Goal: Task Accomplishment & Management: Manage account settings

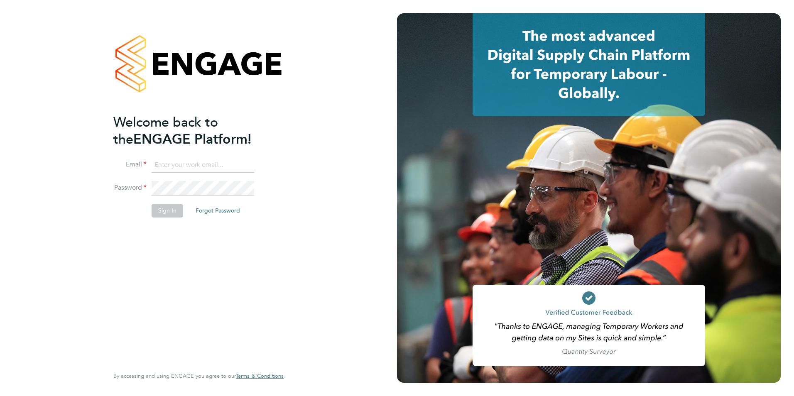
type input "[PERSON_NAME][EMAIL_ADDRESS][PERSON_NAME][DOMAIN_NAME]"
click at [168, 201] on li "Password" at bounding box center [194, 192] width 162 height 23
click at [168, 213] on button "Sign In" at bounding box center [168, 210] width 32 height 13
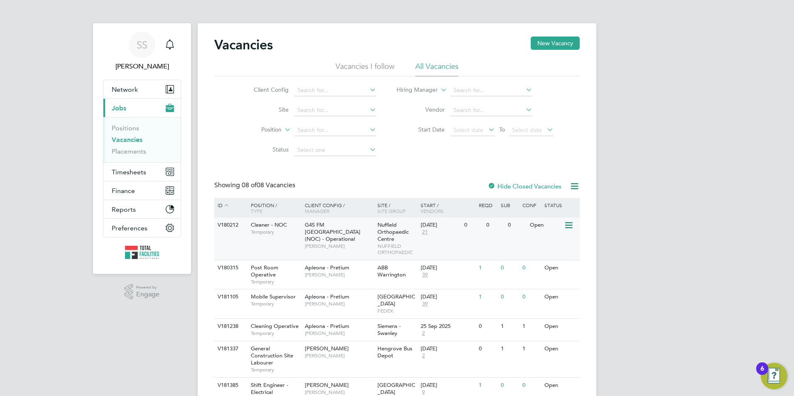
scroll to position [80, 0]
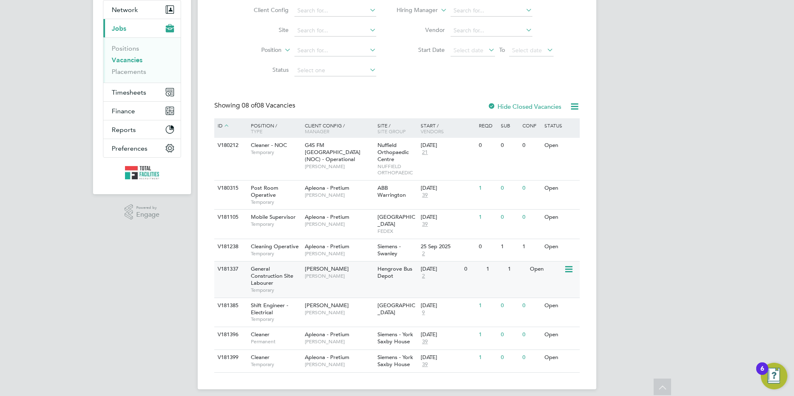
click at [311, 273] on span "Darren Slade" at bounding box center [339, 276] width 69 height 7
click at [361, 273] on span "Darren Slade" at bounding box center [339, 276] width 69 height 7
click at [270, 316] on span "Temporary" at bounding box center [276, 319] width 50 height 7
click at [363, 309] on span "Ryan McDermott" at bounding box center [339, 312] width 69 height 7
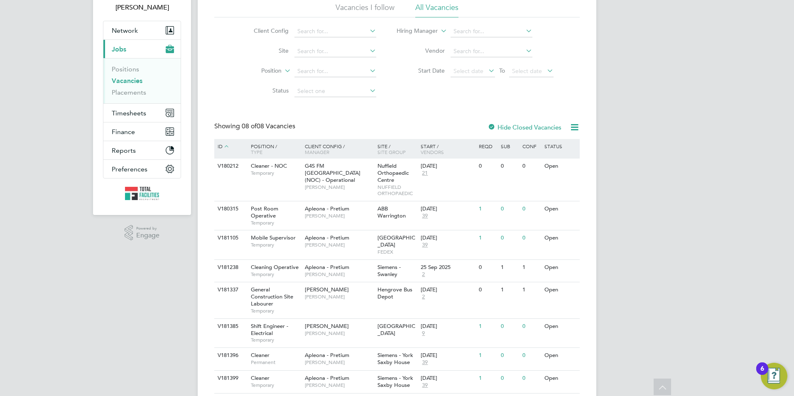
scroll to position [38, 0]
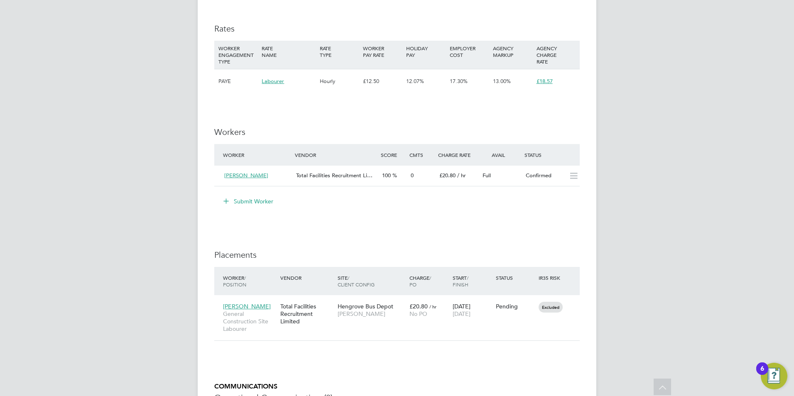
click at [238, 200] on button "Submit Worker" at bounding box center [249, 201] width 62 height 13
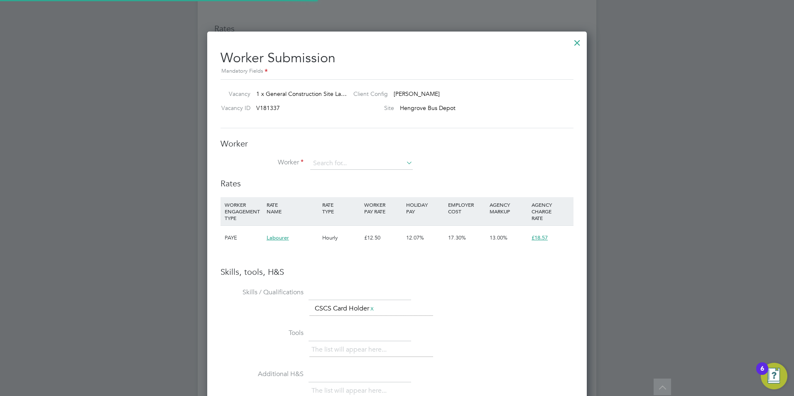
scroll to position [24, 56]
click at [338, 153] on div "Worker Worker Worker Engagement Type" at bounding box center [396, 158] width 353 height 40
click at [338, 160] on input at bounding box center [361, 163] width 103 height 12
type input "Marvinc"
click at [348, 186] on li "+ Add new" at bounding box center [361, 186] width 103 height 11
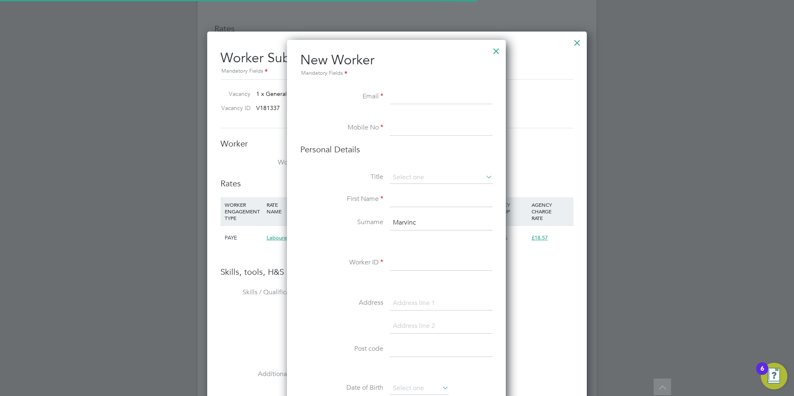
scroll to position [4, 4]
type input "[EMAIL_ADDRESS][DOMAIN_NAME]"
type input "07943776531"
click at [397, 184] on li "Title" at bounding box center [396, 181] width 192 height 21
click at [416, 179] on input at bounding box center [441, 177] width 103 height 12
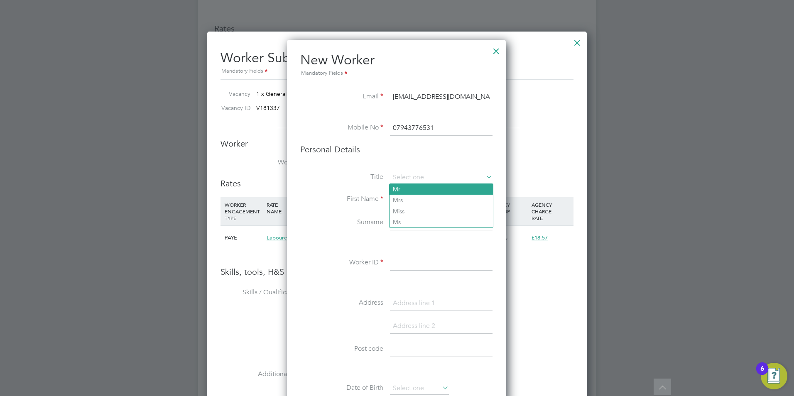
click at [409, 189] on li "Mr" at bounding box center [440, 189] width 103 height 11
type input "Mr"
click at [410, 207] on input at bounding box center [441, 199] width 103 height 15
type input "MarvinC"
type input "Nwanyanwu"
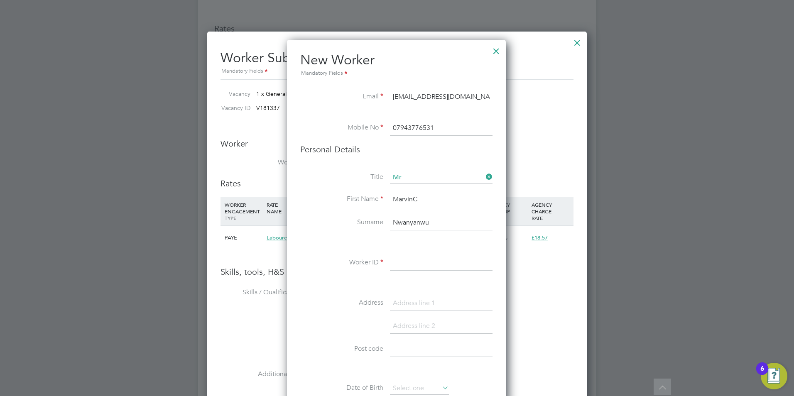
click at [420, 203] on input "MarvinC" at bounding box center [441, 199] width 103 height 15
type input "Marvinc"
click at [404, 259] on input at bounding box center [441, 263] width 103 height 15
type input "TF LAB - BRIS"
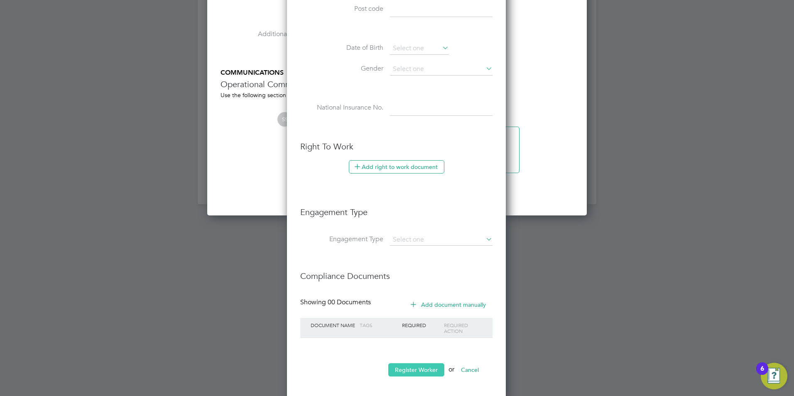
scroll to position [926, 0]
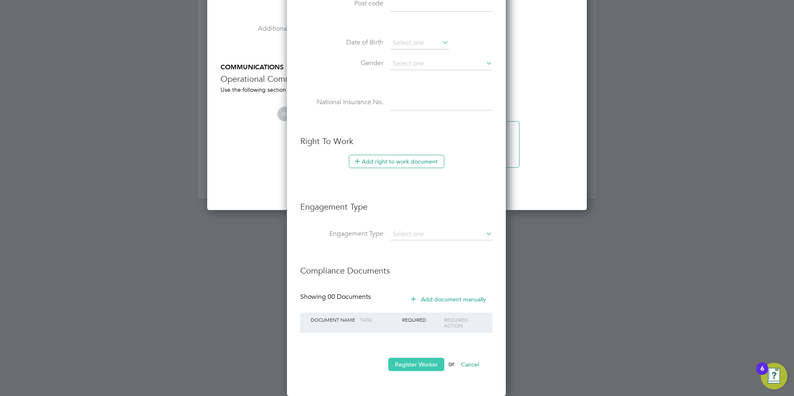
click at [405, 363] on button "Register Worker" at bounding box center [416, 364] width 56 height 13
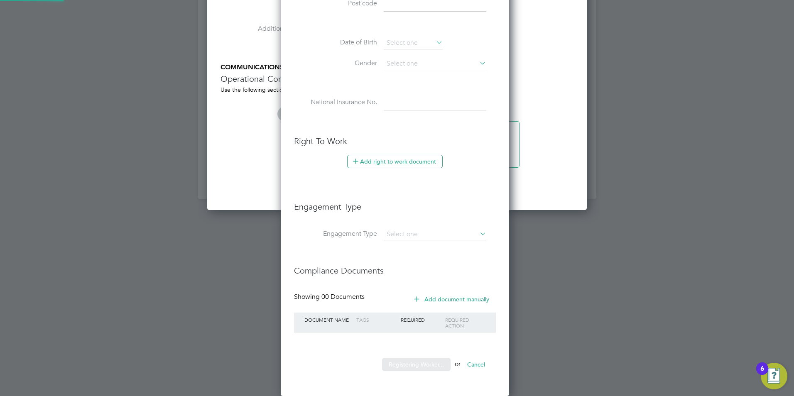
scroll to position [703, 233]
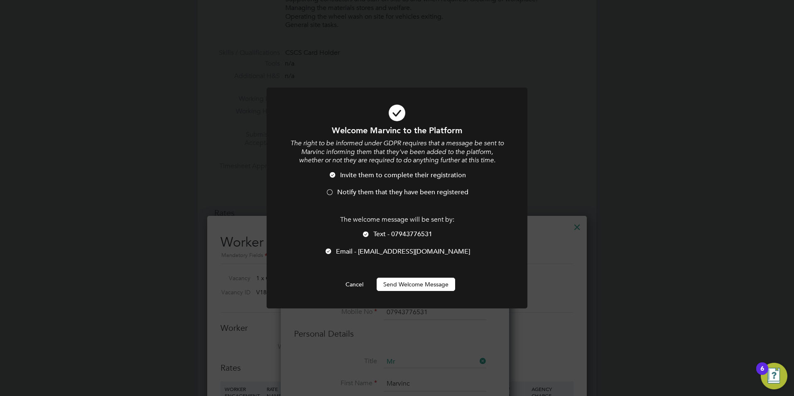
click at [335, 190] on li "Notify them that they have been registered" at bounding box center [397, 196] width 216 height 17
click at [372, 232] on li "Text - 07943776531" at bounding box center [397, 238] width 216 height 17
click at [333, 249] on div at bounding box center [328, 252] width 8 height 8
click at [365, 229] on div "The welcome message will be sent by: Text - 07943776531 Email - cmarvinc@gmail.…" at bounding box center [397, 239] width 216 height 49
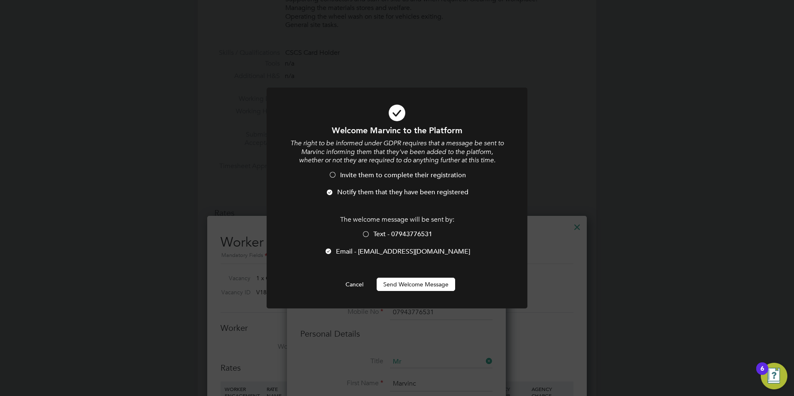
click at [363, 233] on div at bounding box center [366, 235] width 8 height 8
click at [333, 251] on div at bounding box center [328, 252] width 8 height 8
click at [365, 228] on div "The welcome message will be sent by: Text - 07943776531 Email - cmarvinc@gmail.…" at bounding box center [397, 239] width 216 height 49
click at [367, 233] on div at bounding box center [366, 235] width 8 height 8
click at [333, 249] on div at bounding box center [328, 252] width 8 height 8
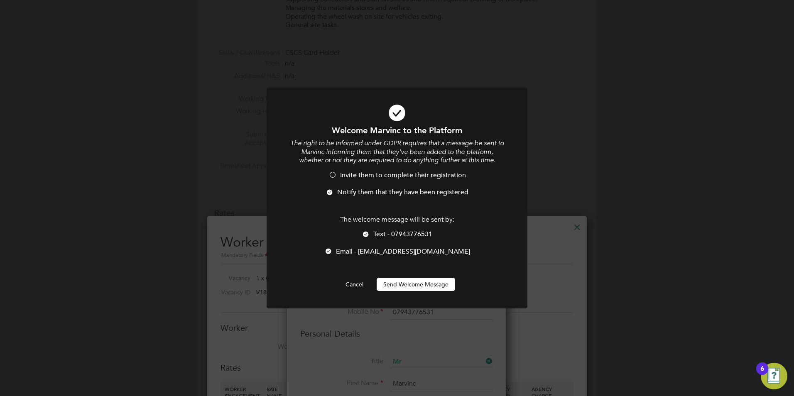
click at [369, 231] on div at bounding box center [366, 235] width 8 height 8
click at [357, 247] on li "Email - cmarvinc@gmail.com" at bounding box center [397, 255] width 216 height 17
click at [367, 232] on div at bounding box center [366, 235] width 8 height 8
click at [343, 250] on li "Email - cmarvinc@gmail.com" at bounding box center [397, 255] width 216 height 17
click at [418, 286] on button "Send Welcome Message" at bounding box center [416, 284] width 78 height 13
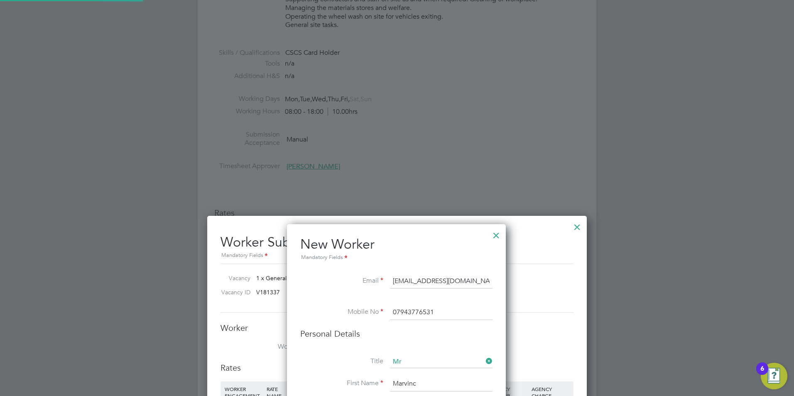
type input "Marvinc Nwanyanwu (TF LAB - BRIS)"
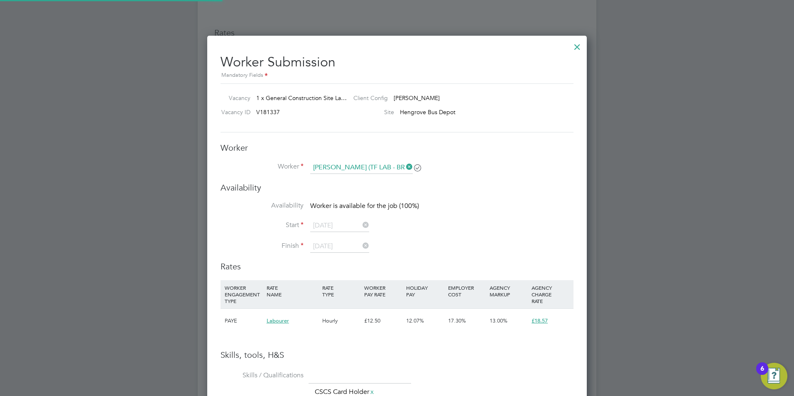
scroll to position [580, 0]
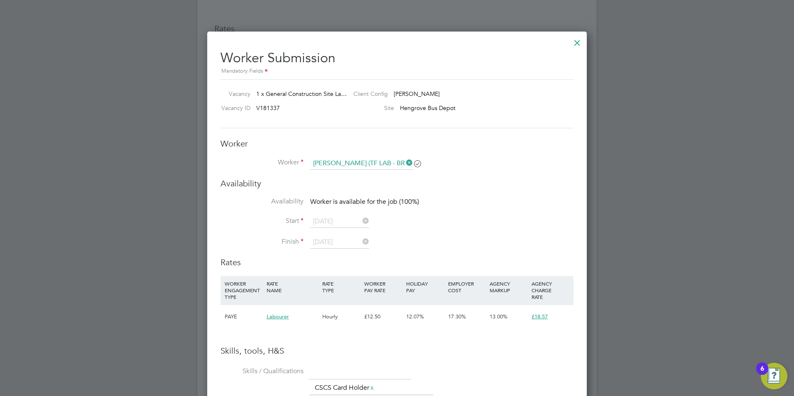
click at [453, 232] on li "Start 29 Sep 2025" at bounding box center [396, 225] width 353 height 21
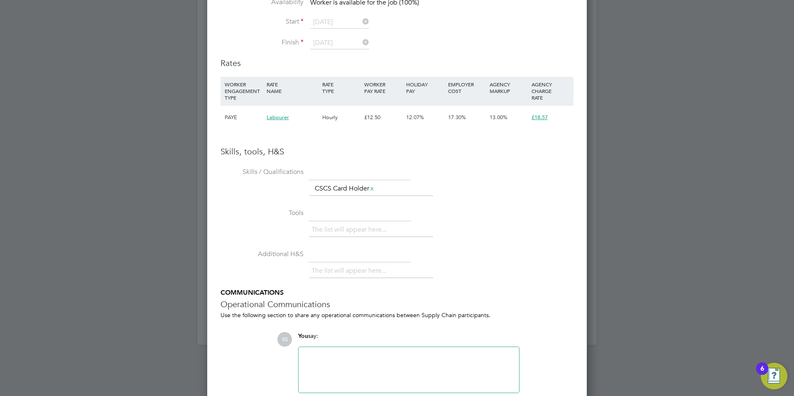
scroll to position [612, 0]
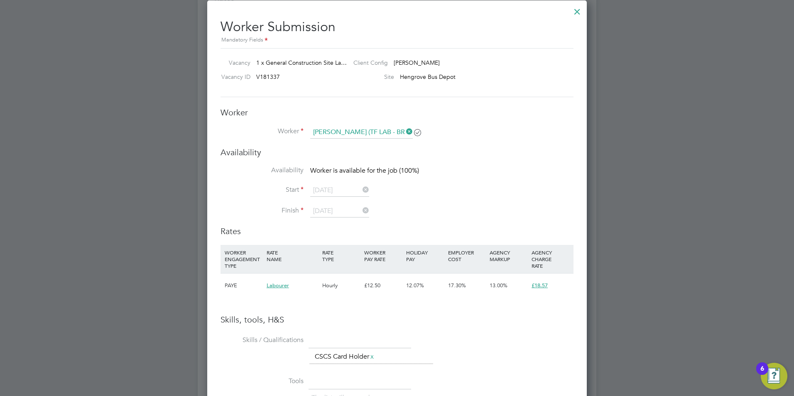
click at [404, 130] on icon at bounding box center [404, 132] width 0 height 12
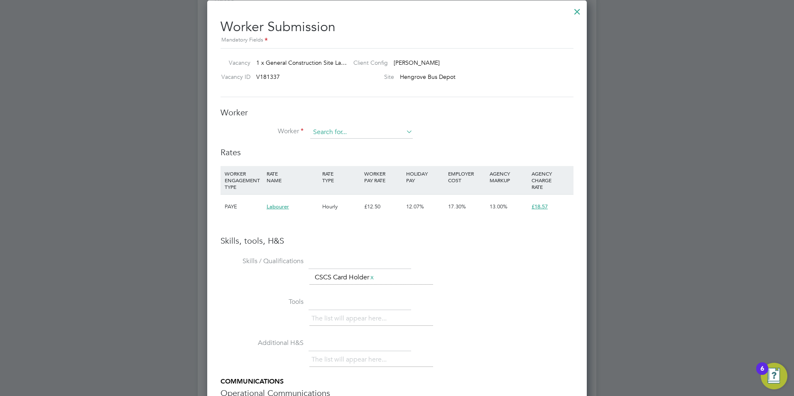
scroll to position [525, 380]
click at [364, 129] on input at bounding box center [361, 132] width 103 height 12
click at [345, 145] on li "Marvinc Nwanyanwu (TF LAB - BRIS)" at bounding box center [361, 144] width 103 height 11
type input "Marvinc Nwanyanwu (TF LAB - BRIS)"
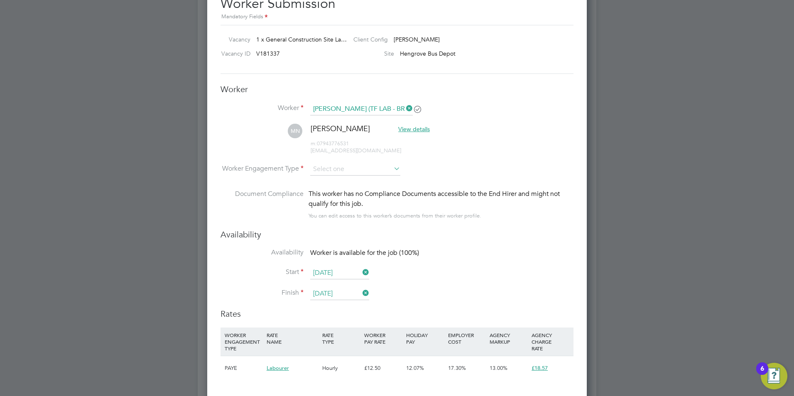
scroll to position [570, 0]
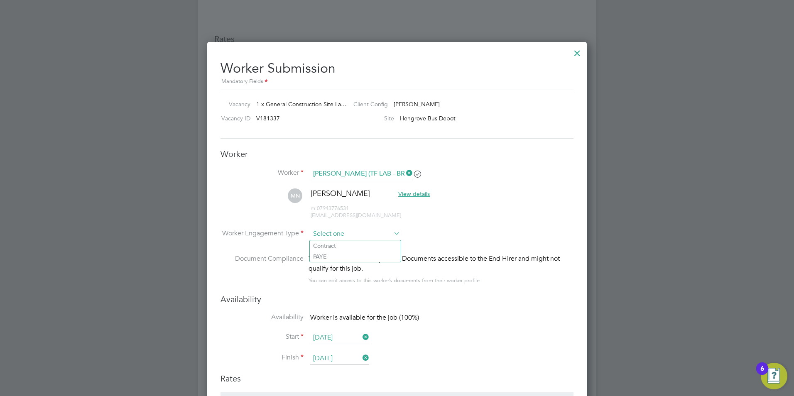
drag, startPoint x: 336, startPoint y: 233, endPoint x: 338, endPoint y: 238, distance: 4.3
click at [336, 232] on input at bounding box center [355, 234] width 90 height 12
click at [338, 255] on li "PAYE" at bounding box center [355, 256] width 91 height 11
type input "PAYE"
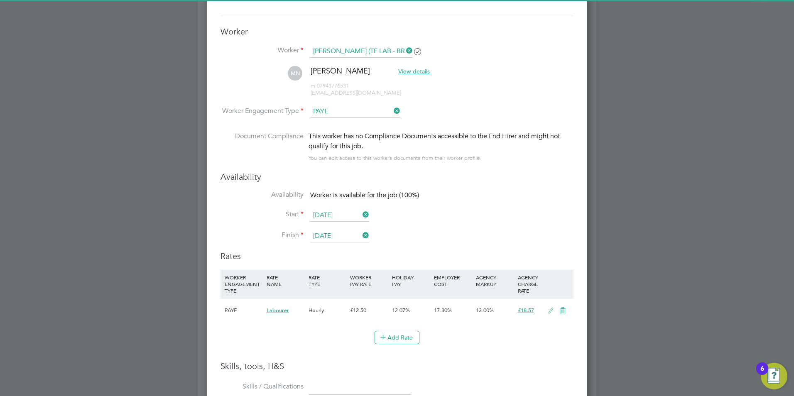
scroll to position [819, 0]
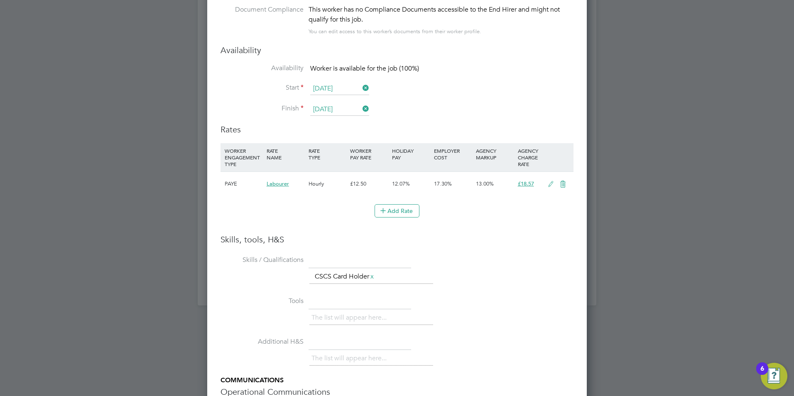
click at [551, 185] on icon at bounding box center [551, 184] width 10 height 7
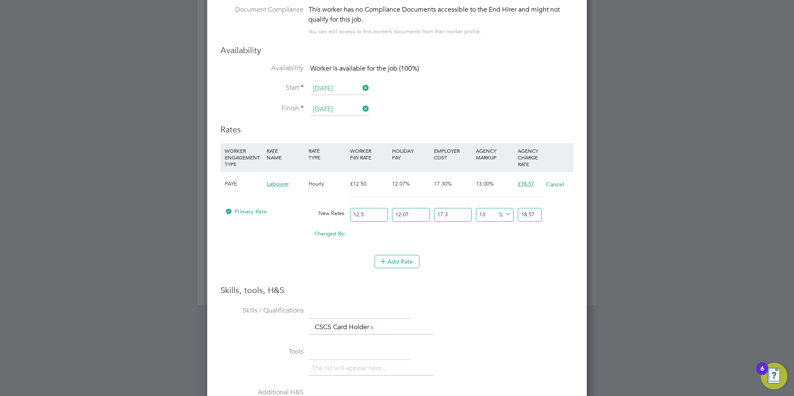
drag, startPoint x: 383, startPoint y: 212, endPoint x: 307, endPoint y: 208, distance: 76.1
click at [307, 208] on div "Primary Rate New Rates: 12.5 12.07 n/a 17.3 n/a 13 0 % 18.57" at bounding box center [396, 215] width 353 height 22
type input "1"
type input "1.485476643"
type input "14"
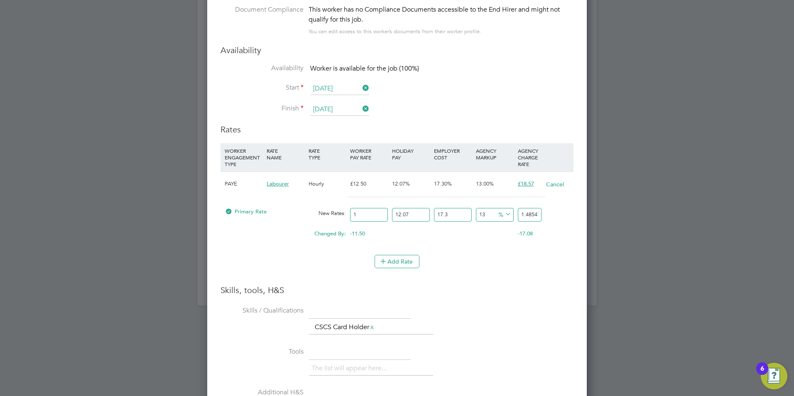
type input "20.796673002"
type input "14"
click at [510, 265] on div "Add Rate" at bounding box center [396, 261] width 353 height 13
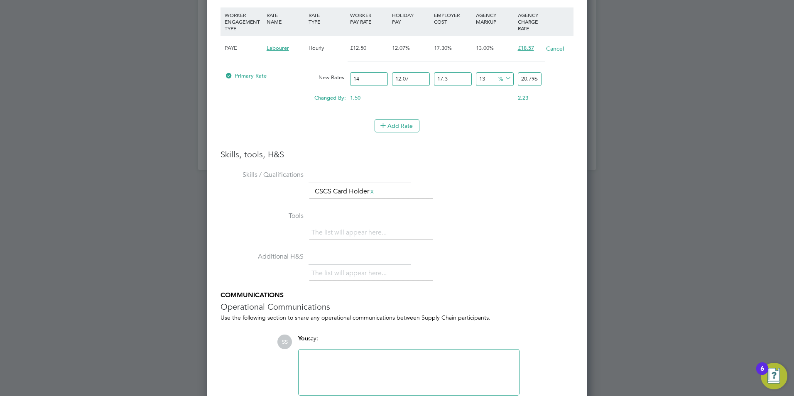
scroll to position [997, 0]
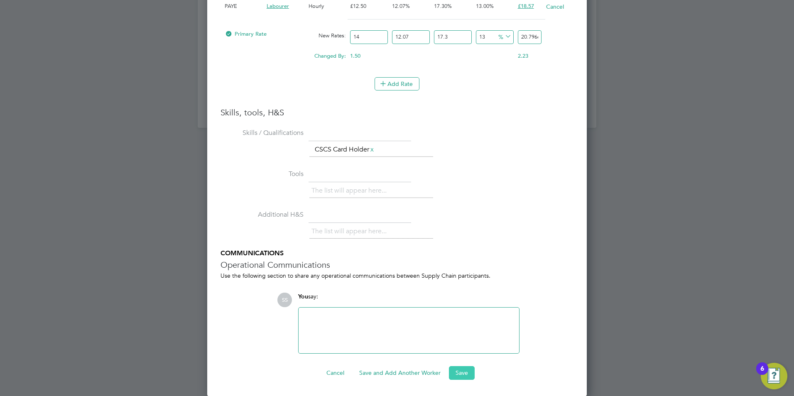
click at [462, 372] on button "Save" at bounding box center [462, 372] width 26 height 13
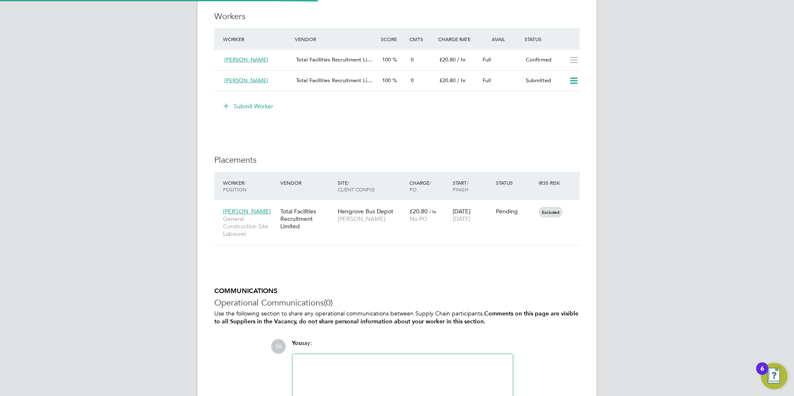
scroll to position [4, 4]
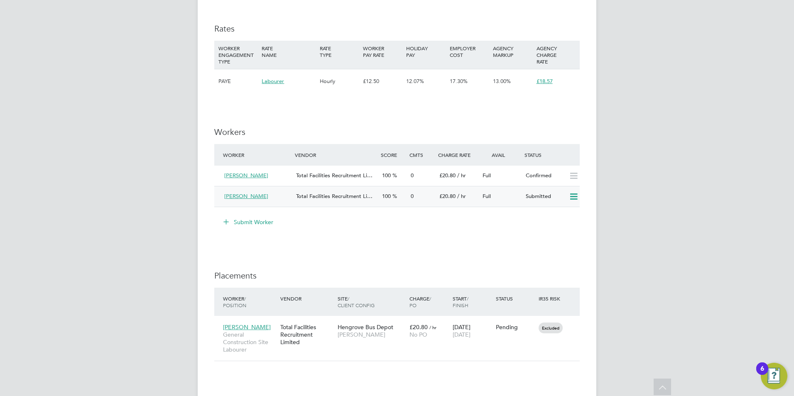
click at [573, 200] on icon at bounding box center [573, 196] width 10 height 7
click at [413, 253] on div "IR35 Determination IR35 Status Excluded from IR35 Details PO No PO Number Valid…" at bounding box center [396, 71] width 365 height 953
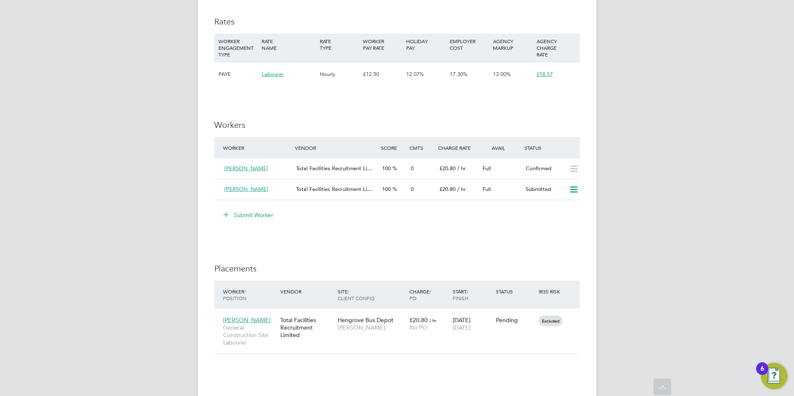
scroll to position [623, 0]
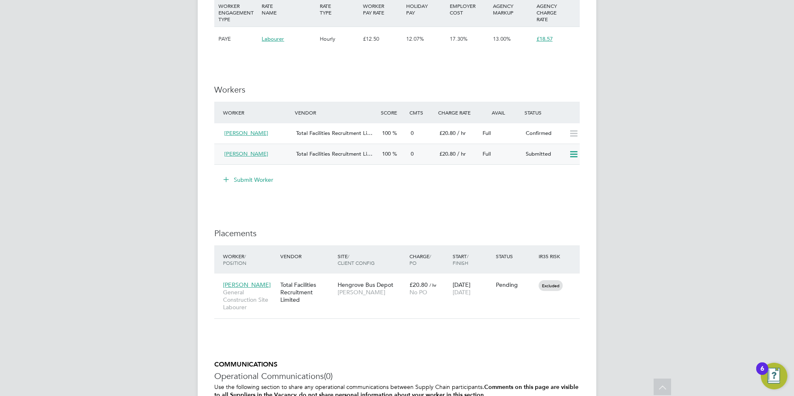
click at [300, 152] on span "Total Facilities Recruitment Li…" at bounding box center [334, 153] width 76 height 7
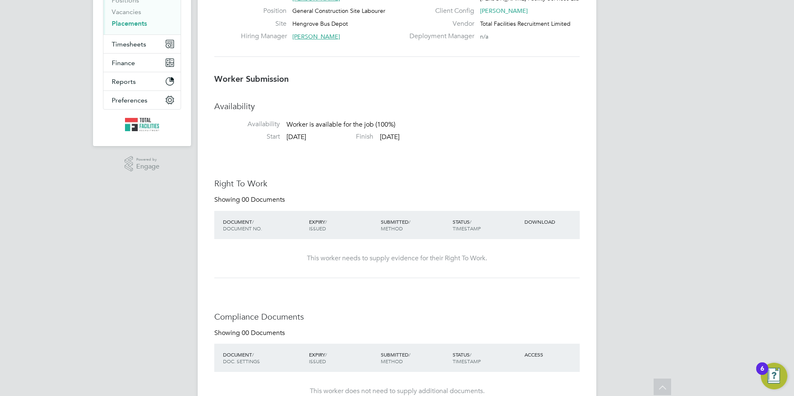
scroll to position [26, 0]
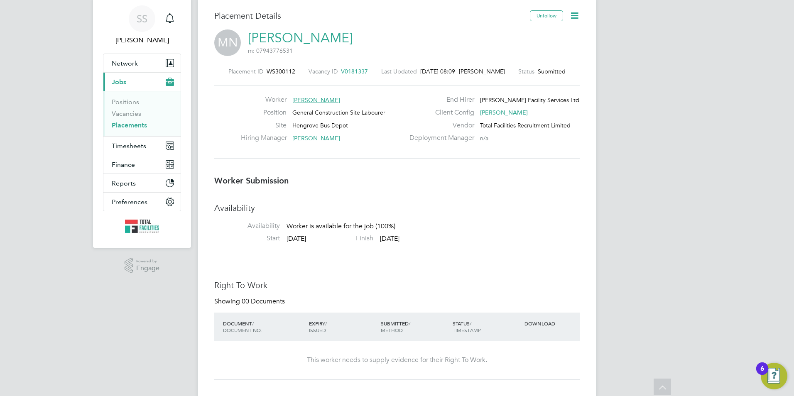
click at [262, 37] on link "[PERSON_NAME]" at bounding box center [300, 38] width 105 height 16
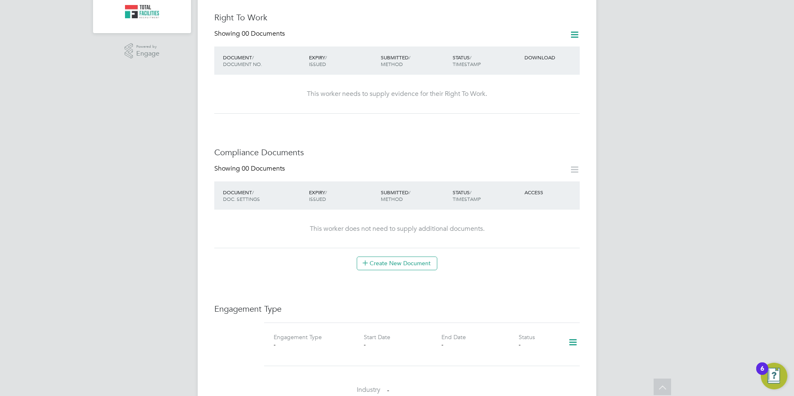
scroll to position [83, 0]
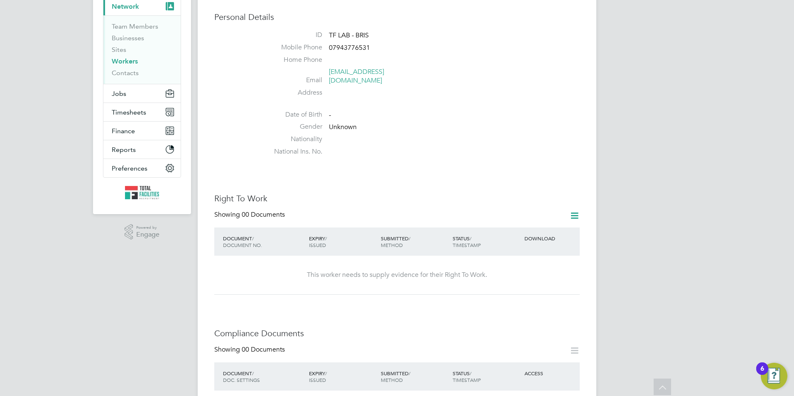
click at [575, 211] on icon at bounding box center [574, 216] width 10 height 10
click at [501, 228] on li "Add Right To Work Document" at bounding box center [528, 227] width 100 height 12
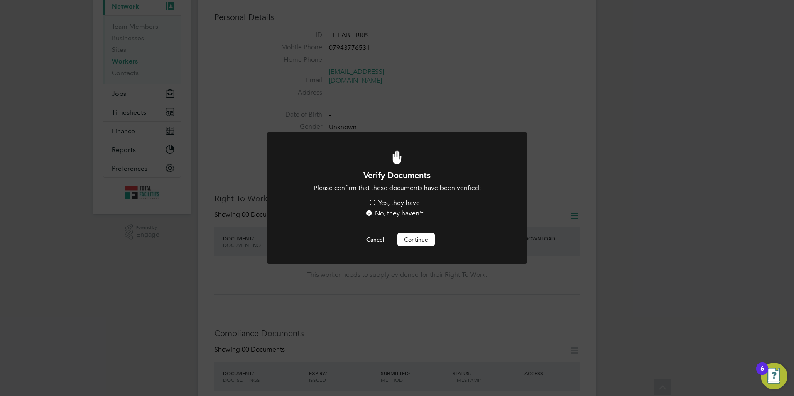
click at [390, 203] on label "Yes, they have" at bounding box center [393, 203] width 51 height 9
click at [0, 0] on input "Yes, they have" at bounding box center [0, 0] width 0 height 0
click at [405, 236] on button "Continue" at bounding box center [415, 239] width 37 height 13
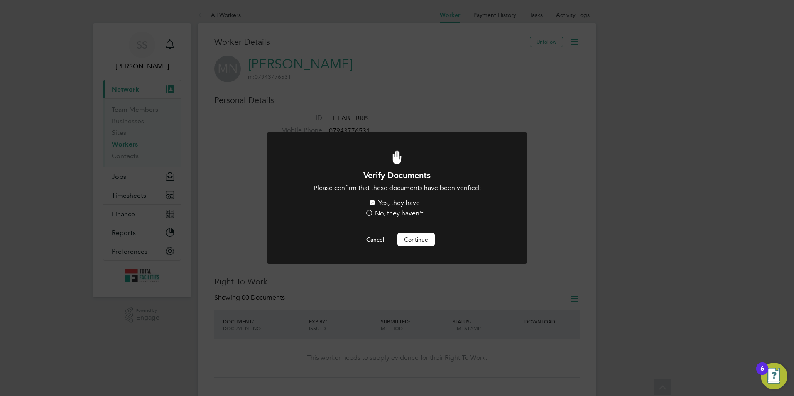
scroll to position [83, 0]
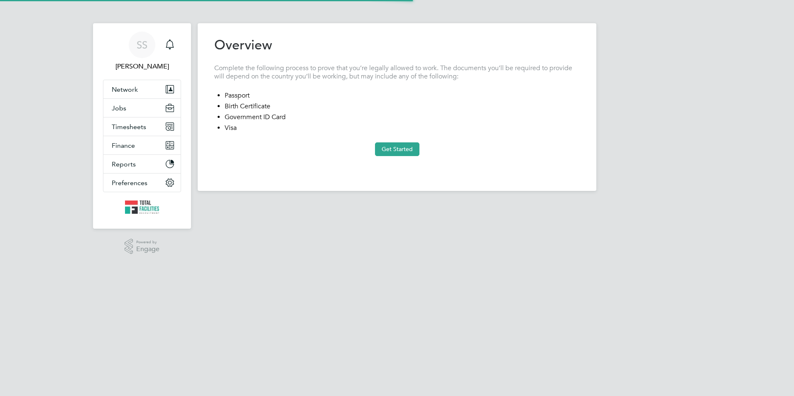
type input "[GEOGRAPHIC_DATA]"
click at [392, 144] on button "Get Started" at bounding box center [397, 148] width 44 height 13
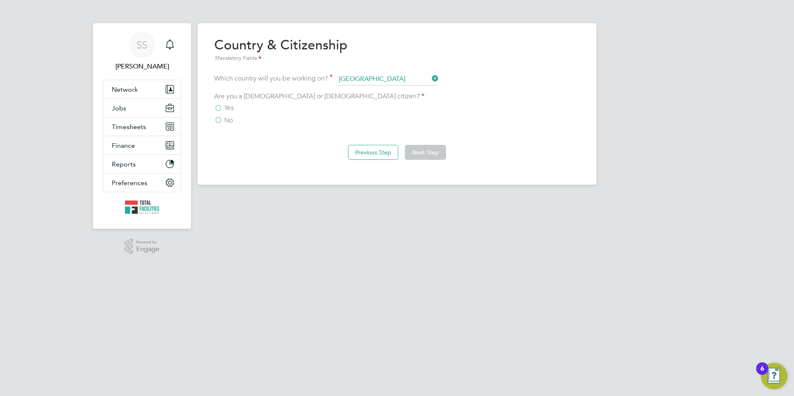
click at [220, 120] on label "No" at bounding box center [223, 120] width 19 height 8
click at [0, 0] on input "No" at bounding box center [0, 0] width 0 height 0
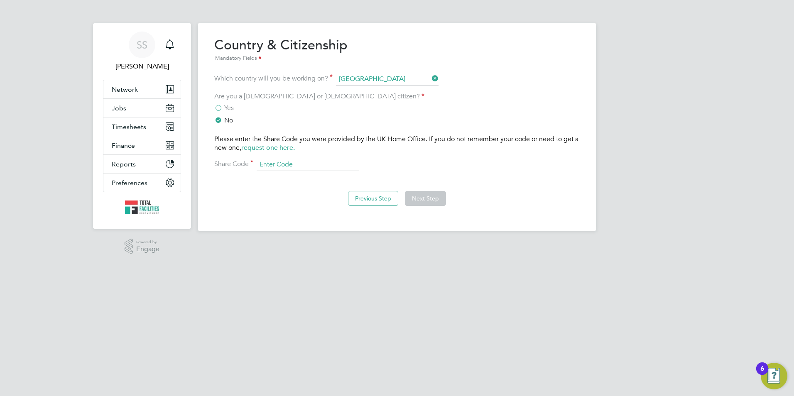
click at [279, 166] on input at bounding box center [308, 165] width 103 height 12
type input "W7B W2F 62C"
click at [419, 196] on button "Next Step" at bounding box center [425, 198] width 41 height 15
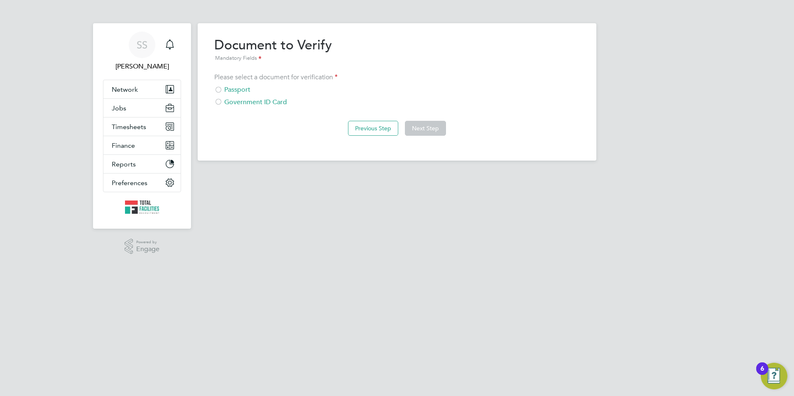
click at [229, 92] on div "Passport" at bounding box center [396, 90] width 365 height 9
click at [426, 121] on button "Next Step" at bounding box center [425, 128] width 41 height 15
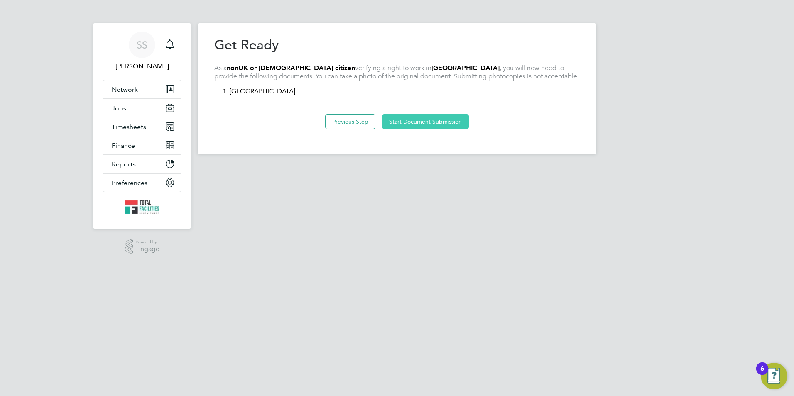
click at [416, 121] on button "Start Document Submission" at bounding box center [425, 121] width 87 height 15
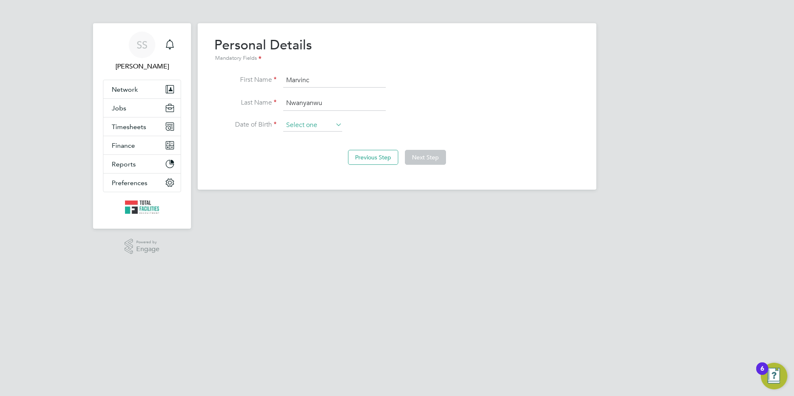
click at [304, 124] on input at bounding box center [312, 125] width 59 height 12
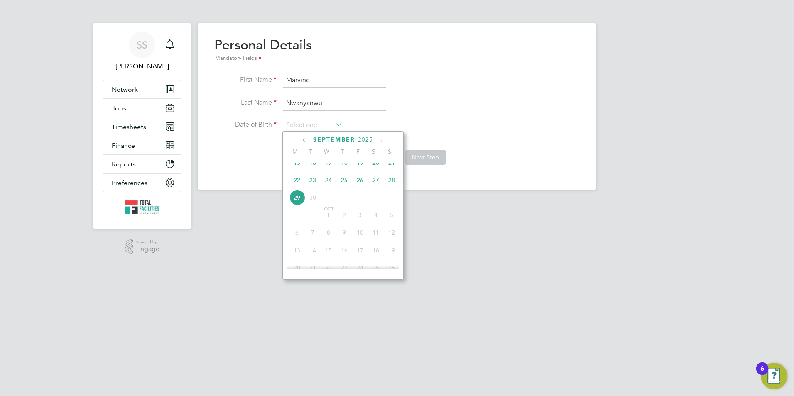
click at [361, 138] on span "2025" at bounding box center [365, 139] width 15 height 7
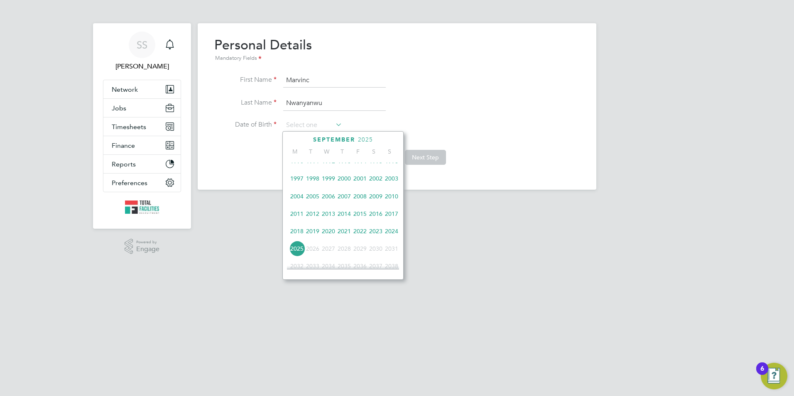
scroll to position [137, 0]
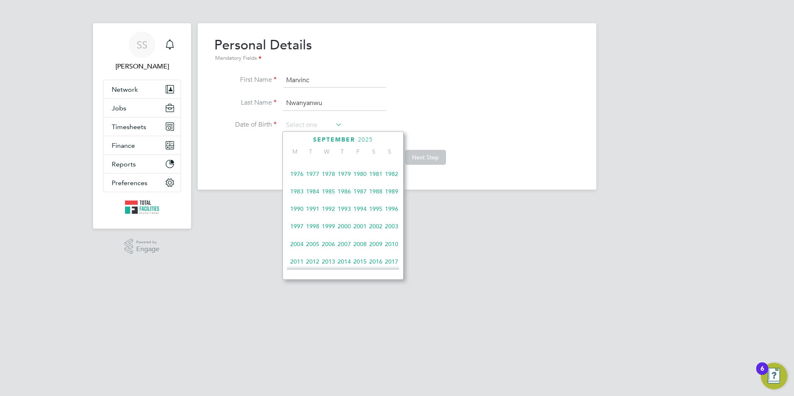
click at [293, 233] on span "1997" at bounding box center [297, 226] width 16 height 16
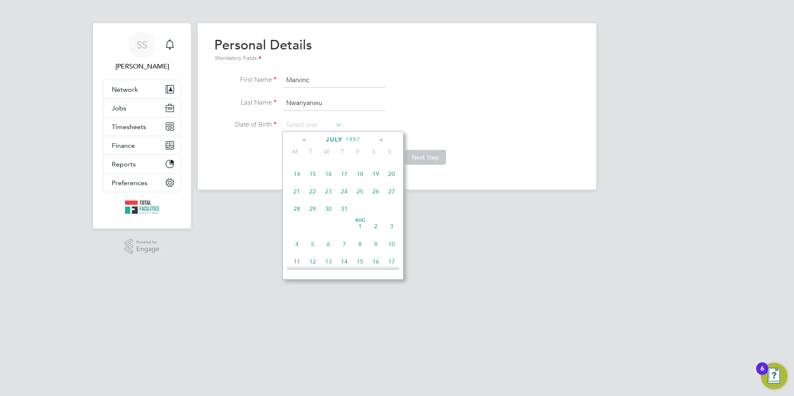
click at [377, 137] on icon at bounding box center [381, 140] width 8 height 9
click at [328, 242] on span "27" at bounding box center [329, 236] width 16 height 16
type input "[DATE]"
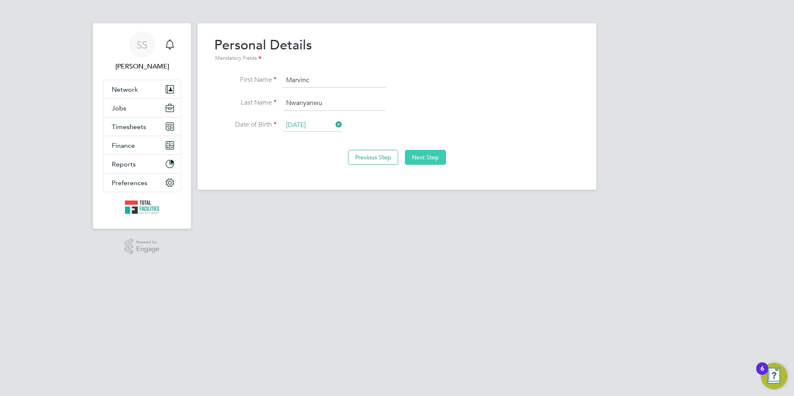
click at [422, 152] on button "Next Step" at bounding box center [425, 157] width 41 height 15
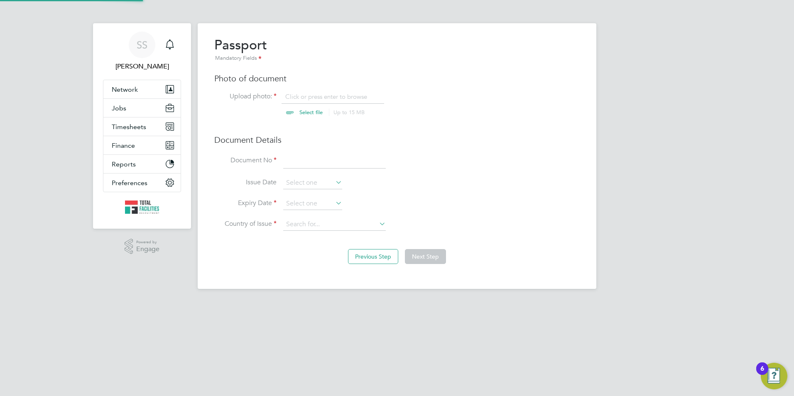
scroll to position [11, 103]
click at [318, 95] on input "file" at bounding box center [319, 105] width 130 height 25
click at [300, 108] on input "file" at bounding box center [319, 105] width 130 height 25
type input "C:\fakepath\Marvic - Passport.jpg"
click at [306, 162] on input at bounding box center [334, 161] width 103 height 15
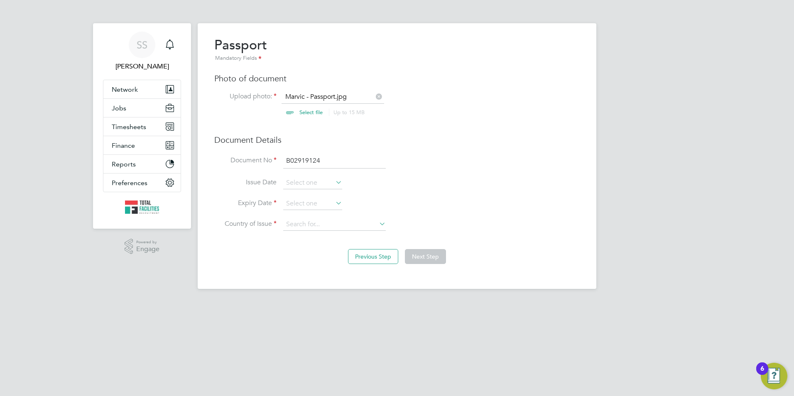
type input "B02919124"
click at [304, 203] on input at bounding box center [312, 204] width 59 height 12
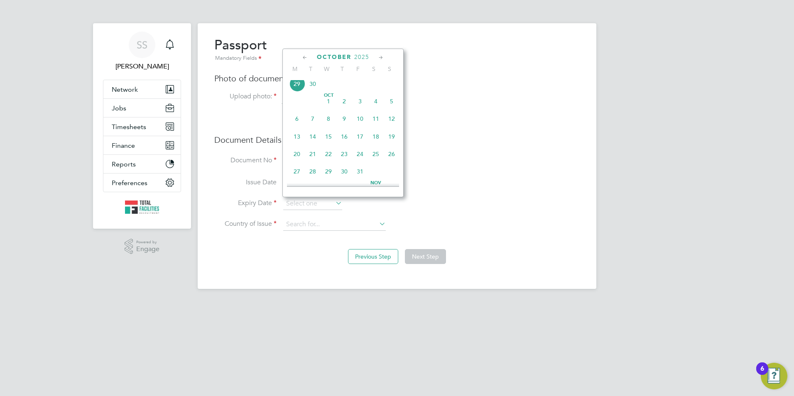
scroll to position [406, 0]
click at [297, 127] on span "27" at bounding box center [297, 120] width 16 height 16
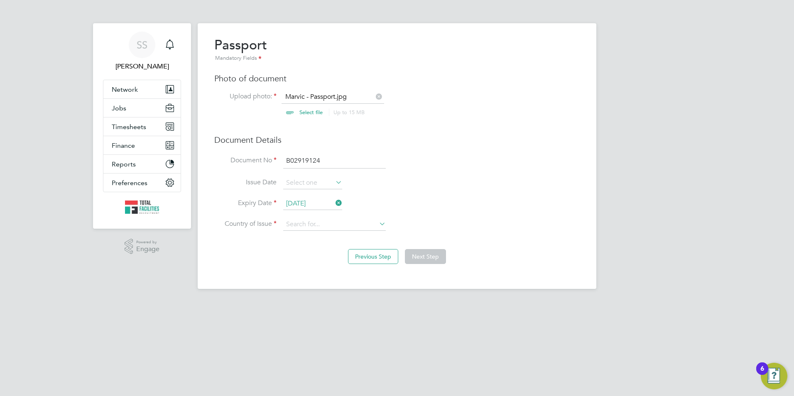
click at [313, 203] on input "27 Oct 2025" at bounding box center [312, 204] width 59 height 12
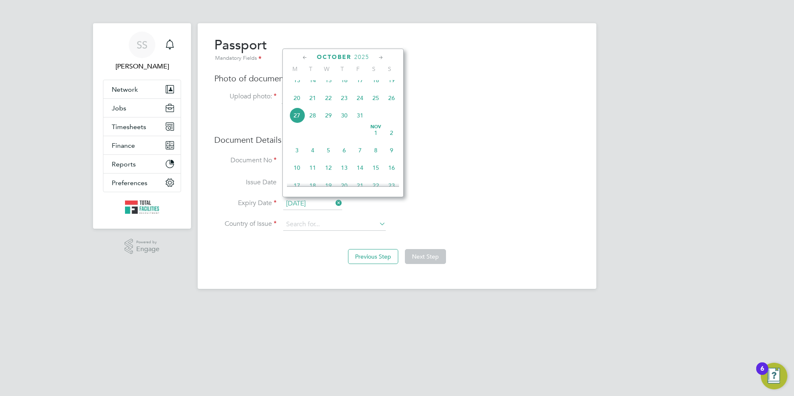
click at [375, 54] on div "October 2025" at bounding box center [343, 57] width 112 height 8
click at [380, 58] on icon at bounding box center [381, 57] width 8 height 9
click at [379, 57] on icon at bounding box center [381, 57] width 8 height 9
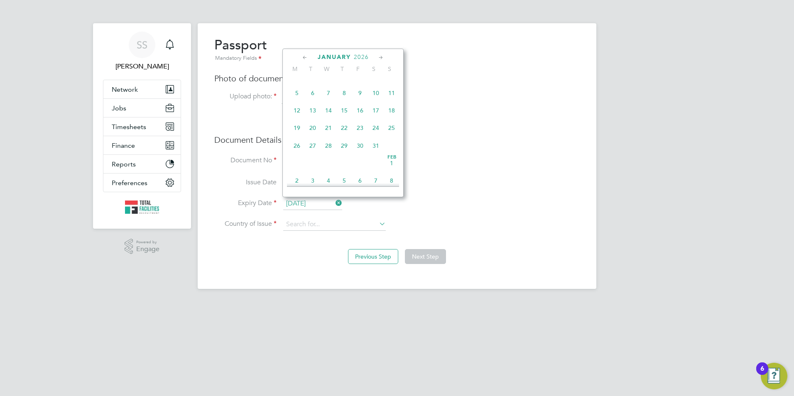
click at [352, 58] on div "January 2026" at bounding box center [343, 57] width 112 height 8
click at [358, 57] on span "2026" at bounding box center [361, 57] width 15 height 7
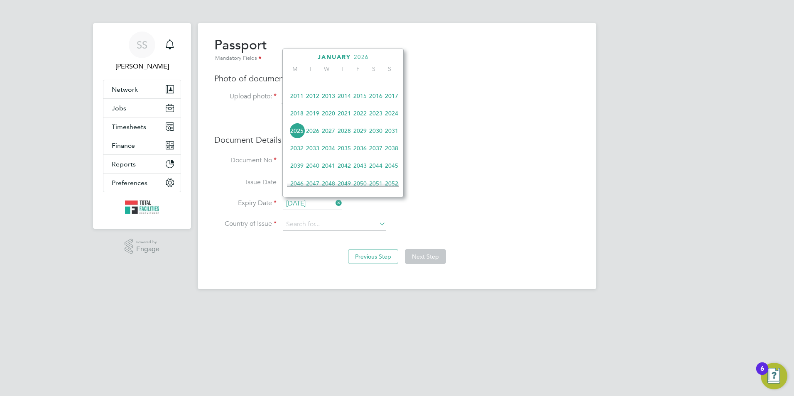
click at [346, 134] on span "2028" at bounding box center [344, 131] width 16 height 16
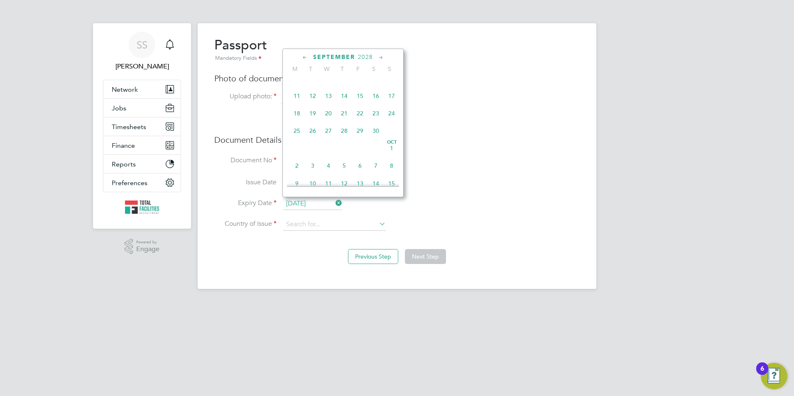
click at [384, 56] on icon at bounding box center [381, 57] width 8 height 9
click at [346, 159] on span "26" at bounding box center [344, 152] width 16 height 16
type input "26 Oct 2028"
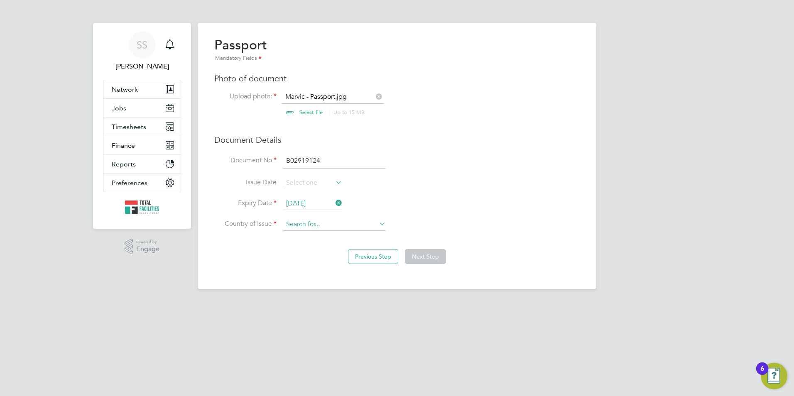
click at [323, 224] on input at bounding box center [334, 224] width 103 height 12
click at [298, 237] on b "United" at bounding box center [295, 236] width 18 height 7
type input "United Kingdom"
click at [425, 259] on button "Next Step" at bounding box center [425, 256] width 41 height 15
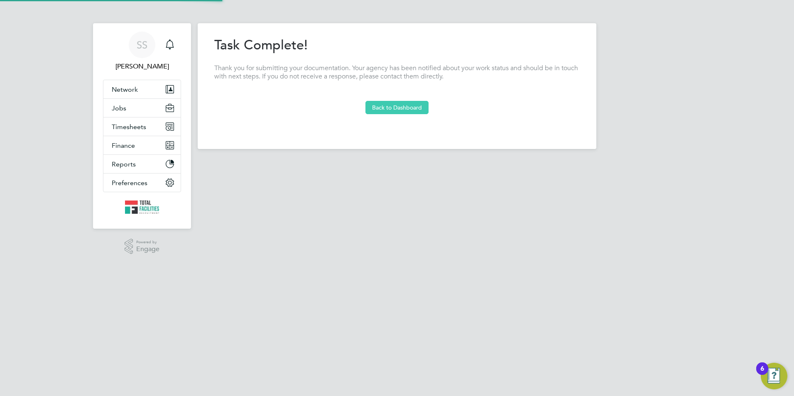
click at [404, 109] on button "Back to Dashboard" at bounding box center [396, 107] width 63 height 13
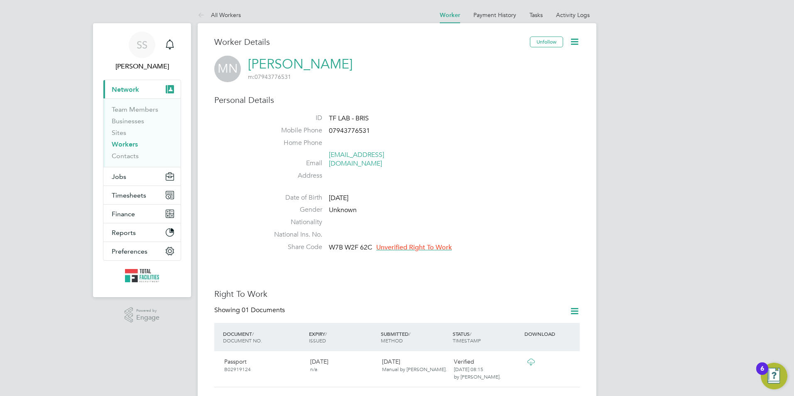
click at [404, 243] on span "Unverified Right To Work" at bounding box center [414, 247] width 76 height 8
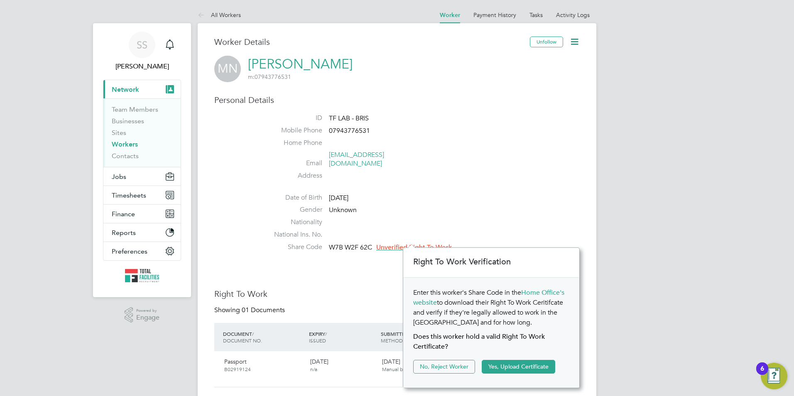
scroll to position [9, 76]
click at [503, 367] on button "Yes, Upload Certificate" at bounding box center [518, 366] width 73 height 13
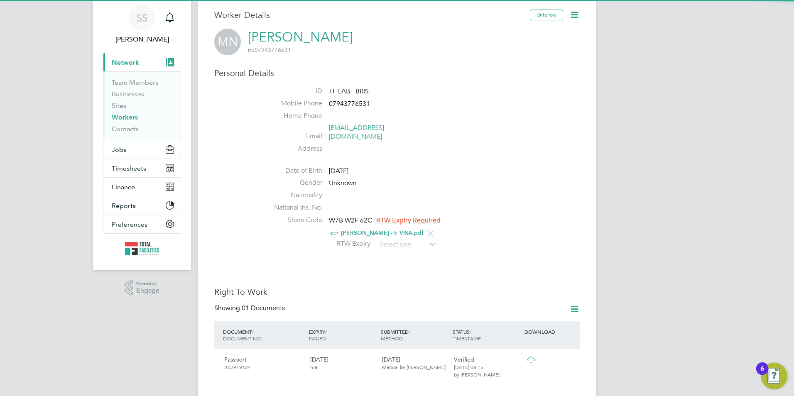
scroll to position [42, 0]
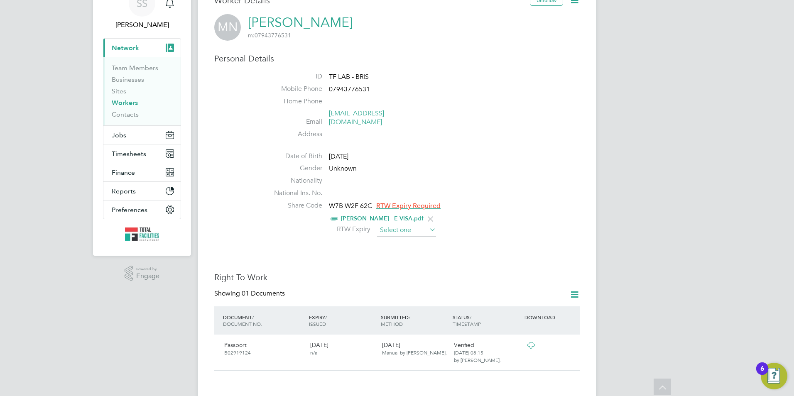
click at [395, 224] on input at bounding box center [406, 230] width 59 height 12
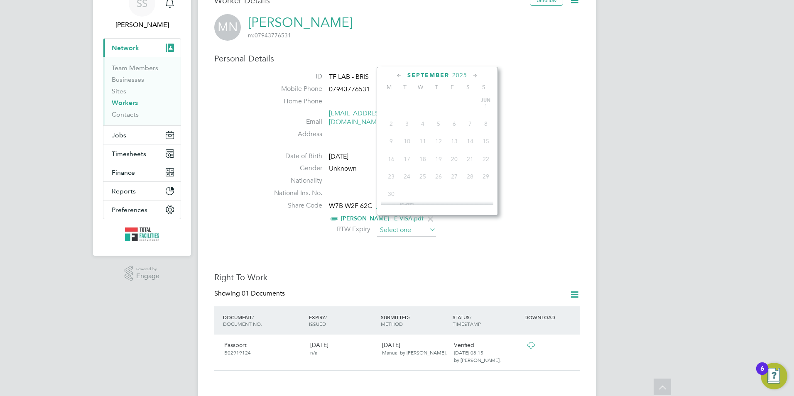
scroll to position [323, 0]
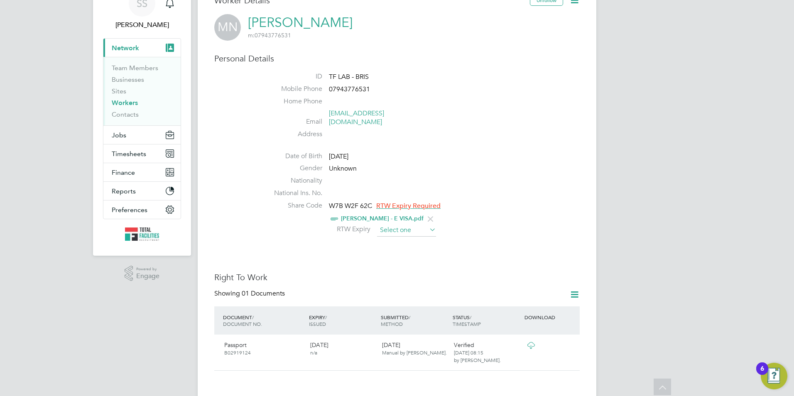
click at [402, 228] on input at bounding box center [406, 230] width 59 height 12
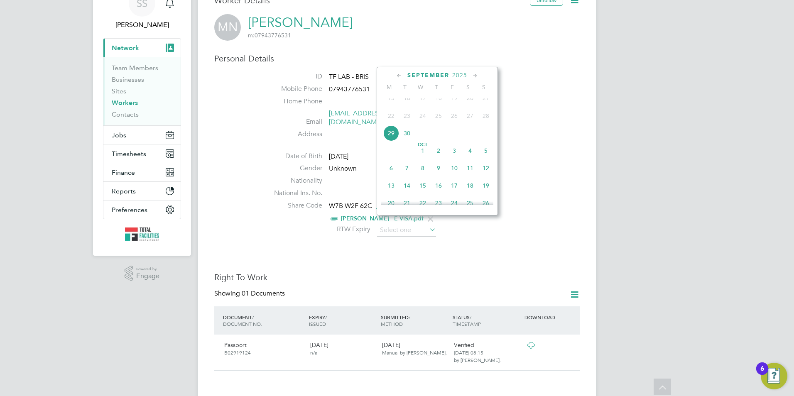
click at [475, 74] on icon at bounding box center [475, 75] width 8 height 9
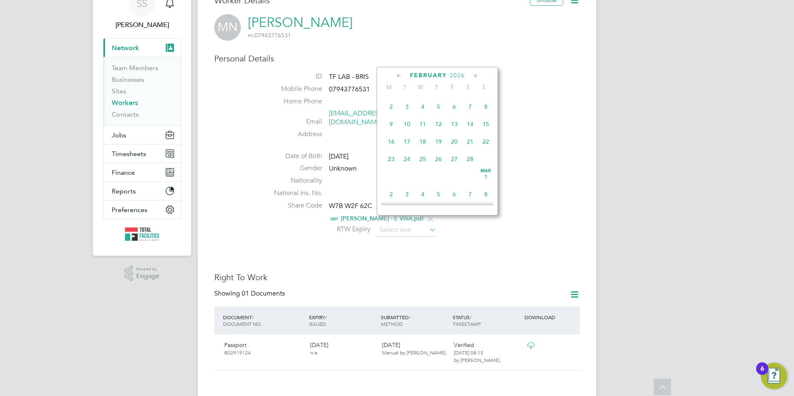
click at [475, 74] on icon at bounding box center [475, 75] width 8 height 9
click at [477, 78] on icon at bounding box center [475, 75] width 8 height 9
click at [477, 77] on icon at bounding box center [475, 75] width 8 height 9
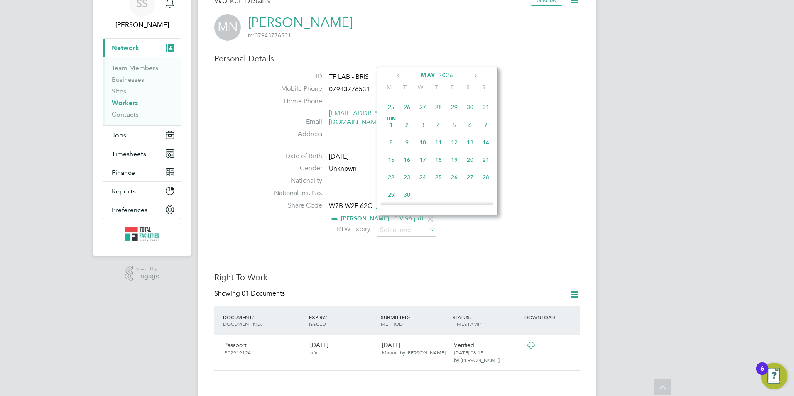
click at [477, 77] on icon at bounding box center [475, 75] width 8 height 9
click at [476, 76] on icon at bounding box center [475, 75] width 8 height 9
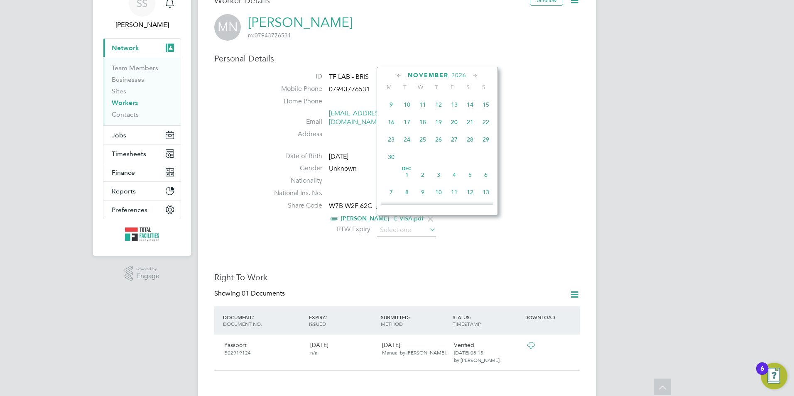
click at [476, 76] on icon at bounding box center [475, 75] width 8 height 9
click at [410, 144] on span "22" at bounding box center [407, 136] width 16 height 16
type input "22 Dec 2026"
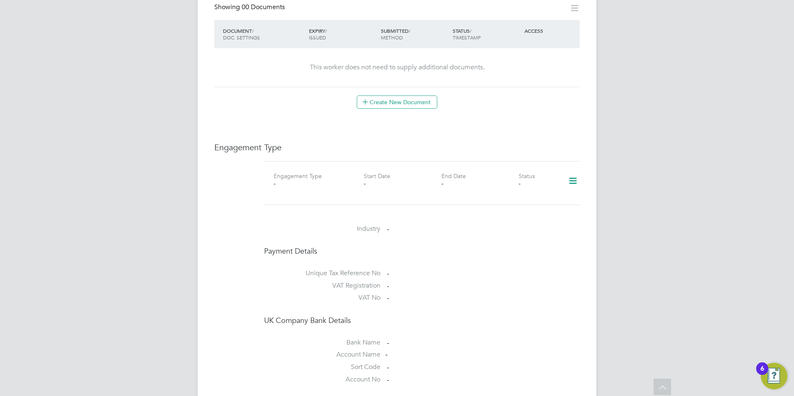
scroll to position [498, 0]
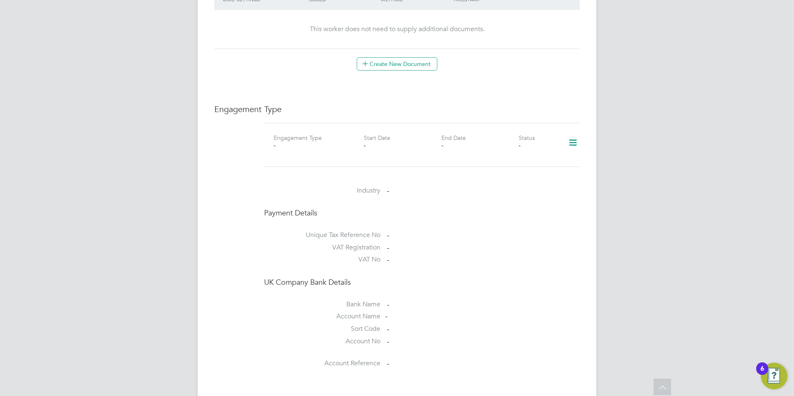
click at [578, 135] on icon at bounding box center [573, 142] width 15 height 19
click at [506, 165] on li "Add Engagement Type" at bounding box center [530, 170] width 94 height 12
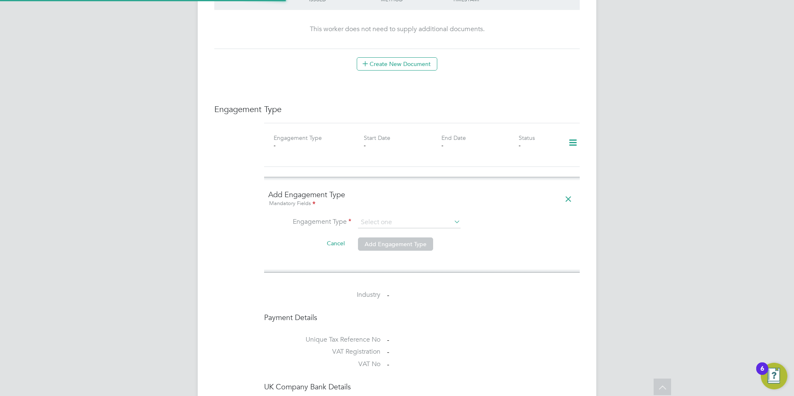
click at [378, 208] on ng-form "Add Engagement Type Mandatory Fields Engagement Type Cancel Add Engagement Type" at bounding box center [421, 225] width 307 height 71
click at [375, 217] on input at bounding box center [409, 223] width 103 height 12
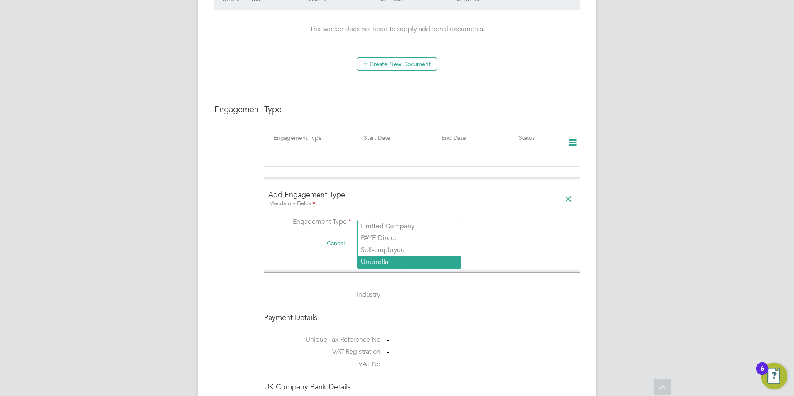
click at [377, 257] on li "Umbrella" at bounding box center [408, 262] width 103 height 12
type input "Umbrella"
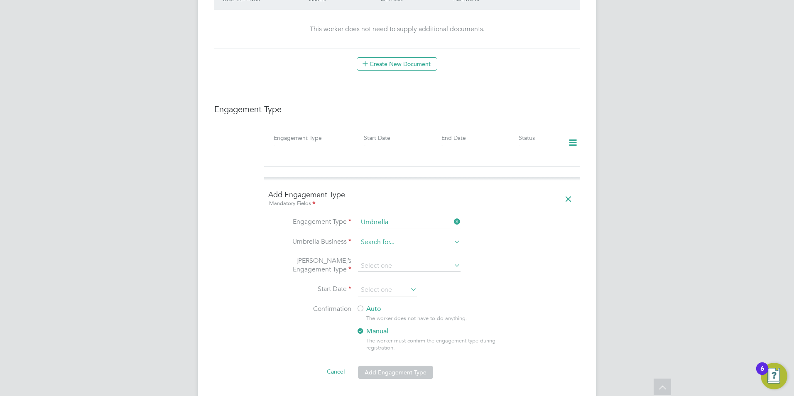
click at [371, 237] on input at bounding box center [409, 243] width 103 height 12
click at [381, 328] on li "Clipper Contracting Group Ltd" at bounding box center [425, 330] width 136 height 12
type input "Clipper Contracting Group Ltd"
click at [379, 257] on li "Umbrella’s Engagement Type" at bounding box center [421, 270] width 307 height 27
click at [380, 260] on input at bounding box center [409, 266] width 103 height 12
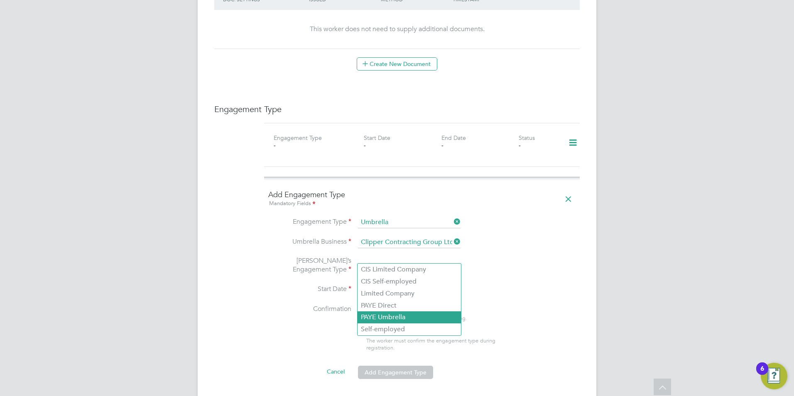
click at [378, 317] on li "PAYE Umbrella" at bounding box center [408, 317] width 103 height 12
type input "PAYE Umbrella"
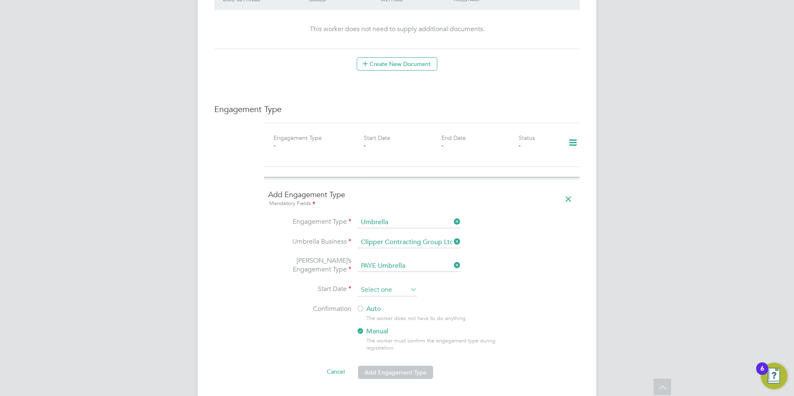
click at [371, 284] on input at bounding box center [387, 290] width 59 height 12
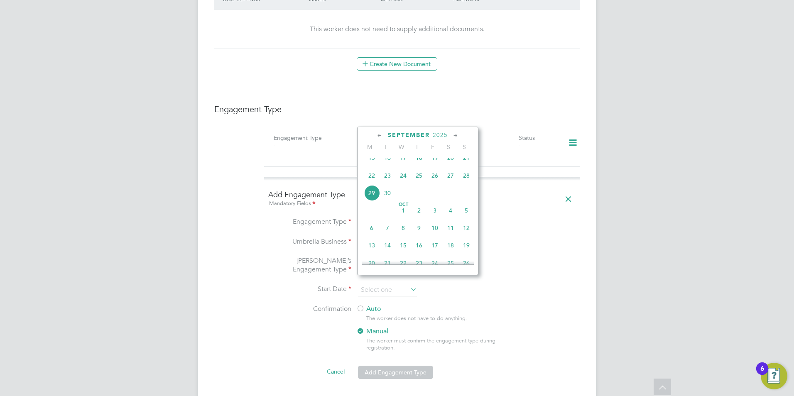
click at [373, 198] on span "29" at bounding box center [372, 193] width 16 height 16
type input "[DATE]"
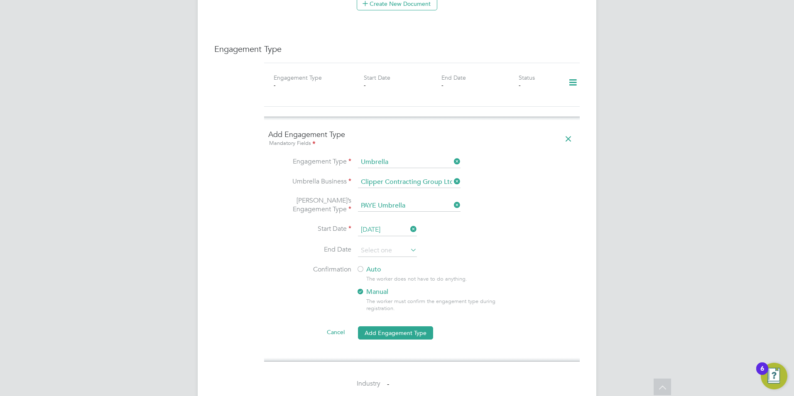
scroll to position [623, 0]
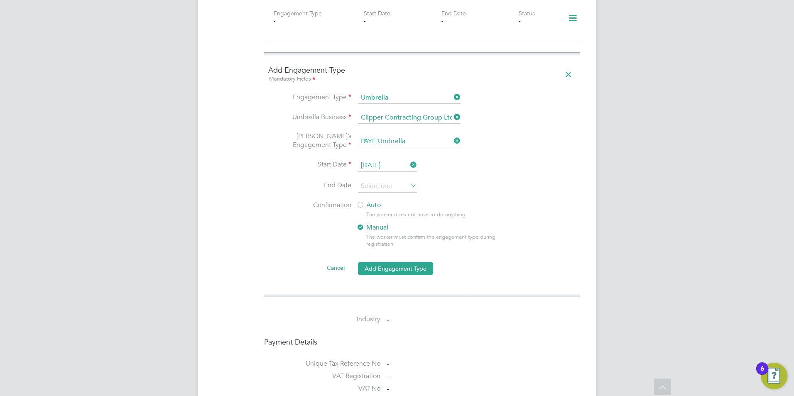
click at [366, 201] on label "Auto" at bounding box center [430, 205] width 149 height 9
click at [390, 262] on button "Add Engagement Type" at bounding box center [395, 268] width 75 height 13
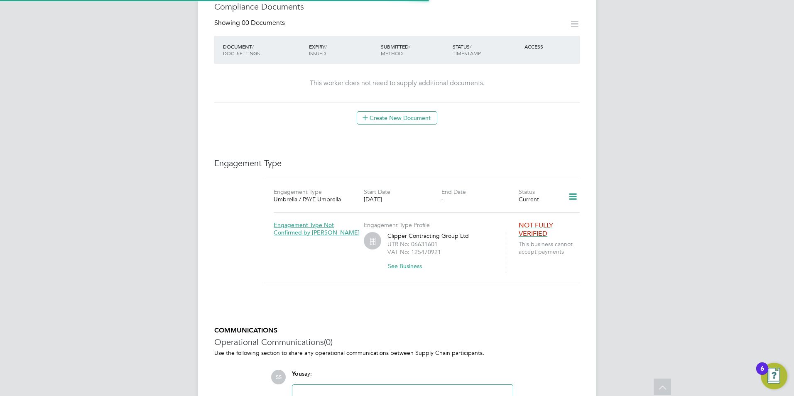
scroll to position [366, 0]
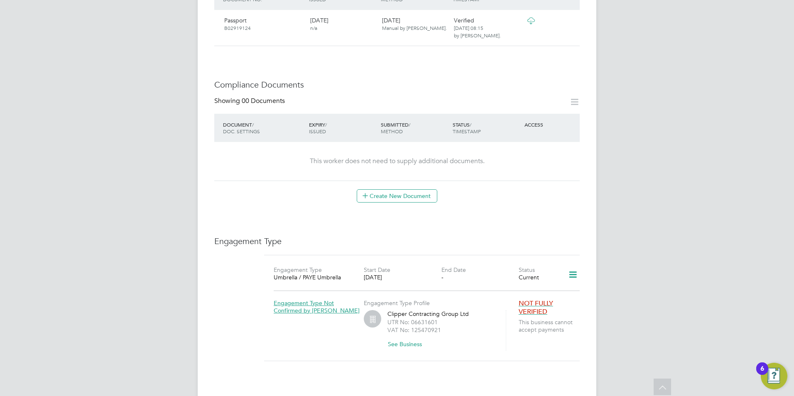
click at [571, 269] on icon at bounding box center [573, 274] width 15 height 19
click at [534, 236] on h3 "Engagement Type" at bounding box center [396, 241] width 365 height 11
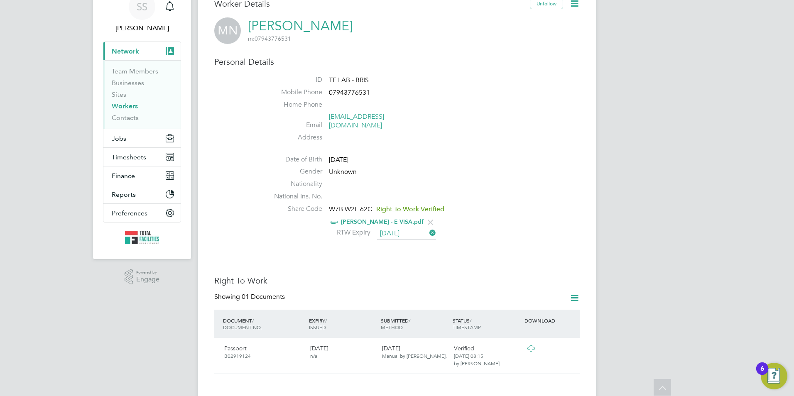
scroll to position [0, 0]
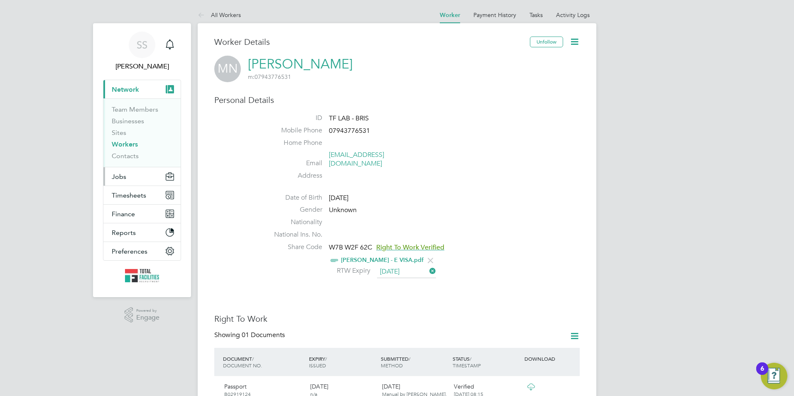
click at [125, 177] on span "Jobs" at bounding box center [119, 177] width 15 height 8
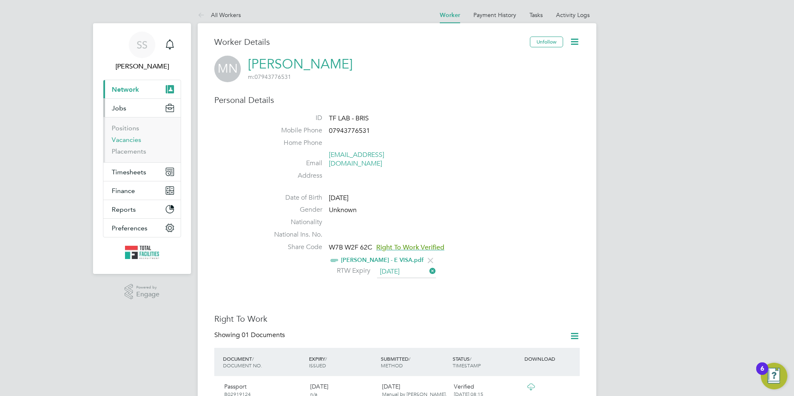
click at [126, 139] on link "Vacancies" at bounding box center [126, 140] width 29 height 8
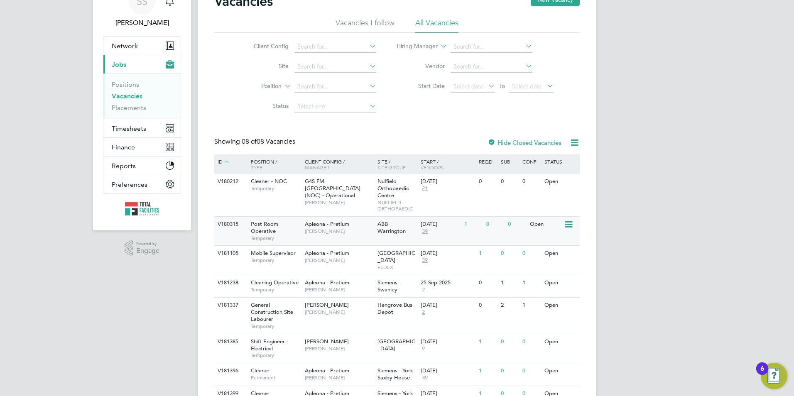
scroll to position [80, 0]
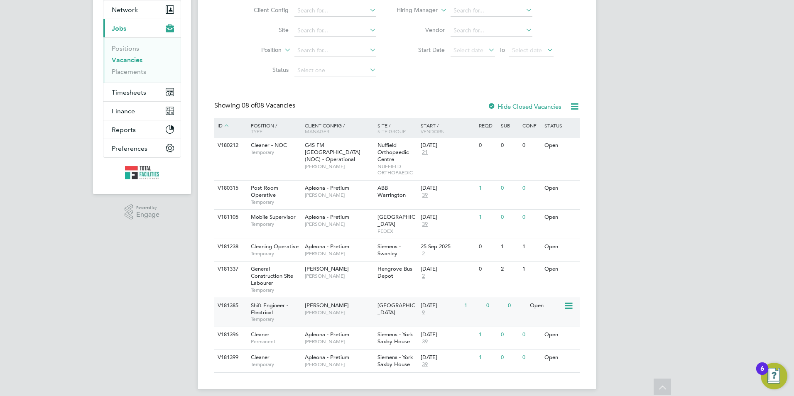
click at [255, 309] on span "Shift Engineer - Electrical" at bounding box center [269, 309] width 37 height 14
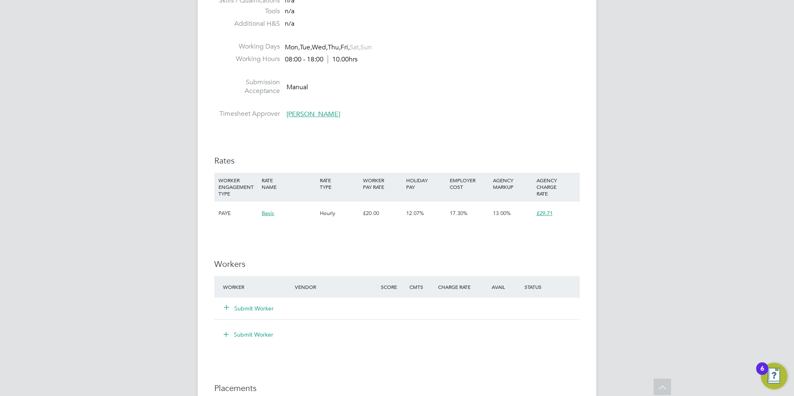
scroll to position [1080, 0]
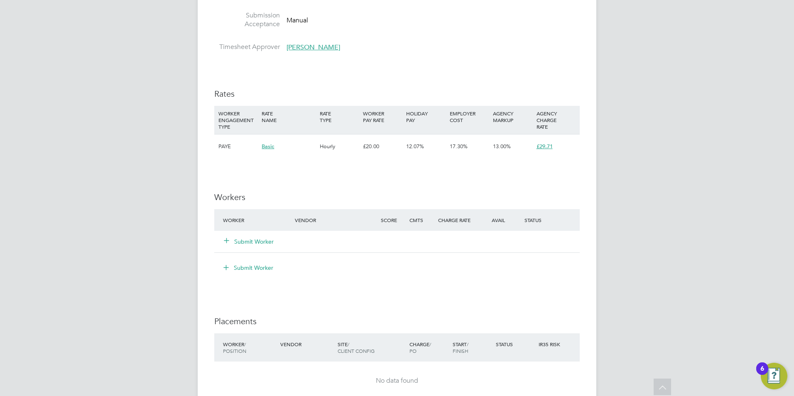
click at [265, 242] on button "Submit Worker" at bounding box center [249, 242] width 50 height 8
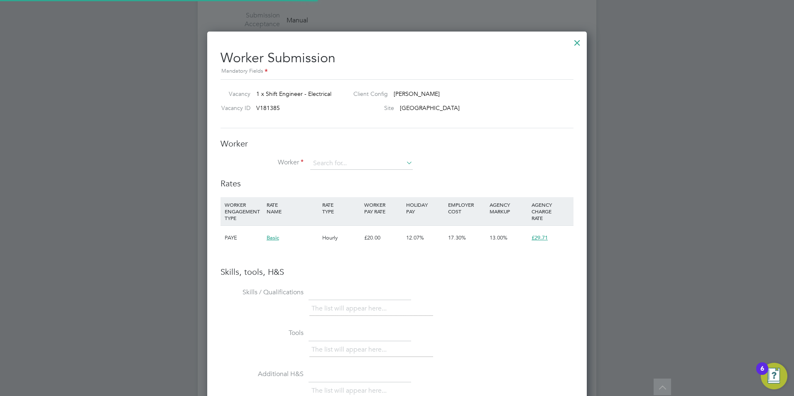
scroll to position [525, 380]
click at [328, 164] on input at bounding box center [361, 163] width 103 height 12
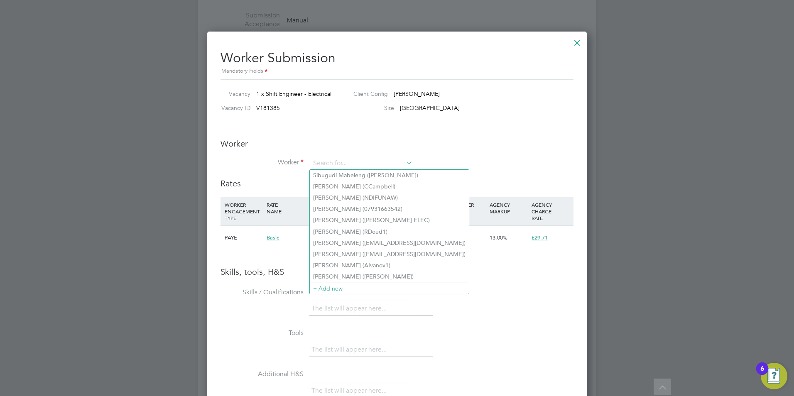
click at [278, 142] on h3 "Worker" at bounding box center [396, 143] width 353 height 11
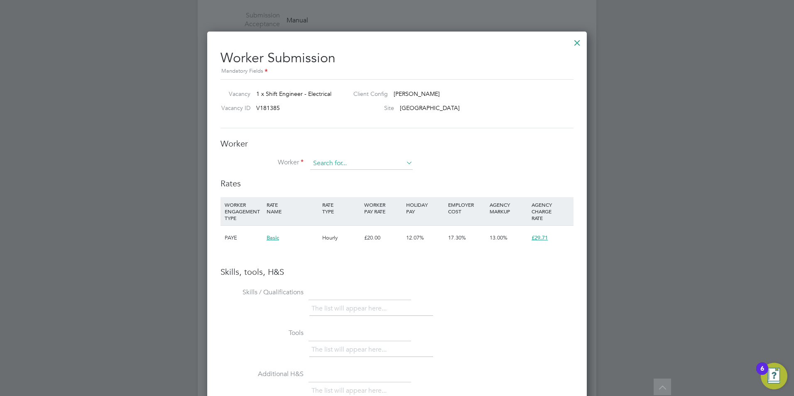
click at [342, 158] on input at bounding box center [361, 163] width 103 height 12
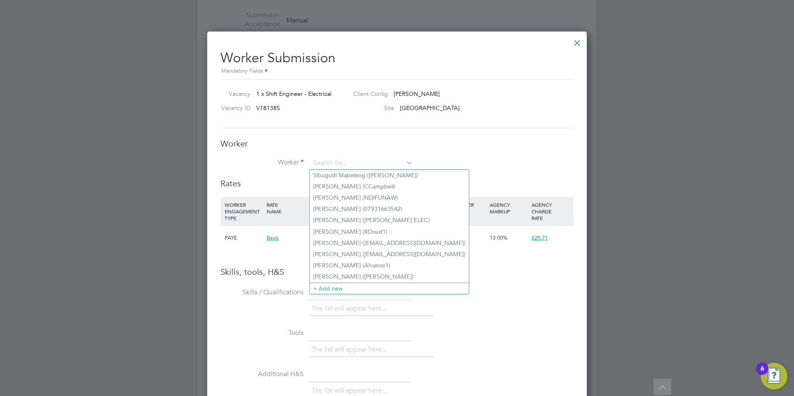
click at [266, 140] on h3 "Worker" at bounding box center [396, 143] width 353 height 11
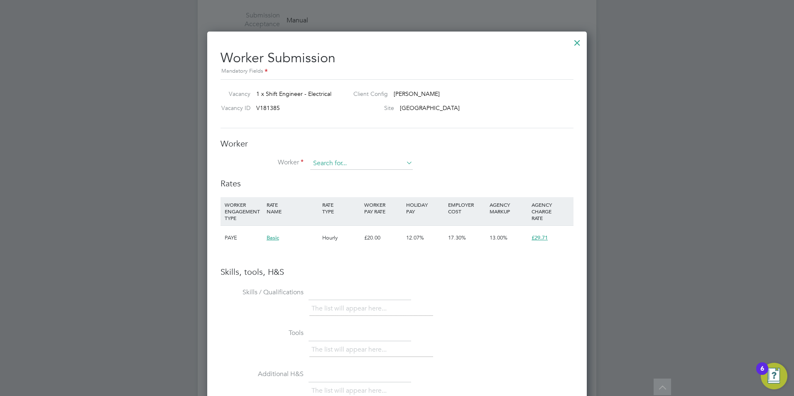
click at [340, 157] on input at bounding box center [361, 163] width 103 height 12
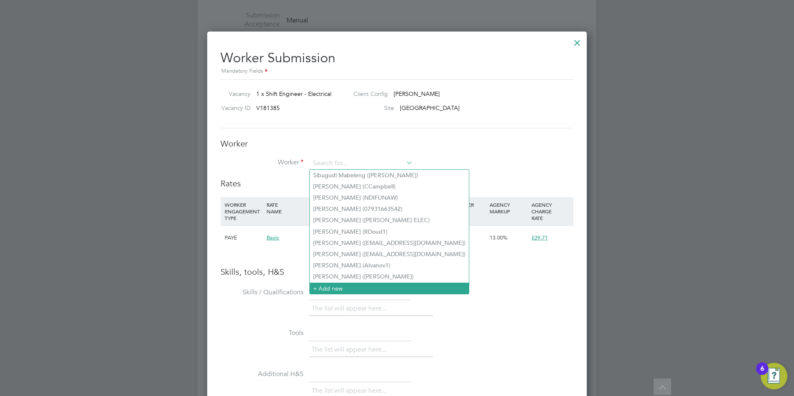
click at [343, 289] on li "+ Add new" at bounding box center [389, 288] width 159 height 11
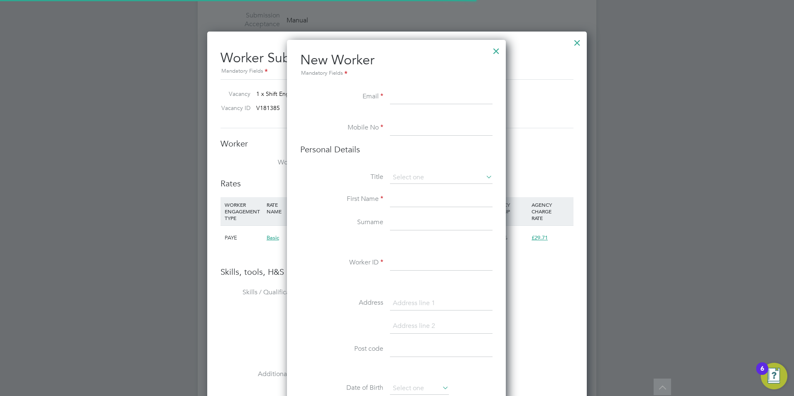
scroll to position [703, 220]
paste input "sethisaacdown@gmail.com"
type input "sethisaacdown@gmail.com"
click at [409, 128] on input at bounding box center [441, 128] width 103 height 15
type input "07719717078"
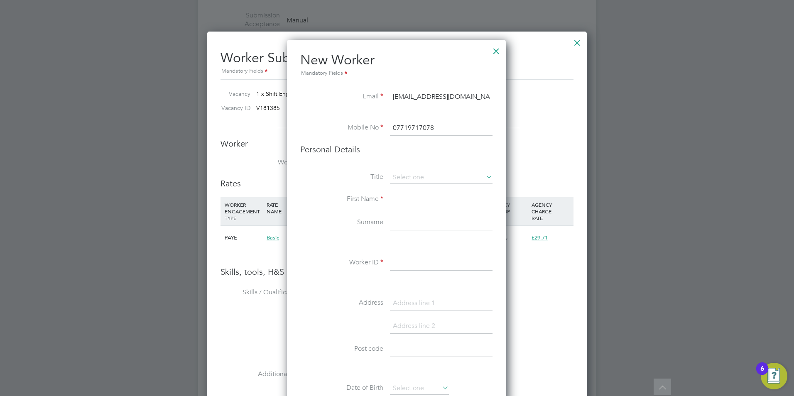
click at [413, 195] on input at bounding box center [441, 199] width 103 height 15
type input "Seth"
type input "Down"
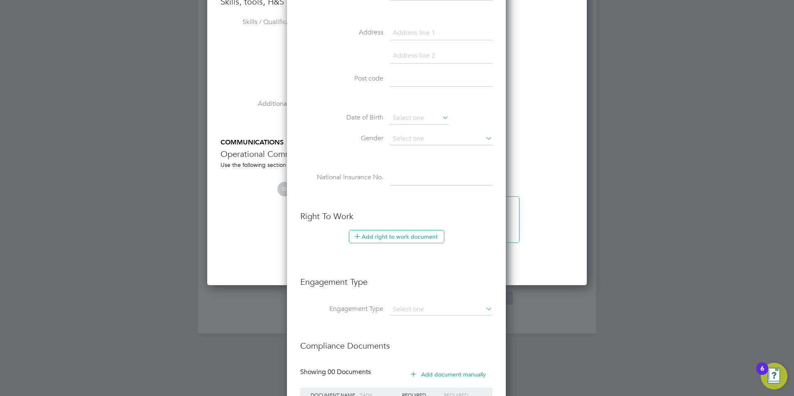
scroll to position [1425, 0]
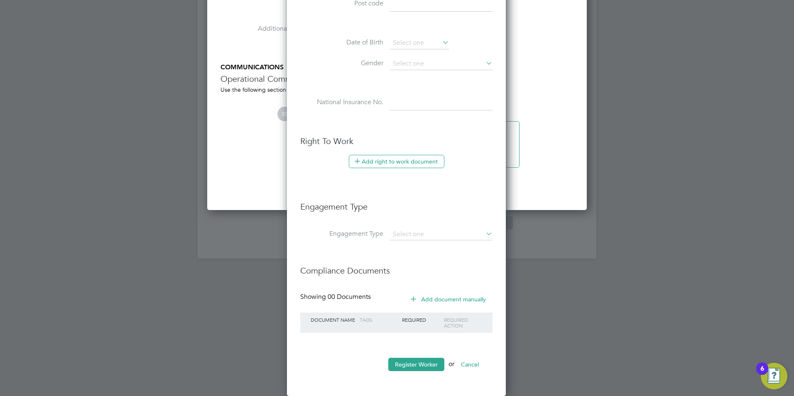
type input "SD - TFELEC BRIS"
click at [408, 357] on ul "New Worker Mandatory Fields Email sethisaacdown@gmail.com Mobile No 07719717078…" at bounding box center [396, 42] width 192 height 673
click at [406, 361] on button "Register Worker" at bounding box center [416, 364] width 56 height 13
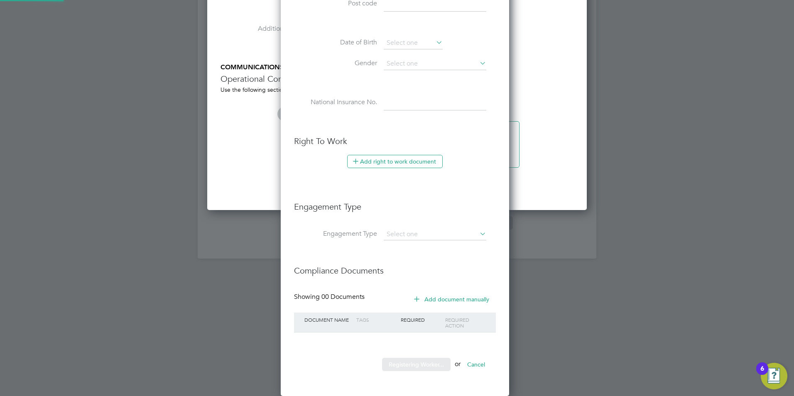
scroll to position [703, 233]
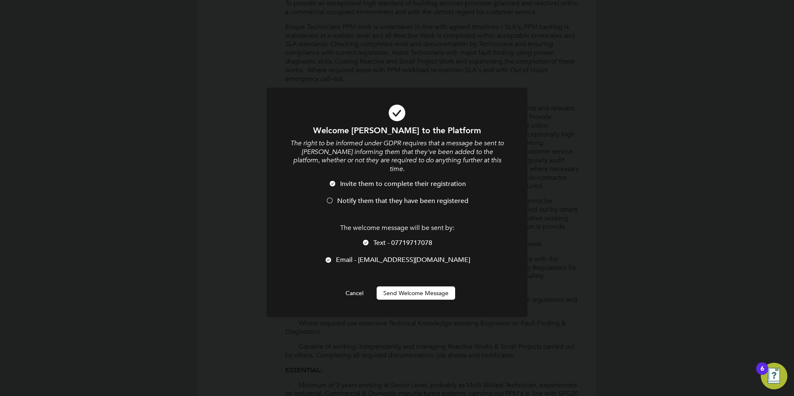
click at [331, 197] on div at bounding box center [330, 201] width 8 height 8
click at [367, 239] on div at bounding box center [366, 243] width 8 height 8
click at [411, 286] on button "Send Welcome Message" at bounding box center [416, 292] width 78 height 13
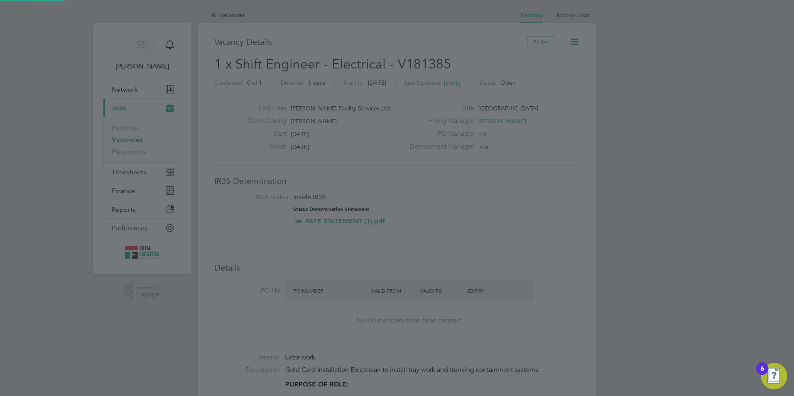
scroll to position [396, 0]
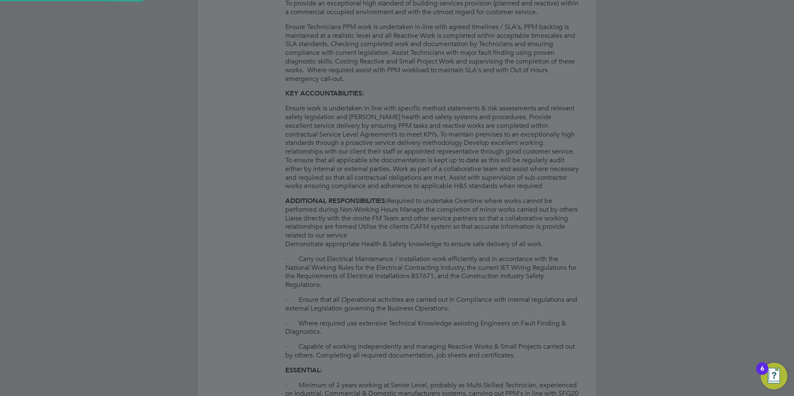
type input "Seth Down (SD - TFELEC BRIS)"
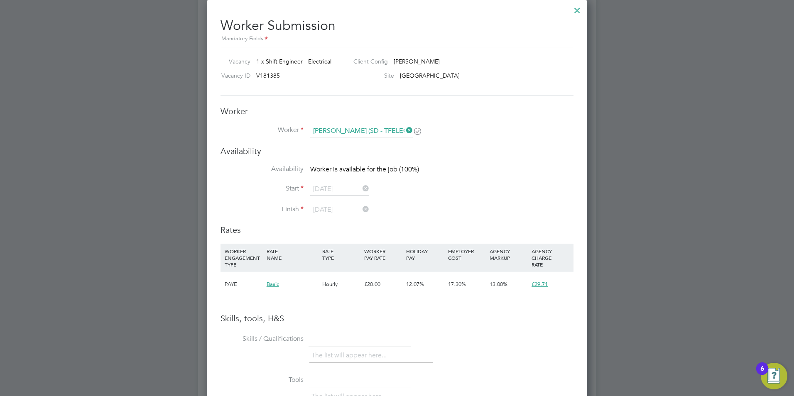
scroll to position [1028, 0]
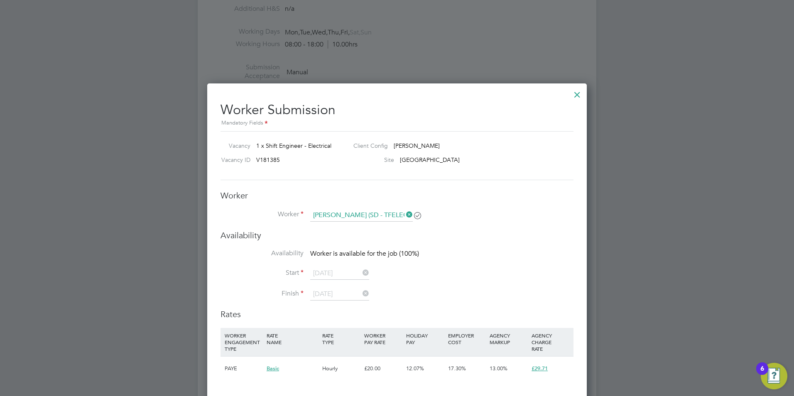
click at [404, 214] on icon at bounding box center [404, 215] width 0 height 12
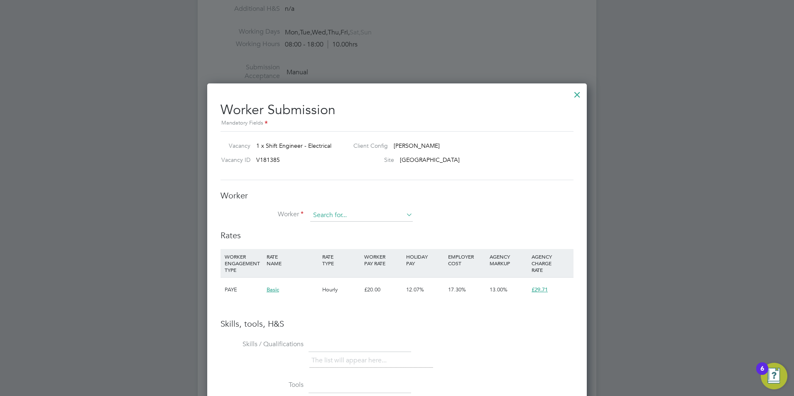
click at [321, 212] on input at bounding box center [361, 215] width 103 height 12
click at [335, 222] on li "Seth Down (SD - TFELEC BRIS)" at bounding box center [372, 227] width 124 height 11
type input "Seth Down (SD - TFELEC BRIS)"
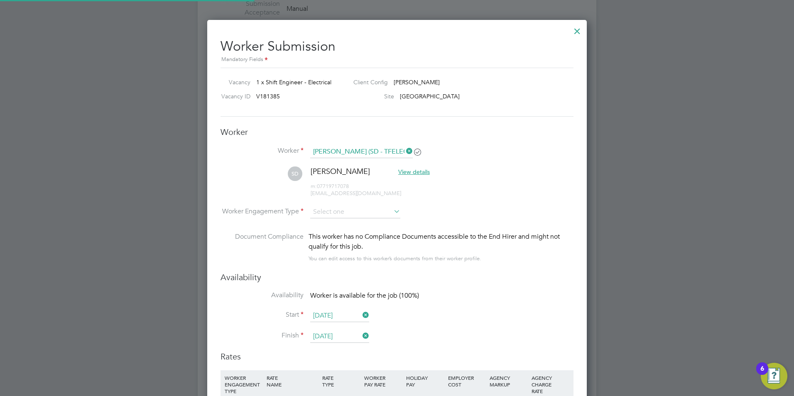
scroll to position [1152, 0]
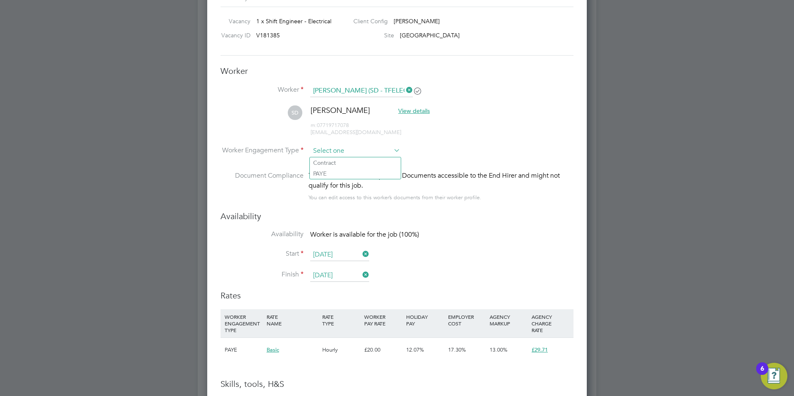
click at [337, 152] on input at bounding box center [355, 151] width 90 height 12
click at [329, 171] on li "PAYE" at bounding box center [355, 173] width 91 height 11
type input "PAYE"
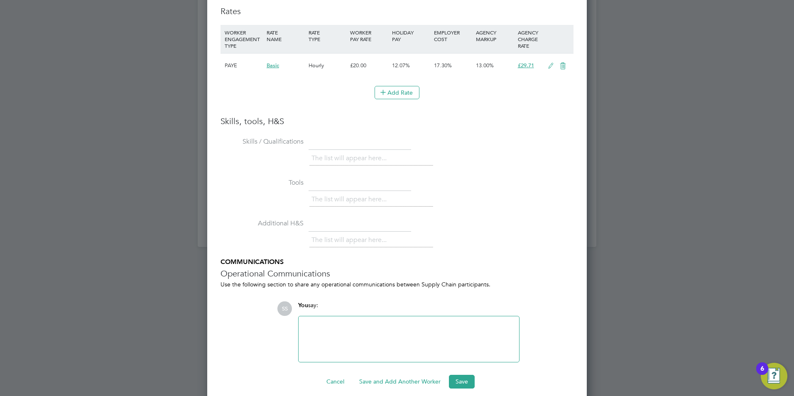
scroll to position [1445, 0]
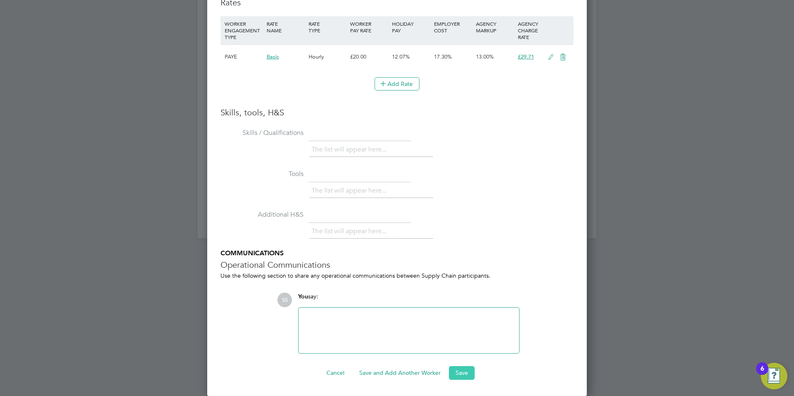
click at [464, 374] on button "Save" at bounding box center [462, 372] width 26 height 13
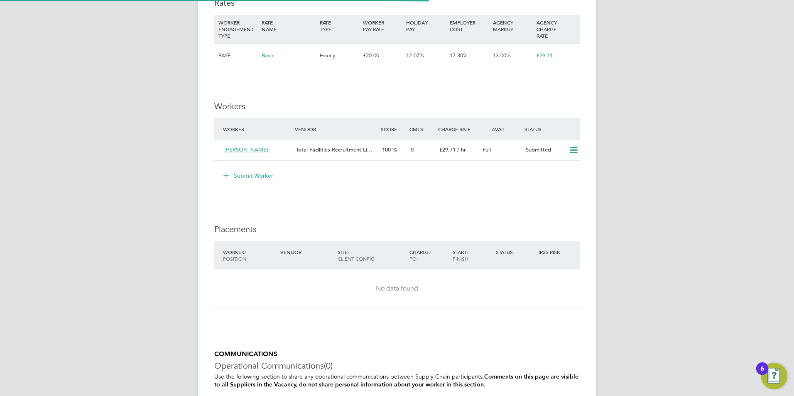
scroll to position [0, 0]
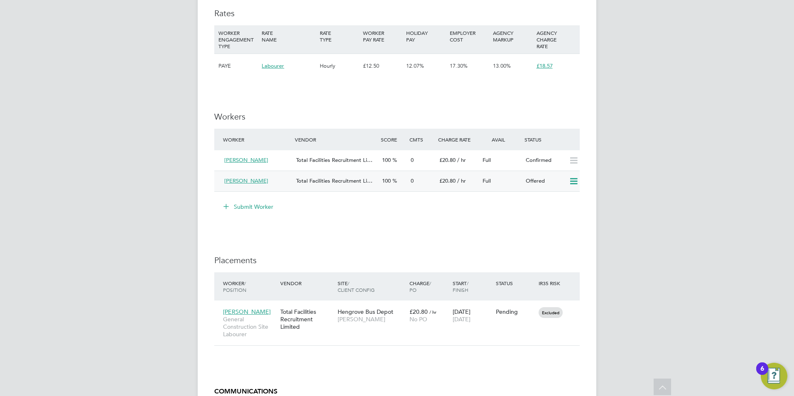
drag, startPoint x: 575, startPoint y: 181, endPoint x: 570, endPoint y: 179, distance: 6.2
click at [573, 180] on icon at bounding box center [573, 181] width 10 height 7
click at [554, 198] on li "Confirm" at bounding box center [562, 199] width 32 height 12
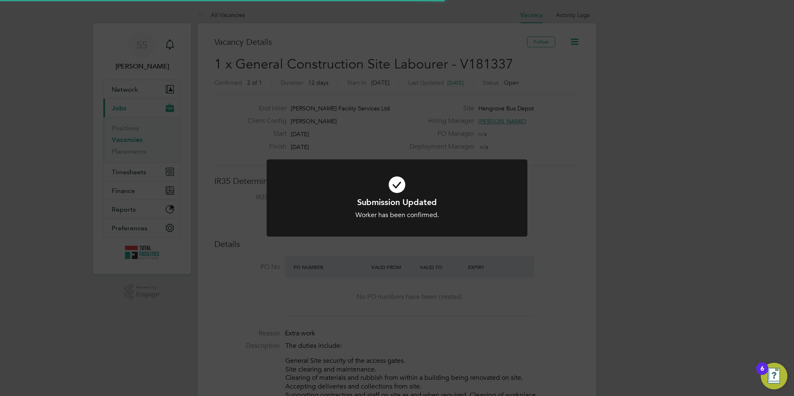
scroll to position [24, 72]
click at [406, 203] on h1 "Submission Updated" at bounding box center [397, 202] width 216 height 11
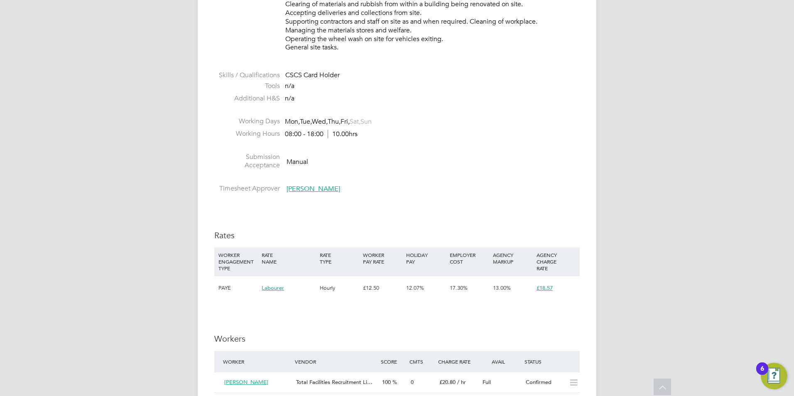
scroll to position [623, 0]
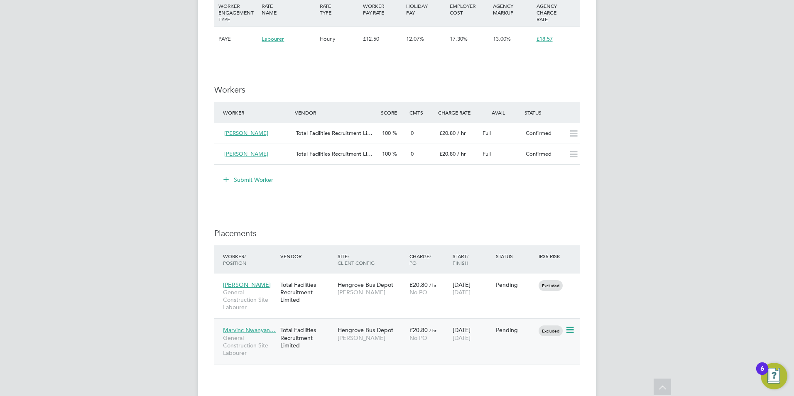
click at [571, 330] on icon at bounding box center [569, 330] width 8 height 10
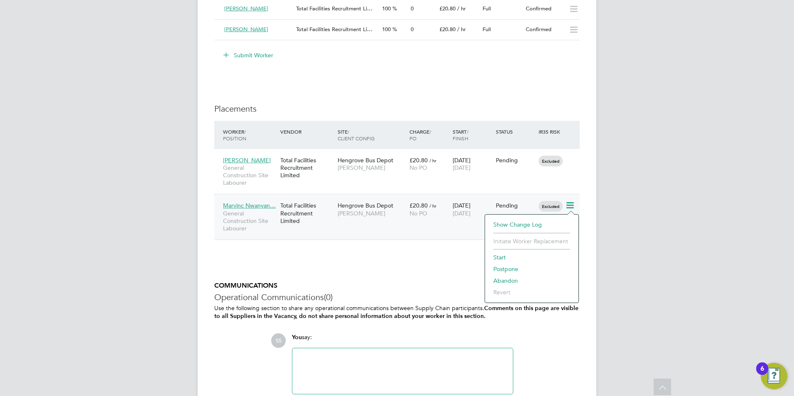
click at [504, 255] on li "Start" at bounding box center [531, 258] width 85 height 12
type input "[PERSON_NAME]"
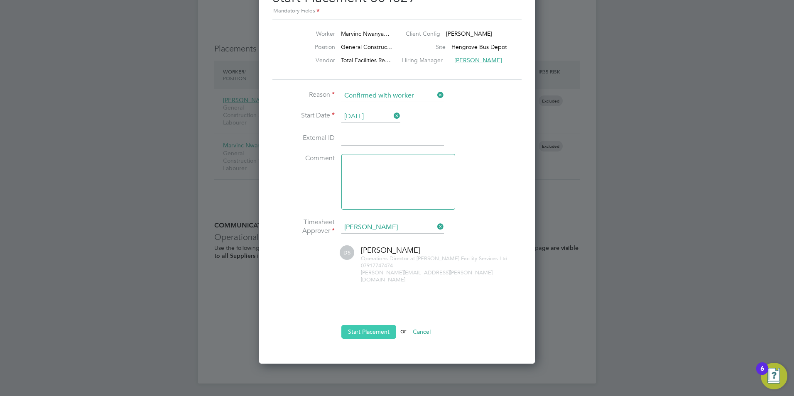
click at [361, 327] on button "Start Placement" at bounding box center [368, 331] width 55 height 13
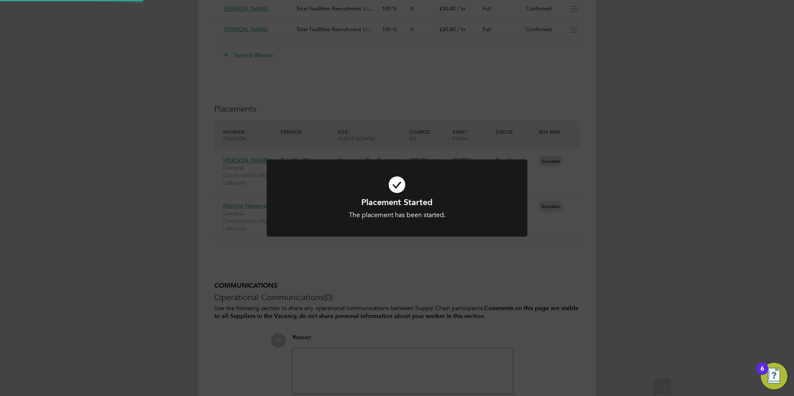
drag, startPoint x: 486, startPoint y: 192, endPoint x: 465, endPoint y: 203, distance: 23.0
click at [486, 191] on icon at bounding box center [397, 185] width 216 height 32
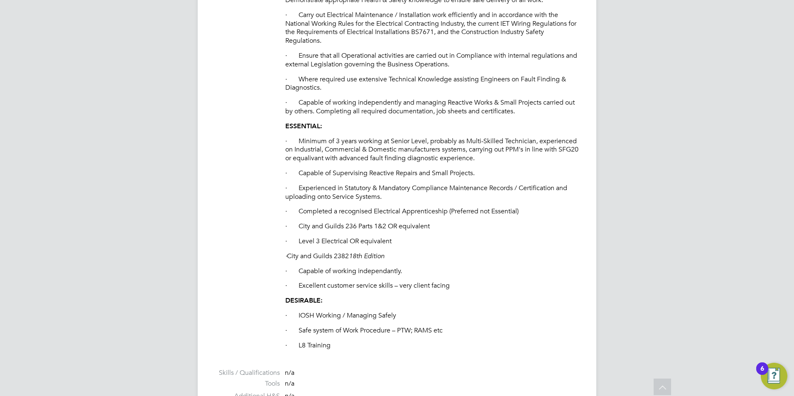
scroll to position [468, 0]
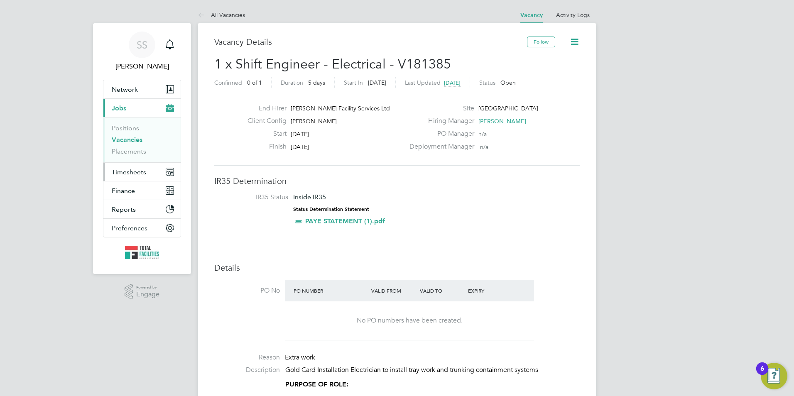
click at [126, 175] on span "Timesheets" at bounding box center [129, 172] width 34 height 8
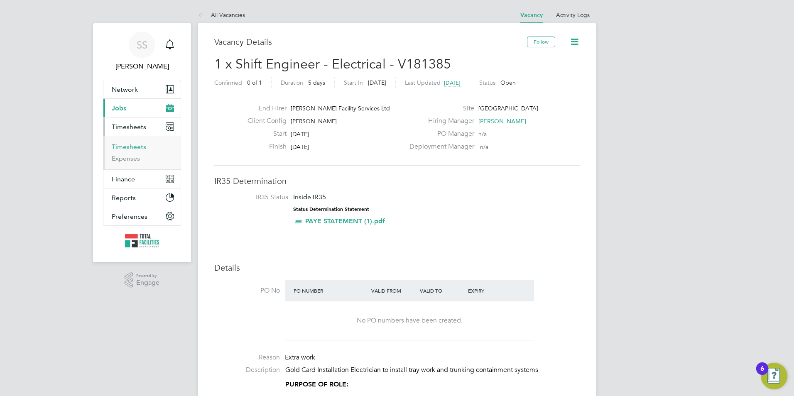
click at [126, 147] on link "Timesheets" at bounding box center [129, 147] width 34 height 8
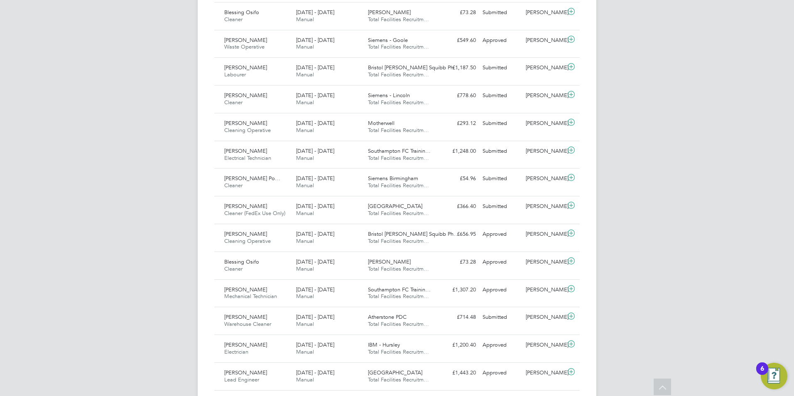
scroll to position [208, 0]
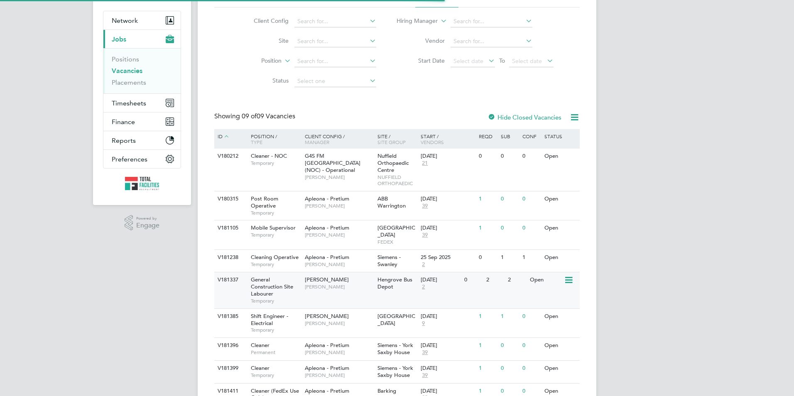
scroll to position [109, 0]
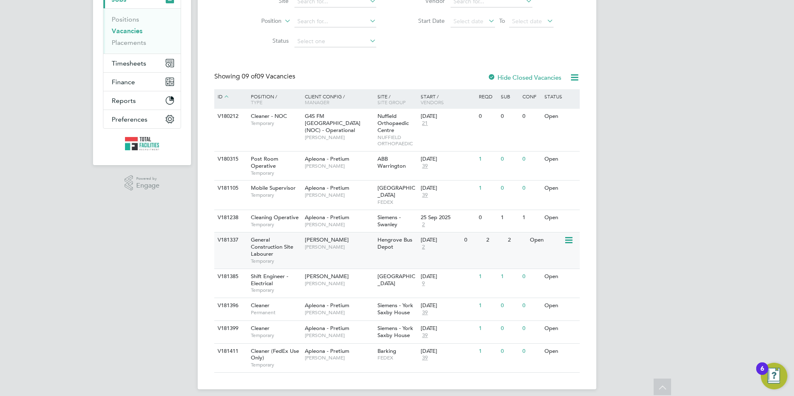
click at [308, 254] on div "V181337 General Construction Site Labourer Temporary [PERSON_NAME] [PERSON_NAME…" at bounding box center [396, 250] width 365 height 36
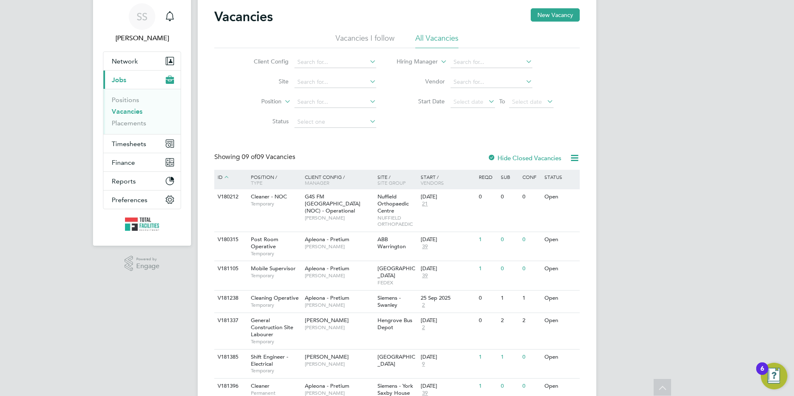
scroll to position [0, 0]
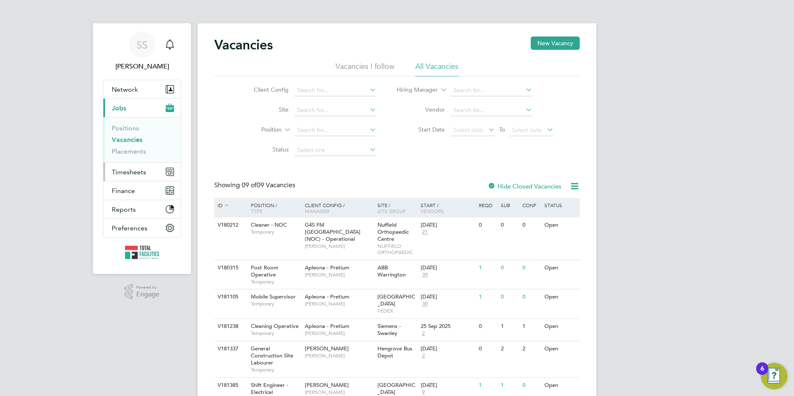
click at [133, 174] on span "Timesheets" at bounding box center [129, 172] width 34 height 8
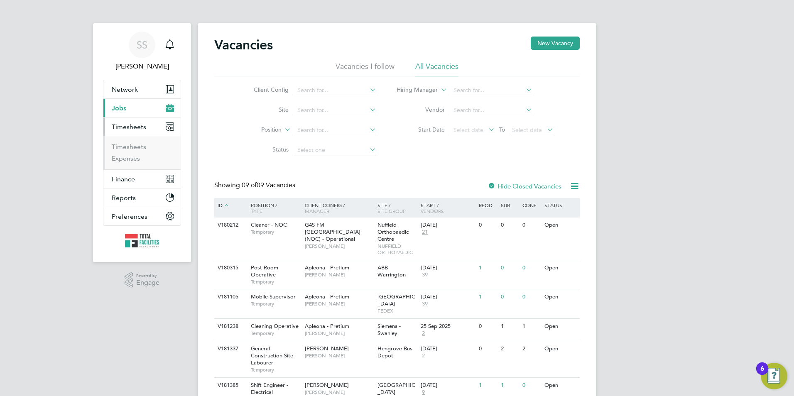
click at [140, 140] on ul "Timesheets Expenses" at bounding box center [141, 153] width 77 height 34
click at [137, 149] on link "Timesheets" at bounding box center [129, 147] width 34 height 8
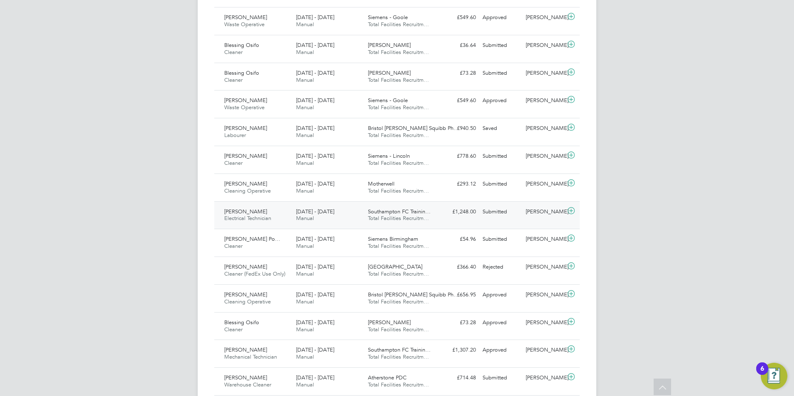
click at [316, 226] on div "20 - 26 Sep 2025 Manual" at bounding box center [329, 215] width 72 height 21
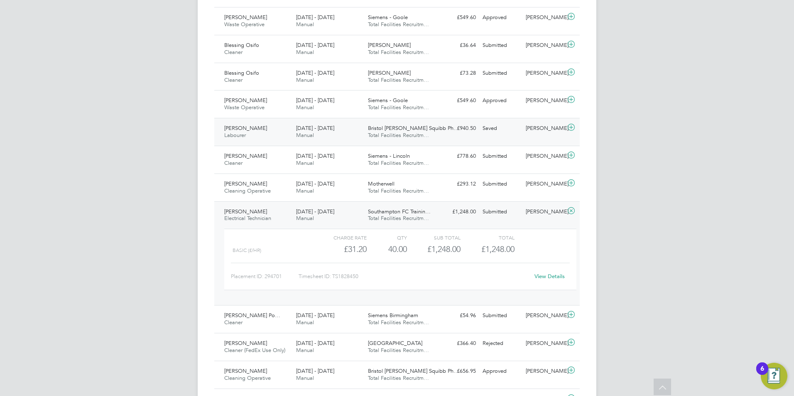
click at [271, 142] on div "Will Gordon Labourer 20 - 26 Sep 2025" at bounding box center [257, 132] width 72 height 21
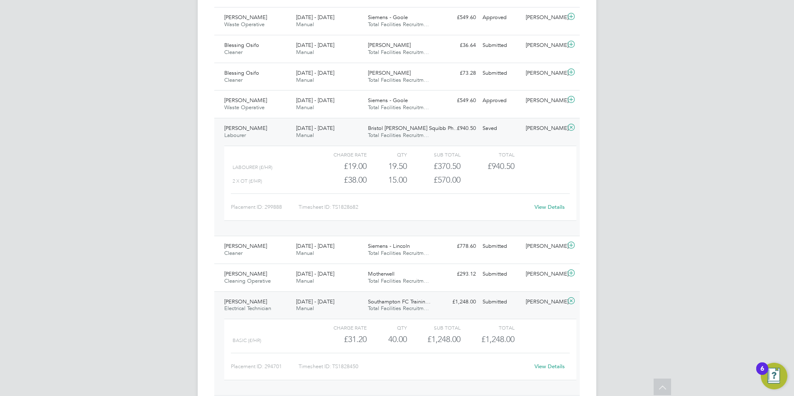
click at [547, 211] on link "View Details" at bounding box center [549, 206] width 30 height 7
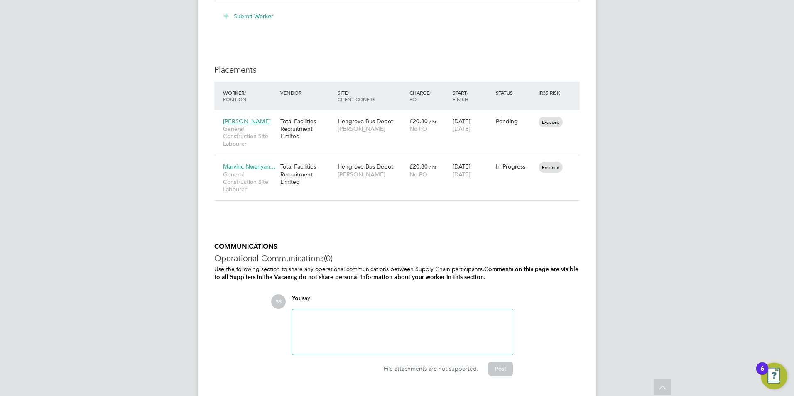
scroll to position [808, 0]
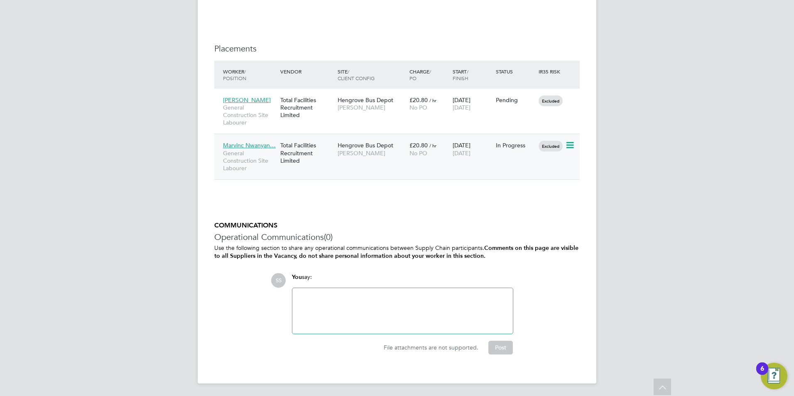
click at [242, 146] on span "Marvinc Nwanyan…" at bounding box center [249, 145] width 53 height 7
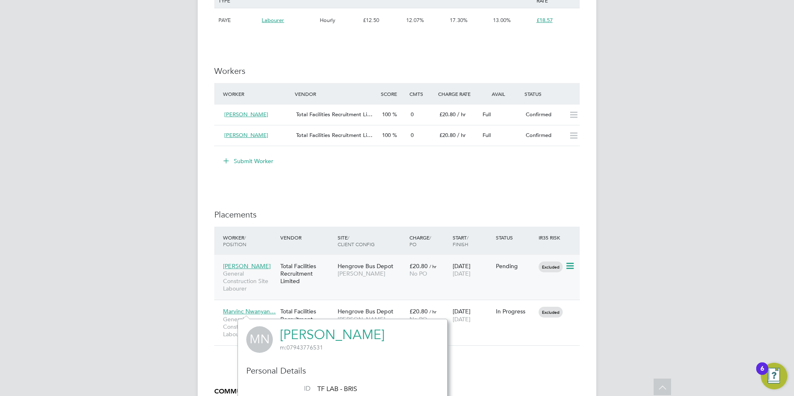
click at [568, 262] on icon at bounding box center [569, 266] width 8 height 10
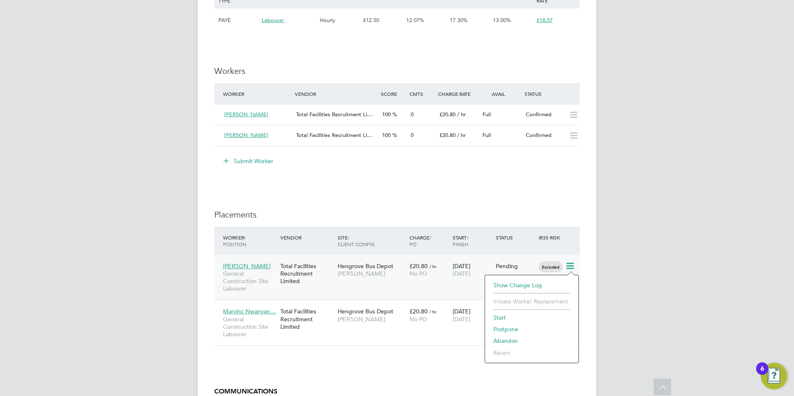
click at [504, 340] on li "Abandon" at bounding box center [531, 341] width 85 height 12
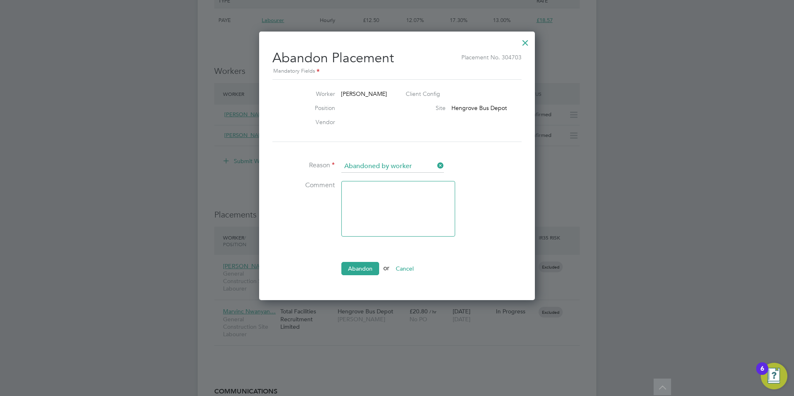
click at [375, 207] on textarea at bounding box center [398, 209] width 114 height 56
click at [362, 267] on button "Abandon" at bounding box center [360, 268] width 38 height 13
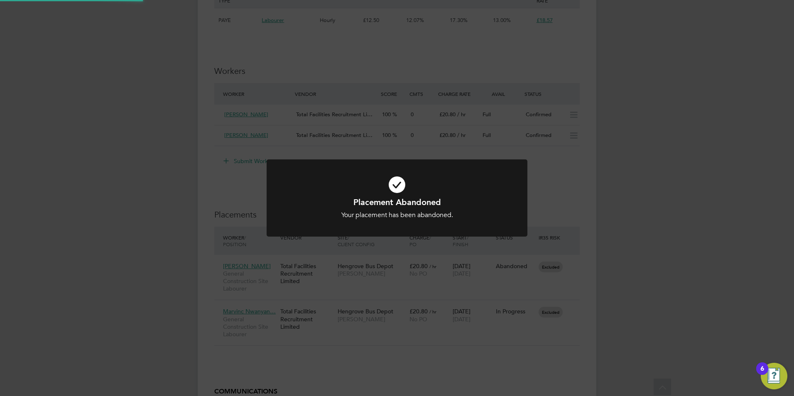
click at [384, 215] on div "Your placement has been abandoned." at bounding box center [397, 215] width 216 height 9
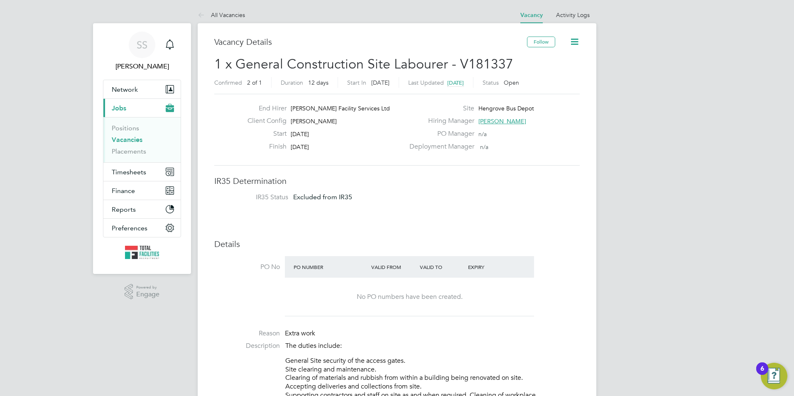
click at [123, 139] on link "Vacancies" at bounding box center [127, 140] width 31 height 8
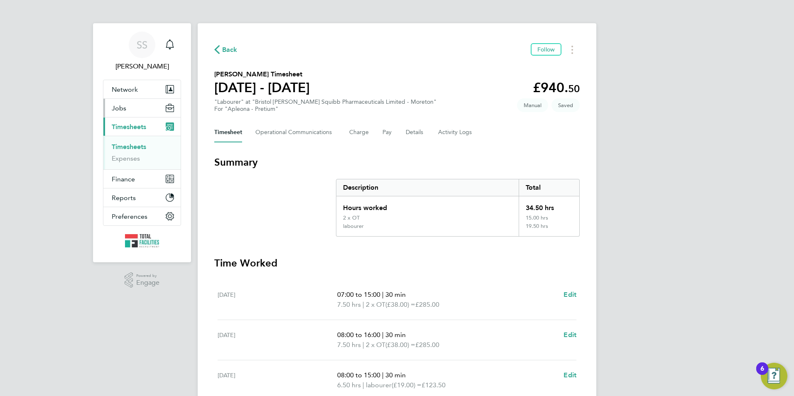
click at [122, 110] on span "Jobs" at bounding box center [119, 108] width 15 height 8
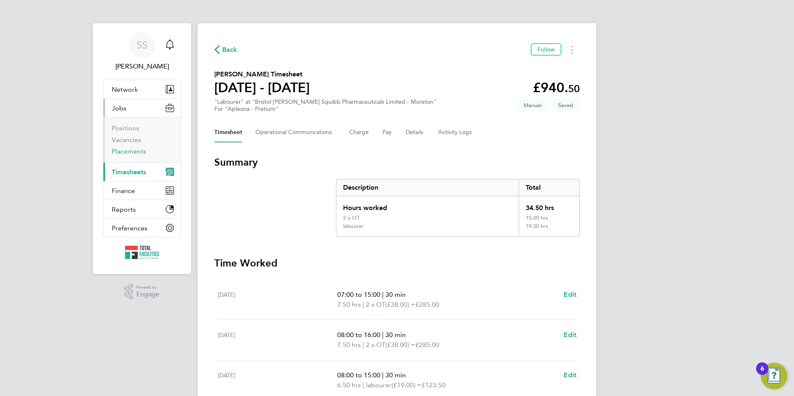
click at [125, 151] on link "Placements" at bounding box center [129, 151] width 34 height 8
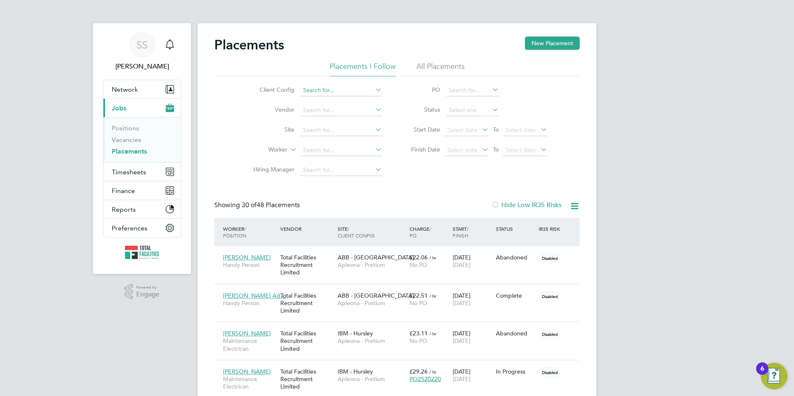
click at [318, 90] on input at bounding box center [341, 91] width 82 height 12
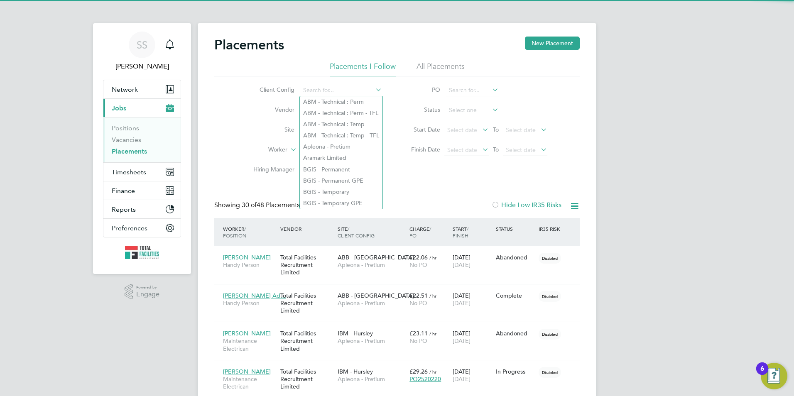
click at [232, 119] on div "Client Config Vendor Site Worker Hiring Manager PO Status Start Date Select dat…" at bounding box center [396, 128] width 365 height 104
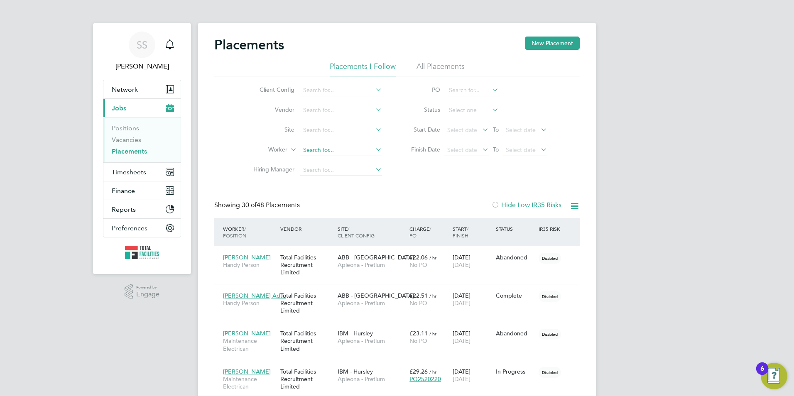
click at [327, 152] on input at bounding box center [341, 150] width 82 height 12
click at [310, 165] on li "Will Gordon" at bounding box center [341, 161] width 83 height 11
type input "[PERSON_NAME]"
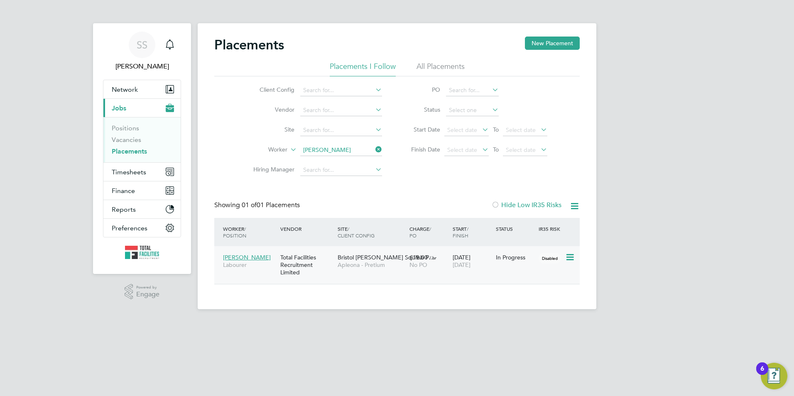
click at [321, 266] on div "Total Facilities Recruitment Limited" at bounding box center [306, 265] width 57 height 31
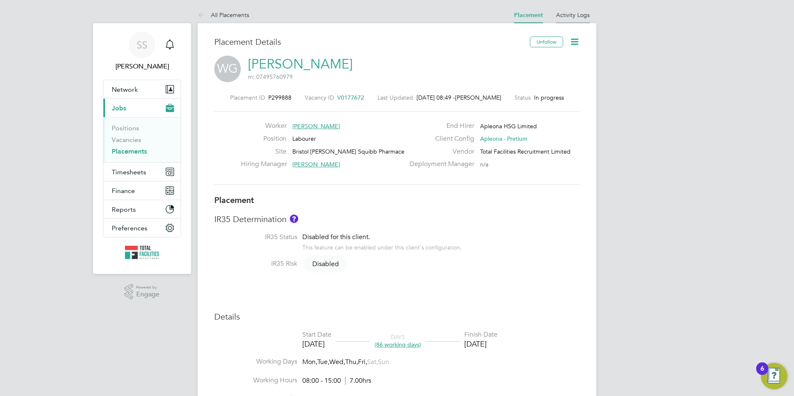
click at [571, 20] on li "Activity Logs" at bounding box center [573, 15] width 34 height 17
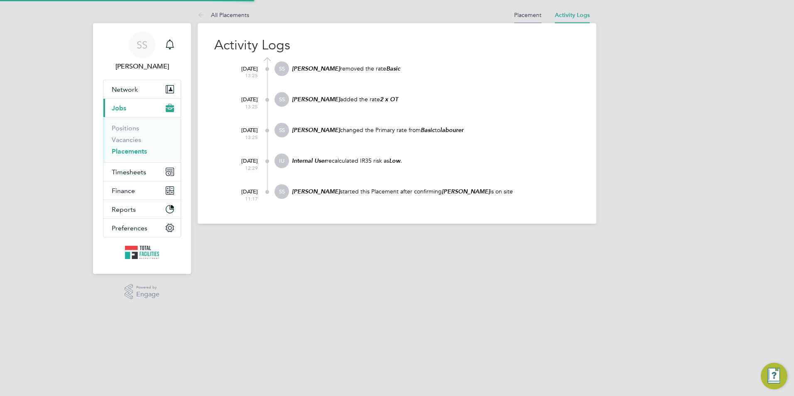
click at [522, 20] on li "Placement" at bounding box center [527, 15] width 27 height 17
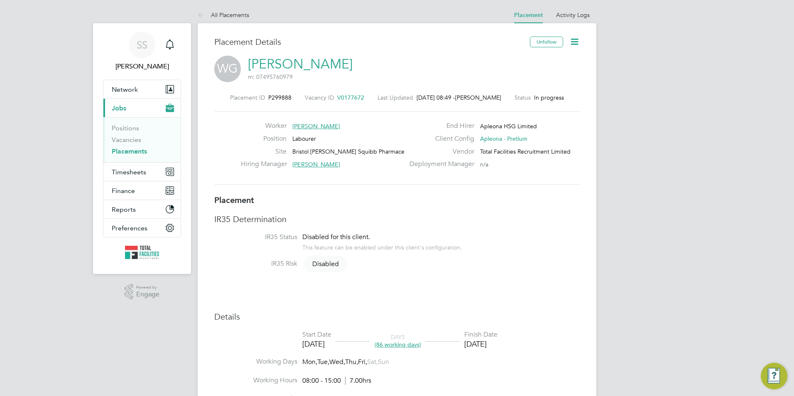
click at [580, 38] on icon at bounding box center [574, 42] width 10 height 10
click at [534, 60] on li "Edit Placement e" at bounding box center [547, 62] width 61 height 12
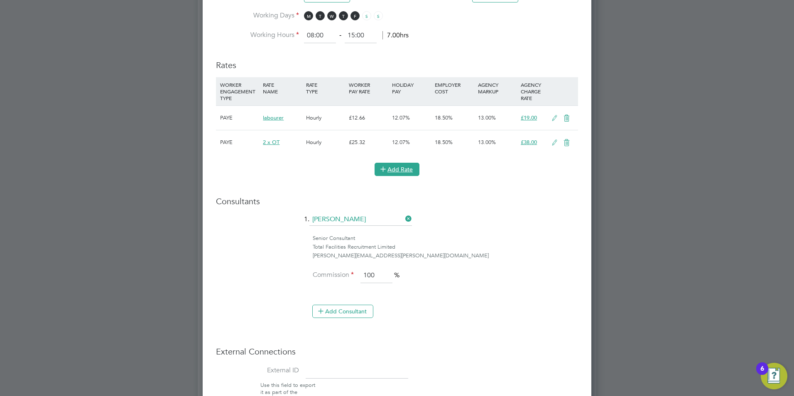
click at [404, 167] on button "Add Rate" at bounding box center [397, 169] width 45 height 13
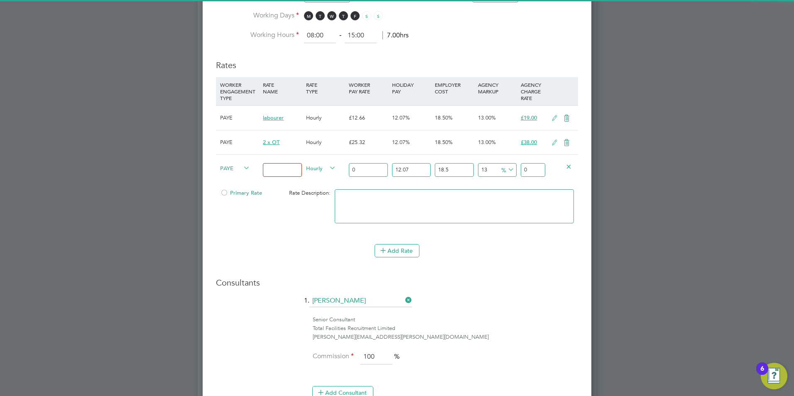
drag, startPoint x: 266, startPoint y: 169, endPoint x: 269, endPoint y: 165, distance: 5.0
click at [266, 169] on input at bounding box center [282, 170] width 39 height 14
type input "1.5 OT"
click at [380, 168] on input "0" at bounding box center [368, 170] width 39 height 14
drag, startPoint x: 363, startPoint y: 168, endPoint x: 345, endPoint y: 165, distance: 19.0
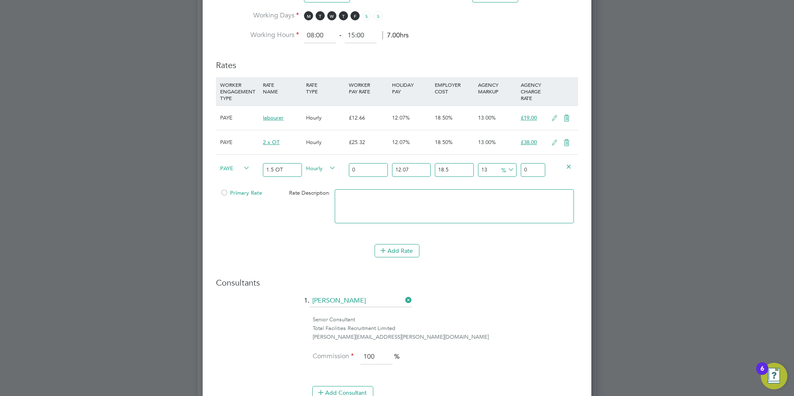
click at [345, 165] on div "PAYE 1.5 OT Hourly 0 12.07 n/a 18.5 n/a 13 0 % 0" at bounding box center [397, 169] width 362 height 31
type input "1"
type input "1.500673335"
type input "18"
type input "27.01212003"
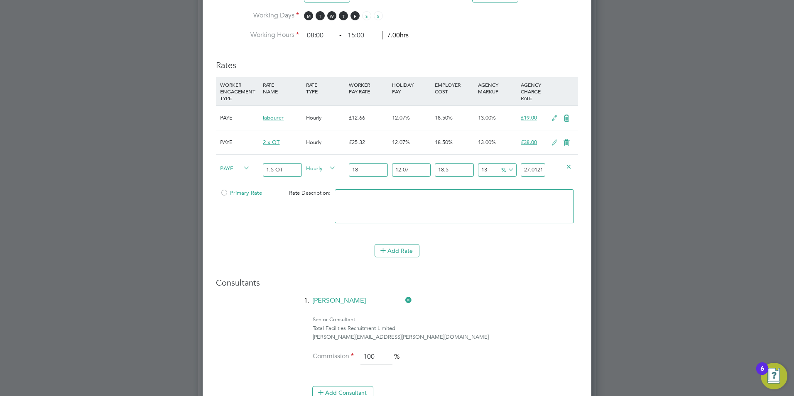
type input "18.9"
type input "28.3627260315"
type input "18.99"
type input "28.49778663165"
type input "18.99"
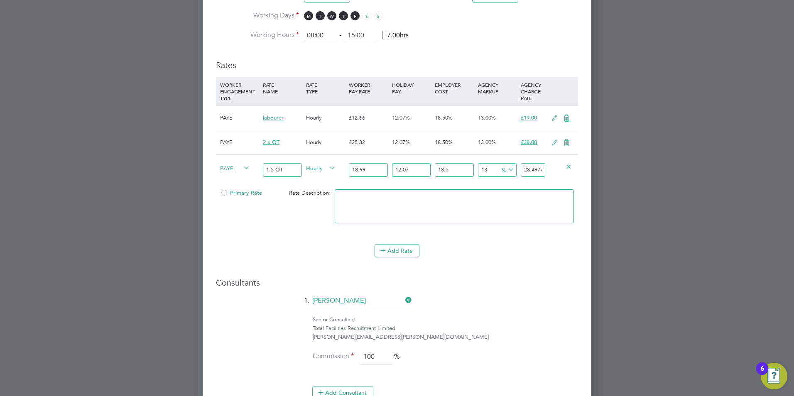
click at [409, 168] on input "12.07" at bounding box center [411, 170] width 39 height 14
click at [559, 240] on li "WORKER ENGAGEMENT TYPE RATE NAME RATE TYPE WORKER PAY RATE HOLIDAY PAY EMPLOYER…" at bounding box center [397, 160] width 362 height 167
click at [239, 253] on div "Add Rate" at bounding box center [397, 250] width 362 height 13
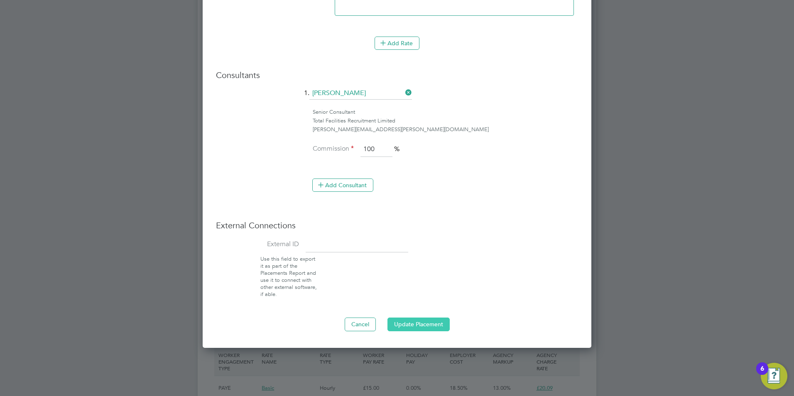
click at [418, 321] on button "Update Placement" at bounding box center [418, 324] width 62 height 13
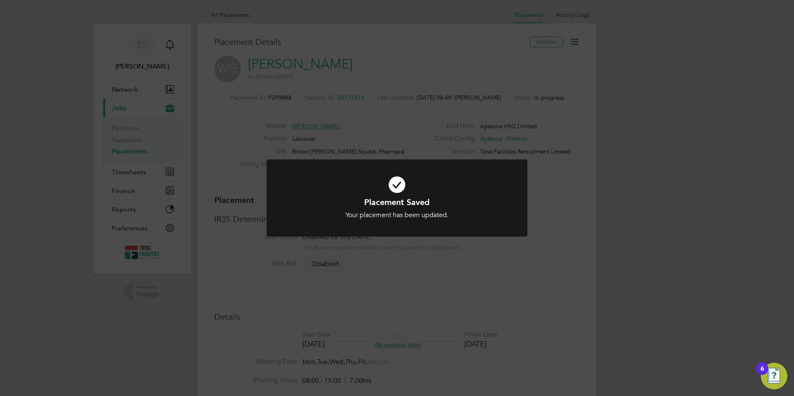
click at [409, 197] on h1 "Placement Saved" at bounding box center [397, 202] width 216 height 11
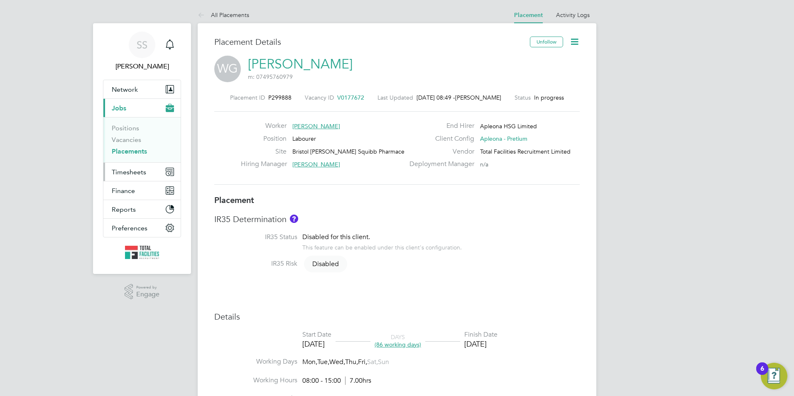
click at [151, 172] on button "Timesheets" at bounding box center [141, 172] width 77 height 18
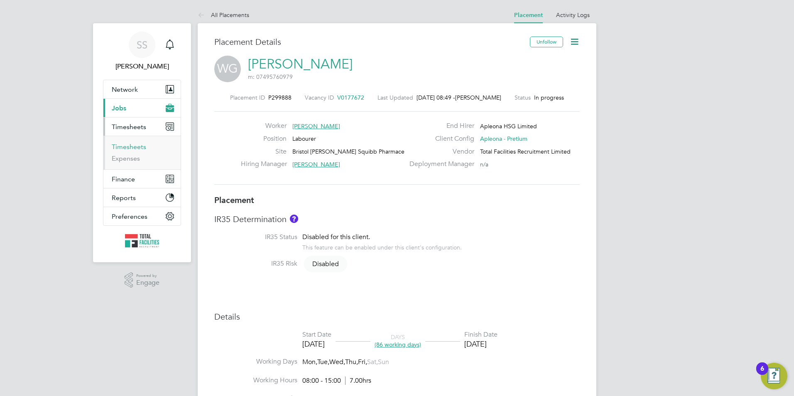
click at [130, 144] on link "Timesheets" at bounding box center [129, 147] width 34 height 8
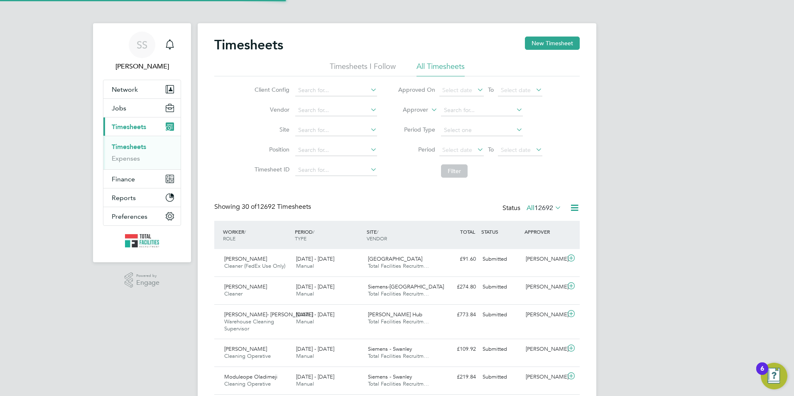
scroll to position [4, 4]
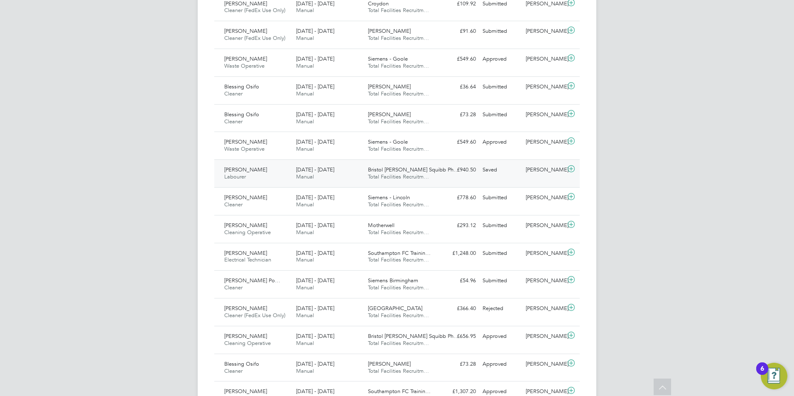
click at [267, 181] on div "Will Gordon Labourer 20 - 26 Sep 2025" at bounding box center [257, 173] width 72 height 21
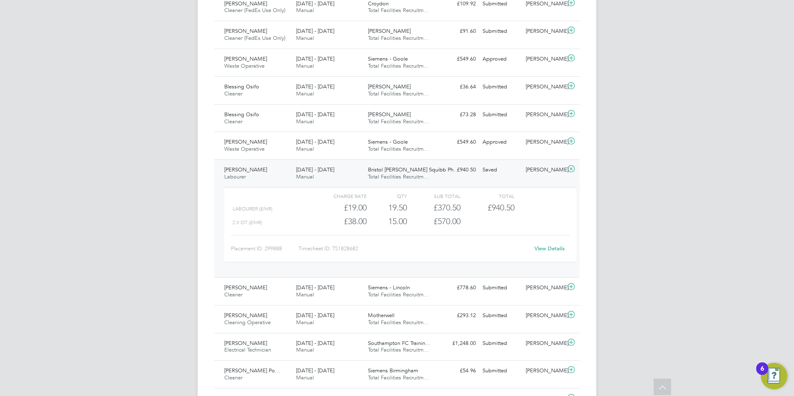
click at [552, 255] on div "View Details" at bounding box center [549, 248] width 41 height 13
click at [552, 252] on link "View Details" at bounding box center [549, 248] width 30 height 7
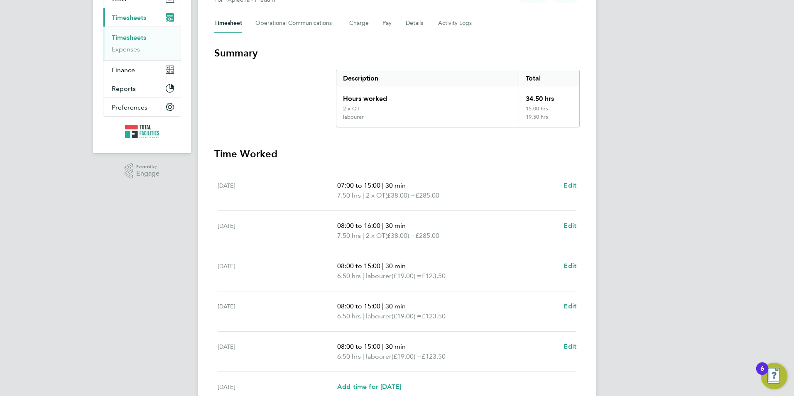
scroll to position [219, 0]
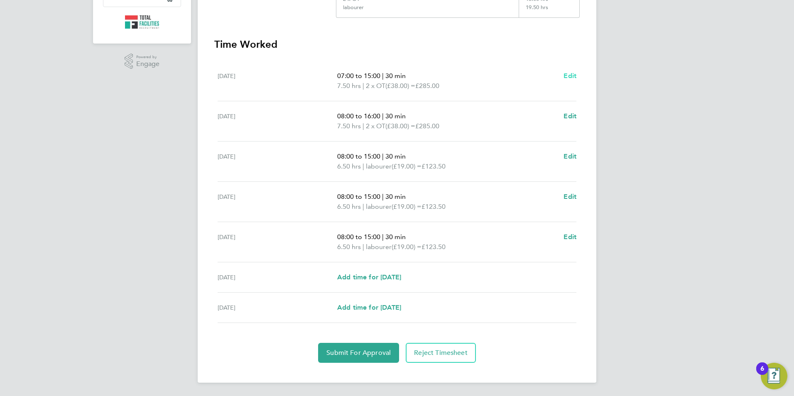
click at [569, 76] on span "Edit" at bounding box center [569, 76] width 13 height 8
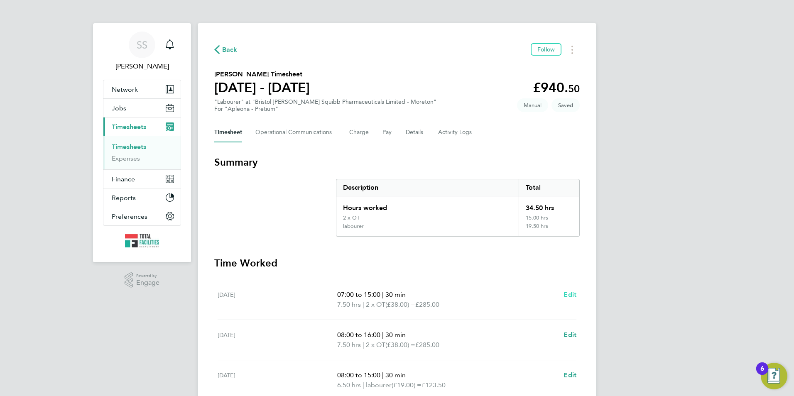
select select "30"
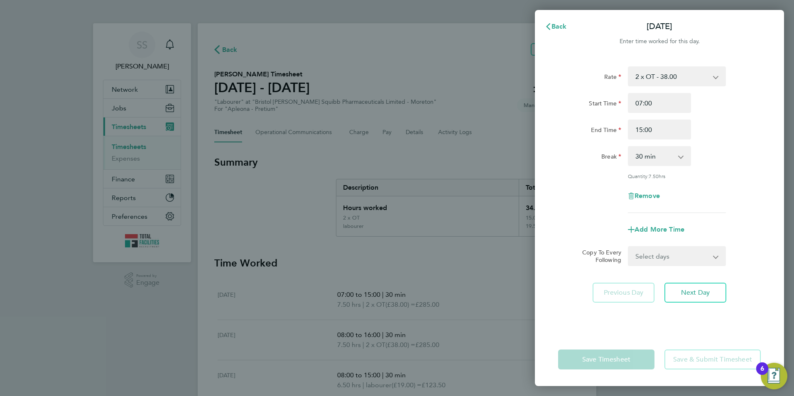
click at [654, 82] on select "2 x OT - 38.00 labourer - 19.00 1.5 OT - 28.50" at bounding box center [672, 76] width 86 height 18
select select "30"
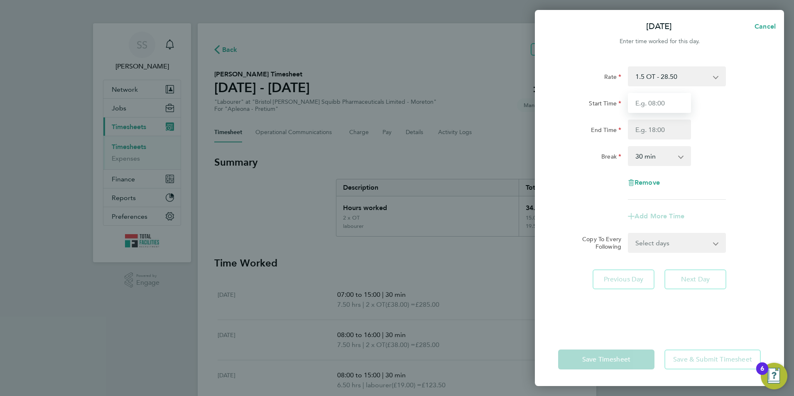
click at [652, 105] on input "Start Time" at bounding box center [659, 103] width 63 height 20
type input "07:00"
drag, startPoint x: 662, startPoint y: 124, endPoint x: 654, endPoint y: 126, distance: 8.6
click at [662, 124] on input "End Time" at bounding box center [659, 130] width 63 height 20
type input "15:00"
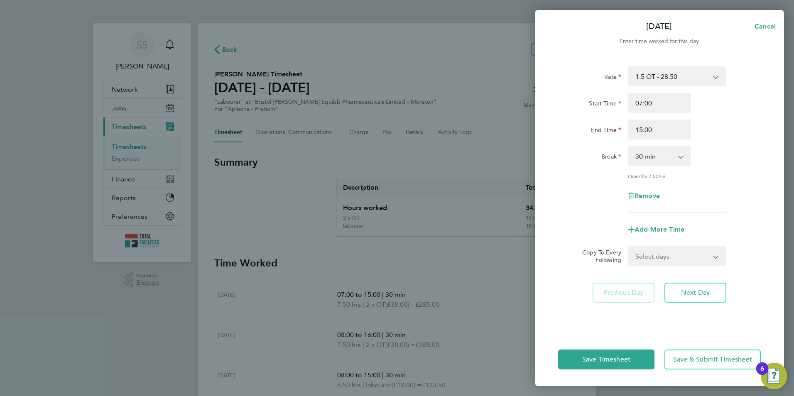
click at [557, 130] on div "End Time" at bounding box center [590, 130] width 70 height 20
click at [598, 360] on span "Save Timesheet" at bounding box center [606, 359] width 48 height 8
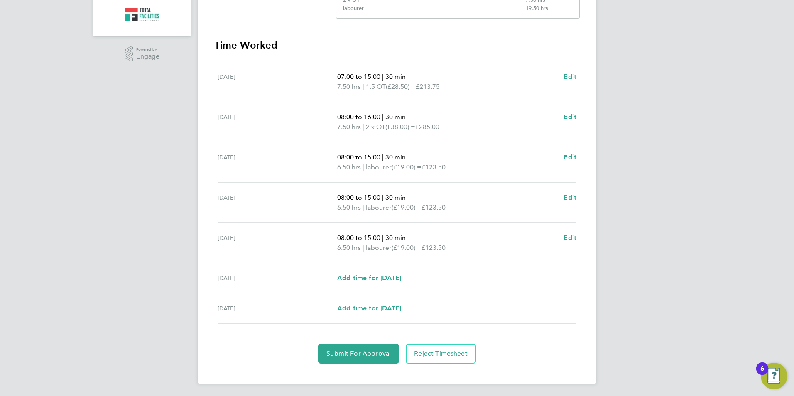
scroll to position [227, 0]
click at [347, 356] on span "Submit For Approval" at bounding box center [358, 353] width 64 height 8
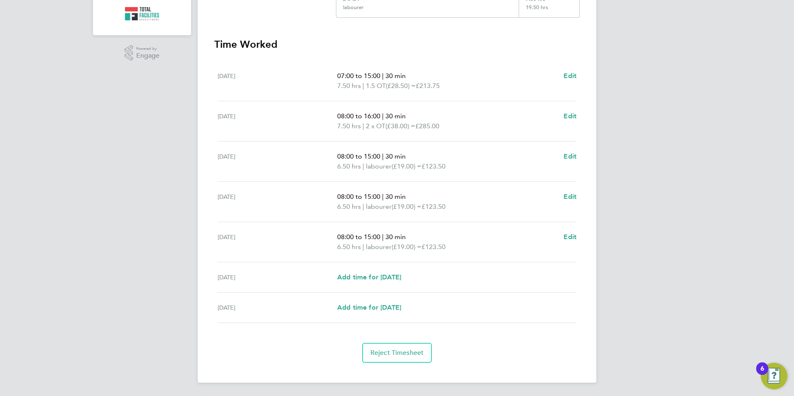
click at [82, 305] on div "SS Sam Skinner Notifications Applications: Network Team Members Businesses Site…" at bounding box center [397, 84] width 794 height 623
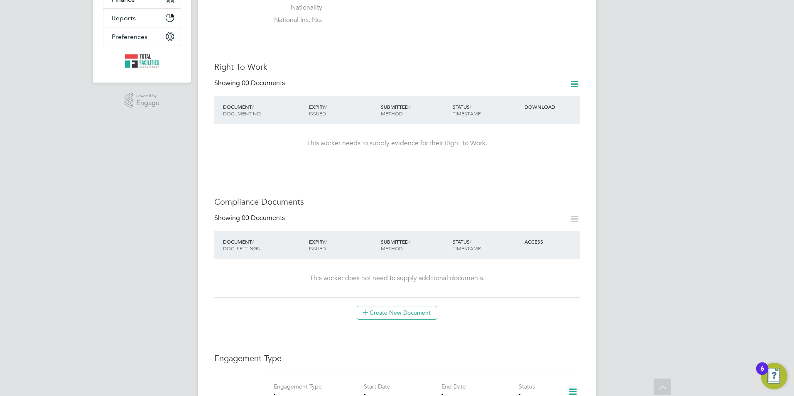
scroll to position [39, 0]
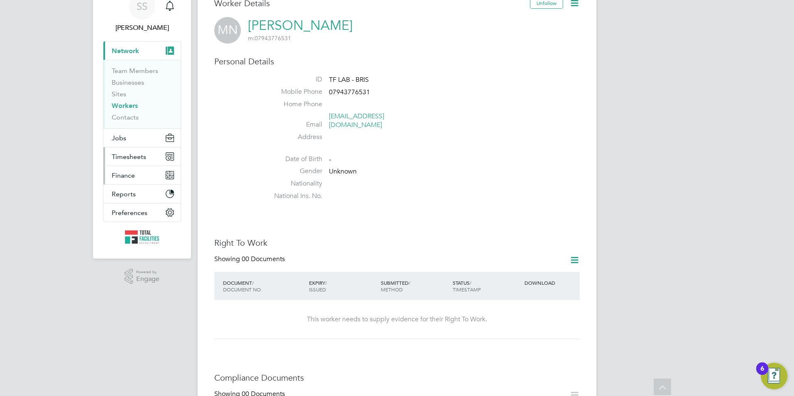
drag, startPoint x: 127, startPoint y: 172, endPoint x: 133, endPoint y: 169, distance: 7.1
click at [126, 172] on ul "Current page: Network Team Members Businesses Sites Workers Contacts Jobs Posit…" at bounding box center [142, 131] width 78 height 181
click at [119, 136] on span "Jobs" at bounding box center [119, 138] width 15 height 8
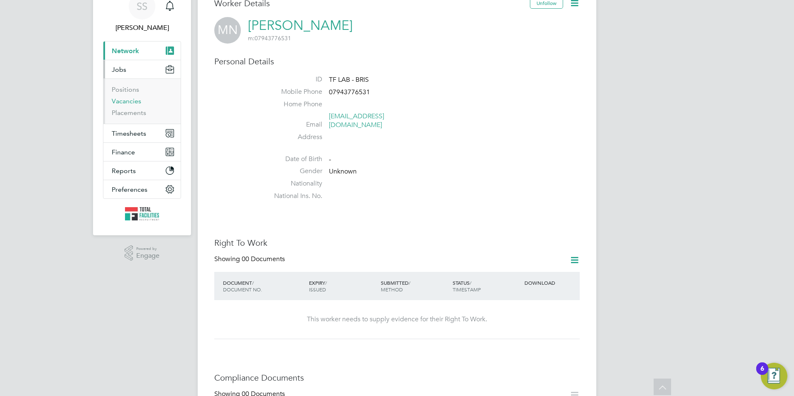
click at [120, 105] on link "Vacancies" at bounding box center [126, 101] width 29 height 8
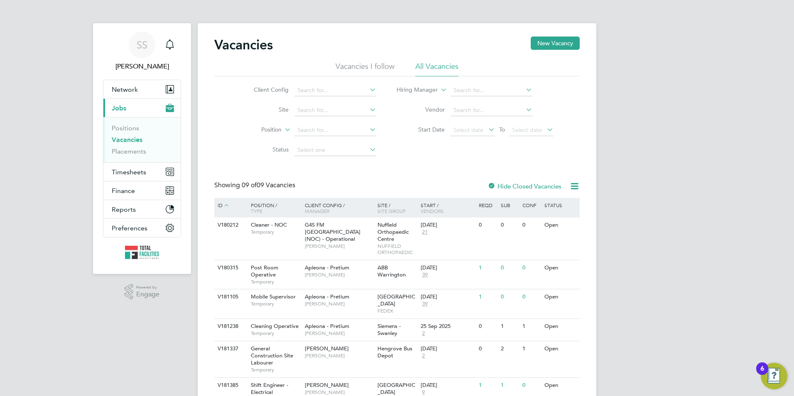
drag, startPoint x: 123, startPoint y: 134, endPoint x: 122, endPoint y: 141, distance: 7.2
click at [123, 134] on li "Positions" at bounding box center [143, 130] width 62 height 12
click at [122, 141] on link "Vacancies" at bounding box center [127, 140] width 31 height 8
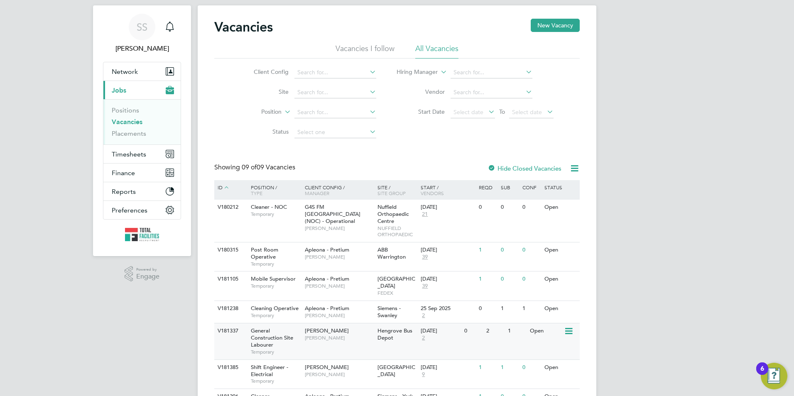
scroll to position [109, 0]
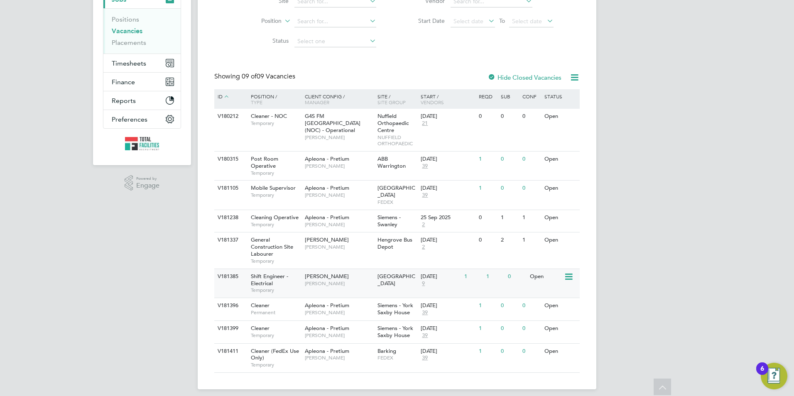
click at [321, 285] on div "V181385 Shift Engineer - Electrical Temporary [PERSON_NAME] [PERSON_NAME] [GEOG…" at bounding box center [396, 283] width 365 height 29
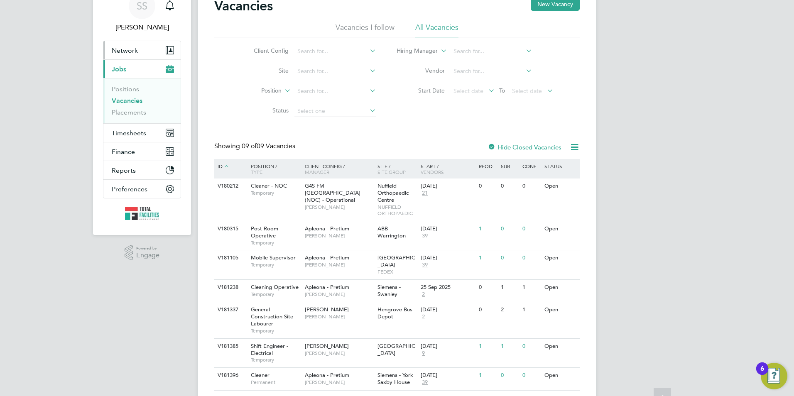
scroll to position [0, 0]
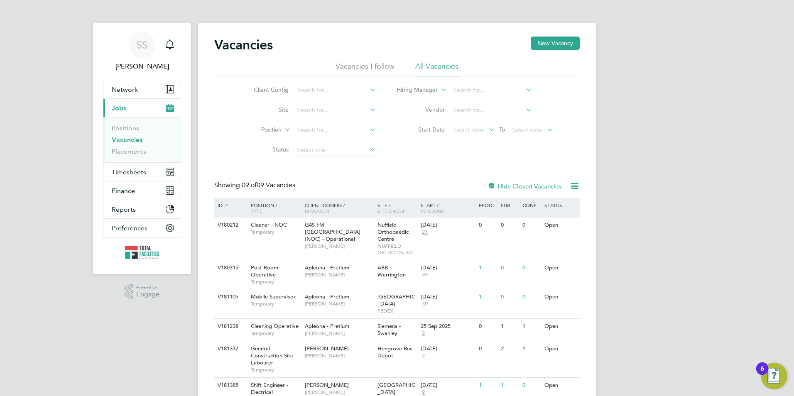
click at [127, 140] on link "Vacancies" at bounding box center [127, 140] width 31 height 8
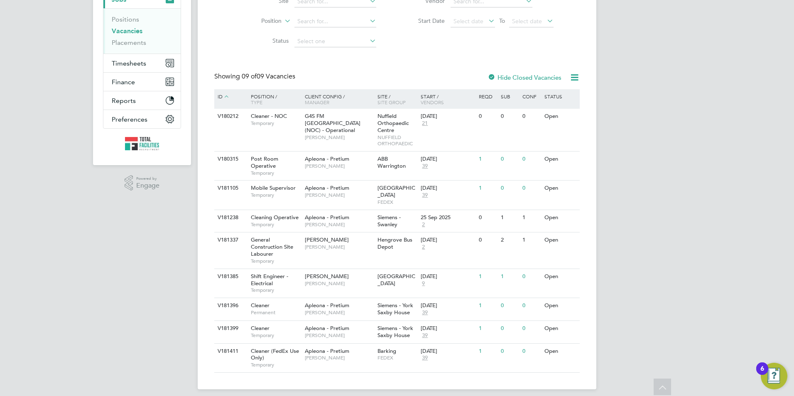
scroll to position [99, 0]
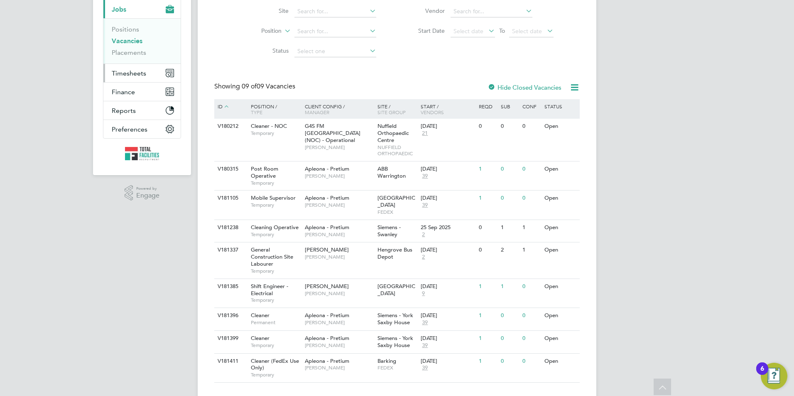
click at [125, 81] on button "Timesheets" at bounding box center [141, 73] width 77 height 18
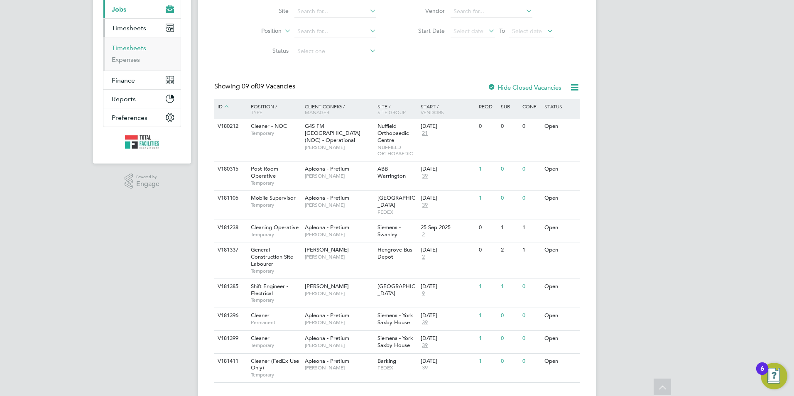
click at [131, 47] on link "Timesheets" at bounding box center [129, 48] width 34 height 8
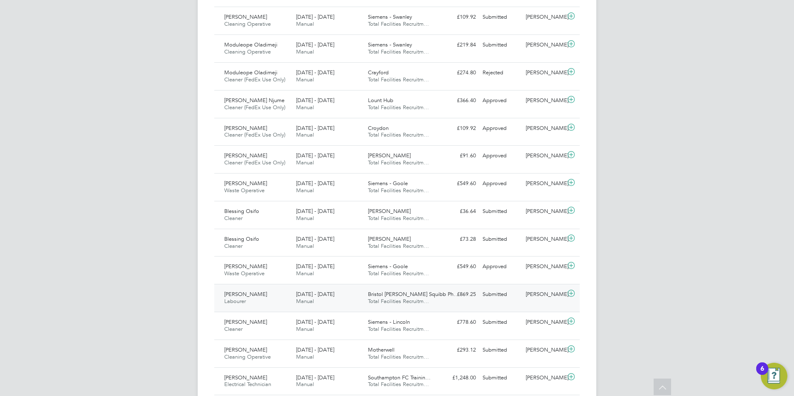
click at [420, 298] on span "Bristol [PERSON_NAME] Squibb Ph…" at bounding box center [413, 294] width 91 height 7
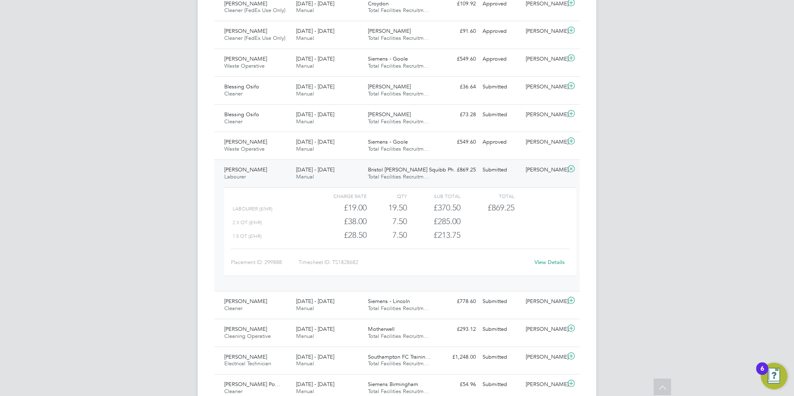
click at [548, 269] on div "View Details" at bounding box center [549, 262] width 41 height 13
click at [546, 266] on link "View Details" at bounding box center [549, 262] width 30 height 7
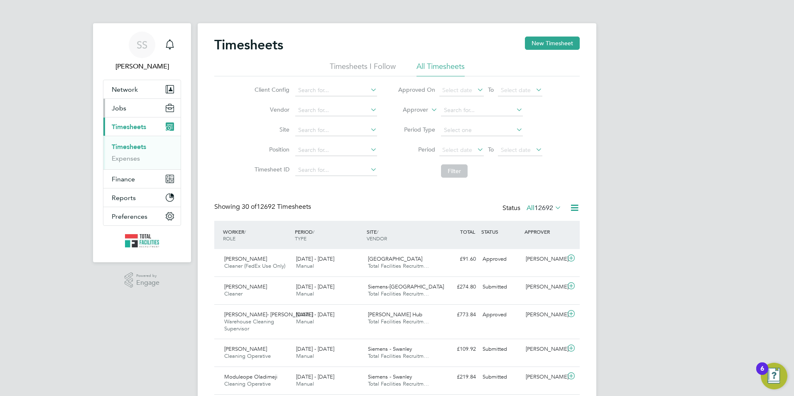
click at [124, 109] on span "Jobs" at bounding box center [119, 108] width 15 height 8
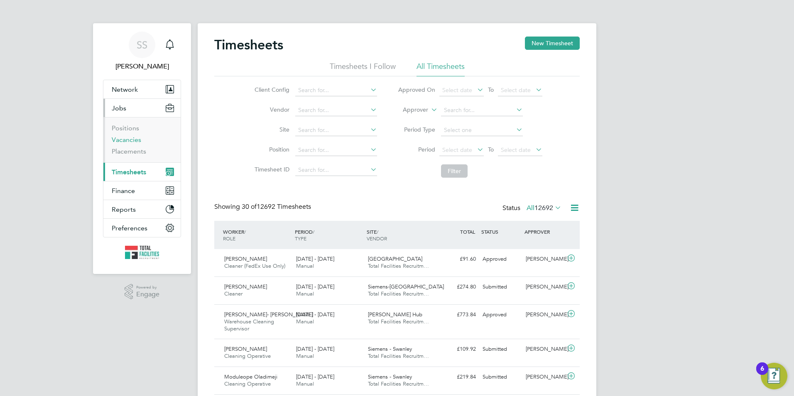
click at [124, 141] on link "Vacancies" at bounding box center [126, 140] width 29 height 8
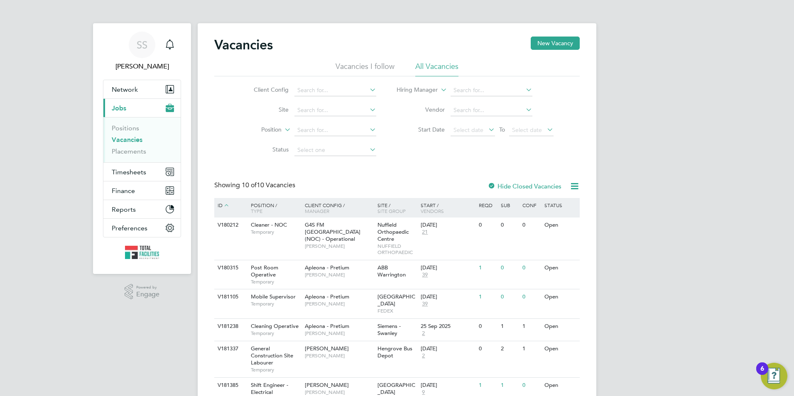
click at [132, 139] on link "Vacancies" at bounding box center [127, 140] width 31 height 8
click at [125, 175] on span "Timesheets" at bounding box center [129, 172] width 34 height 8
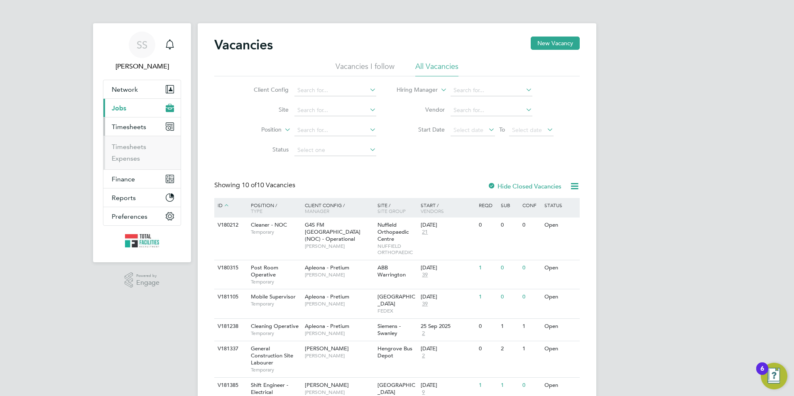
click at [126, 142] on ul "Timesheets Expenses" at bounding box center [141, 153] width 77 height 34
click at [126, 146] on link "Timesheets" at bounding box center [129, 147] width 34 height 8
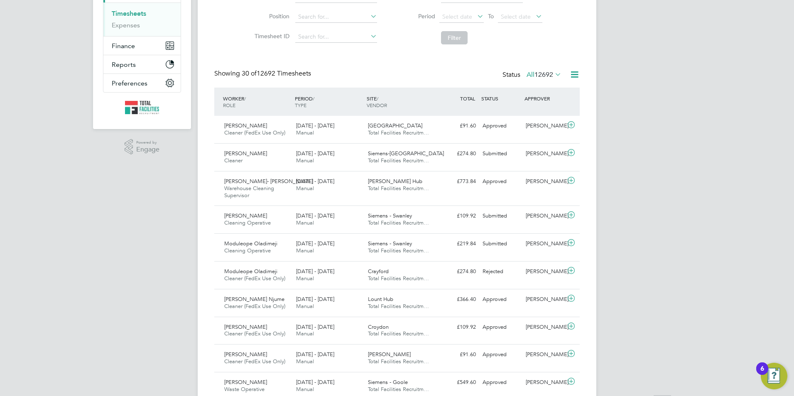
scroll to position [4, 4]
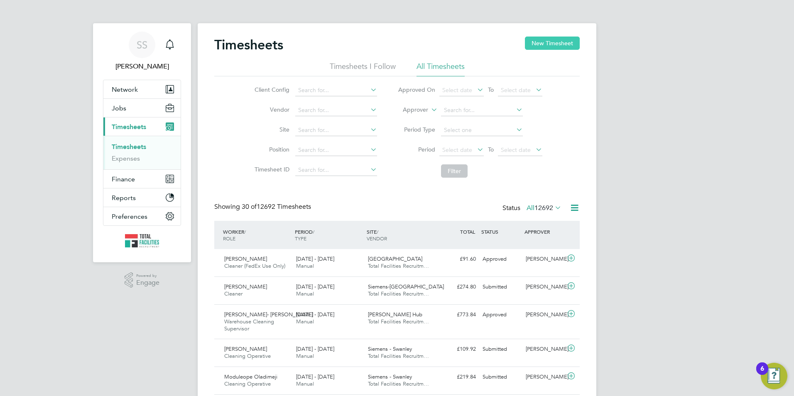
click at [551, 40] on button "New Timesheet" at bounding box center [552, 43] width 55 height 13
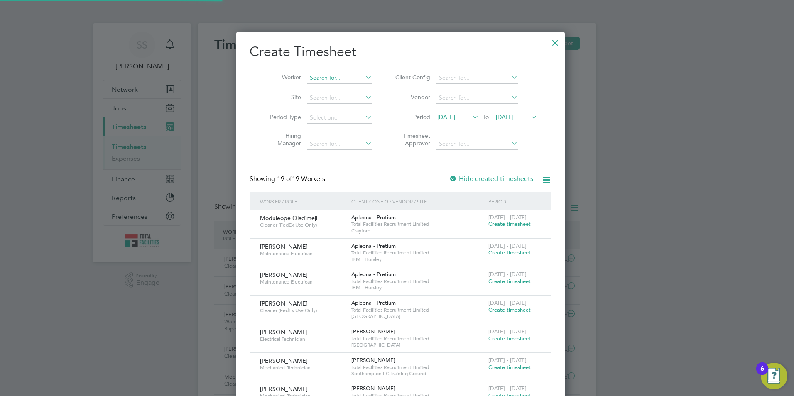
click at [309, 80] on input at bounding box center [339, 78] width 65 height 12
click at [320, 92] on li "C h ris Hart" at bounding box center [337, 88] width 68 height 11
type input "Chris Hart"
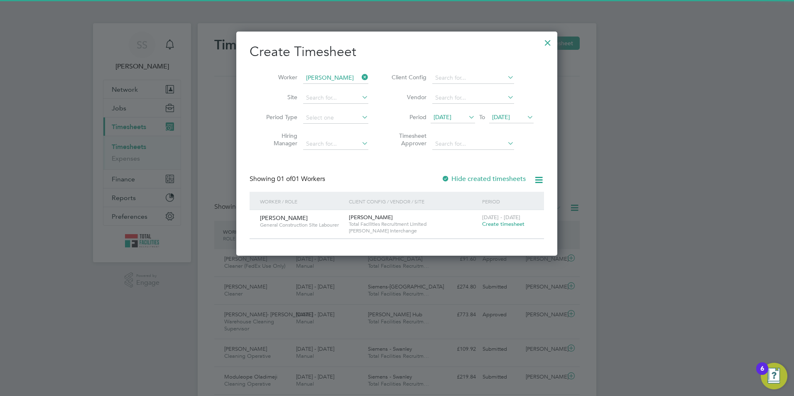
click at [488, 223] on span "Create timesheet" at bounding box center [503, 223] width 42 height 7
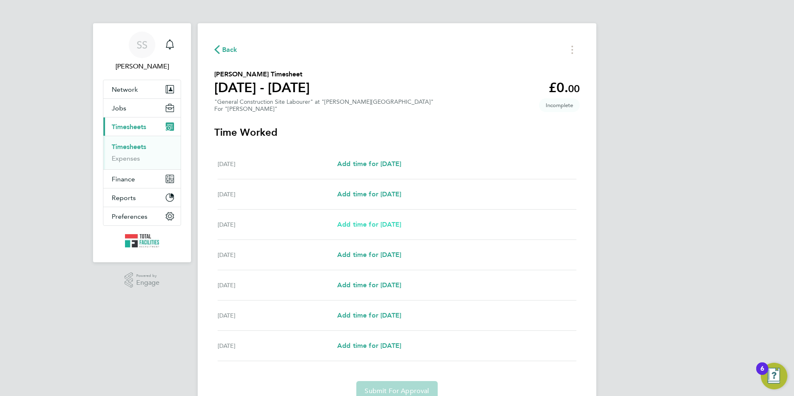
click at [362, 224] on span "Add time for Mon 22 Sep" at bounding box center [369, 224] width 64 height 8
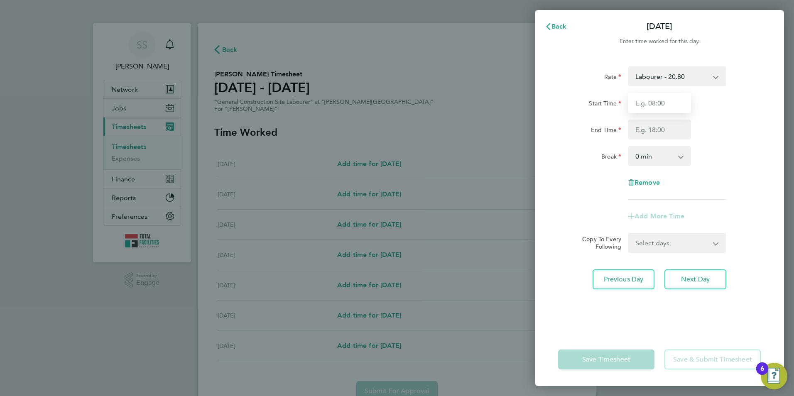
click at [654, 105] on input "Start Time" at bounding box center [659, 103] width 63 height 20
type input "08:00"
click at [646, 137] on input "End Time" at bounding box center [659, 130] width 63 height 20
type input "17:00"
click at [580, 148] on div "Break" at bounding box center [589, 154] width 63 height 17
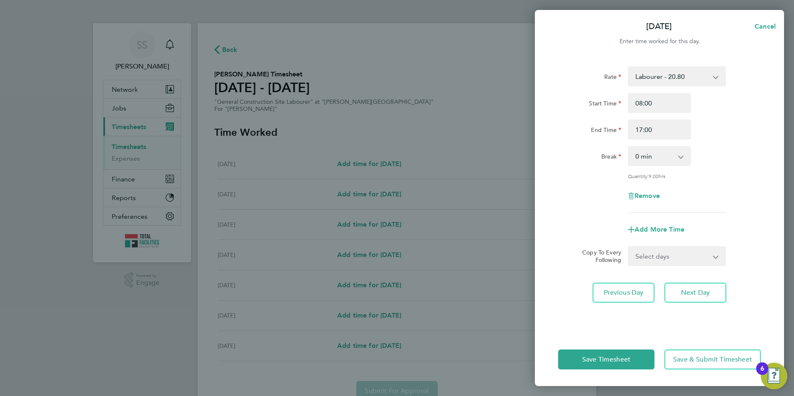
click at [640, 258] on select "Select days Day Tuesday Wednesday Thursday Friday" at bounding box center [672, 256] width 87 height 18
select select "DAY"
click at [629, 247] on select "Select days Day Tuesday Wednesday Thursday Friday" at bounding box center [672, 256] width 87 height 18
select select "2025-09-26"
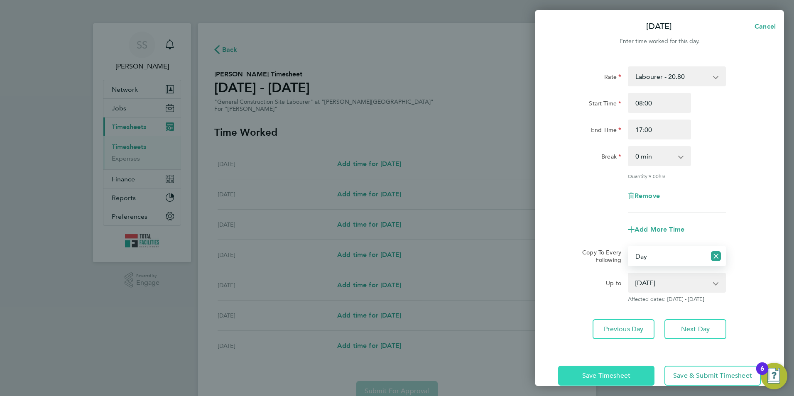
click at [603, 370] on button "Save Timesheet" at bounding box center [606, 376] width 96 height 20
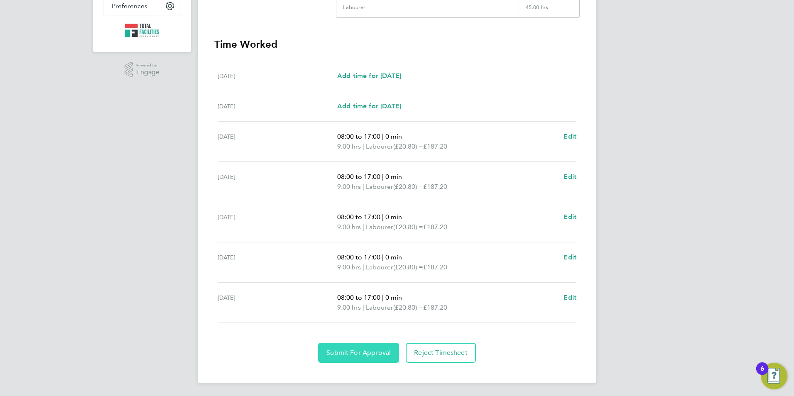
click at [357, 354] on span "Submit For Approval" at bounding box center [358, 353] width 64 height 8
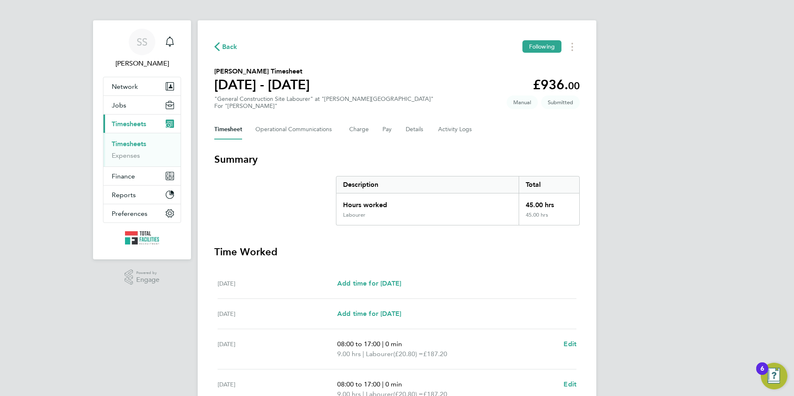
click at [126, 143] on link "Timesheets" at bounding box center [129, 144] width 34 height 8
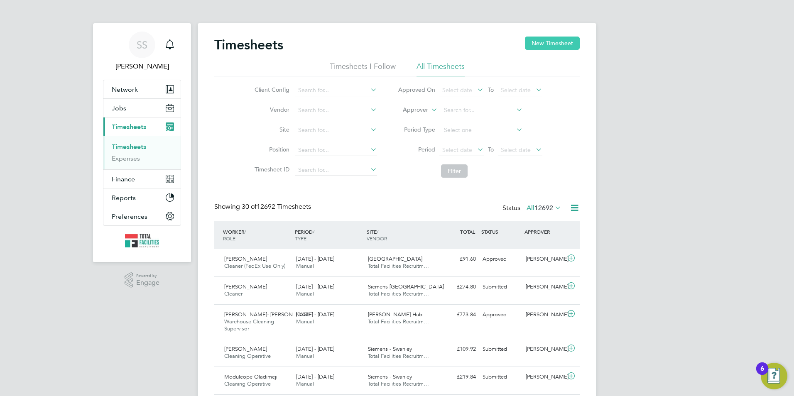
click at [553, 43] on button "New Timesheet" at bounding box center [552, 43] width 55 height 13
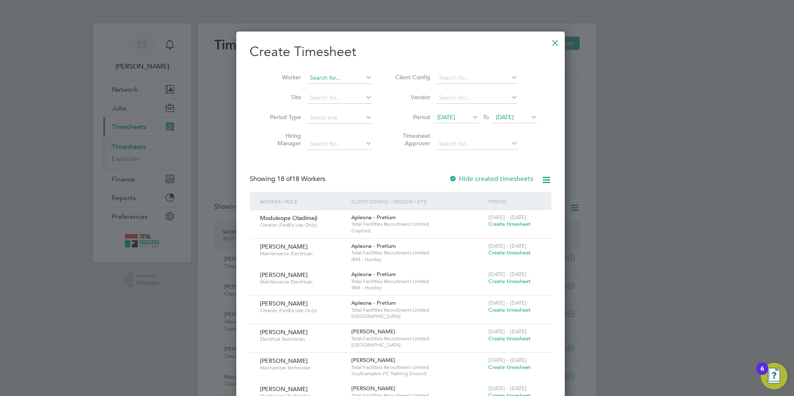
click at [312, 76] on input at bounding box center [339, 78] width 65 height 12
click at [356, 91] on b "Nash" at bounding box center [380, 89] width 48 height 7
type input "Shane Nash"
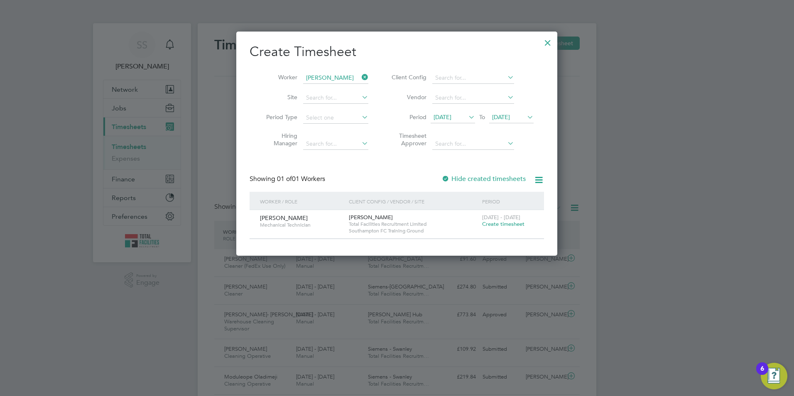
click at [497, 224] on span "Create timesheet" at bounding box center [503, 223] width 42 height 7
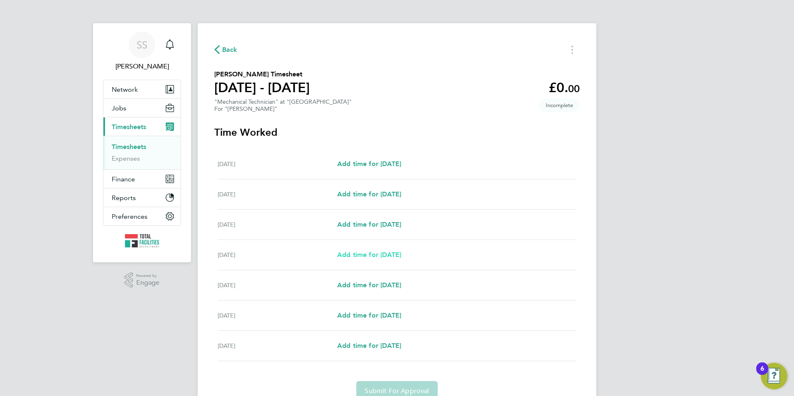
click at [369, 256] on span "Add time for Tue 23 Sep" at bounding box center [369, 255] width 64 height 8
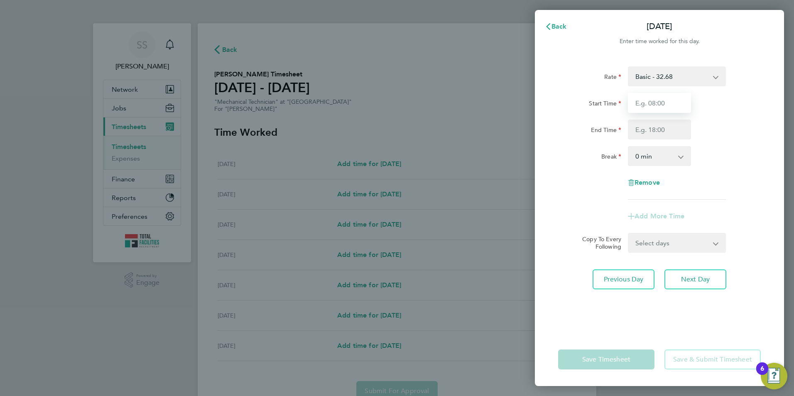
click at [659, 96] on input "Start Time" at bounding box center [659, 103] width 63 height 20
type input "08:00"
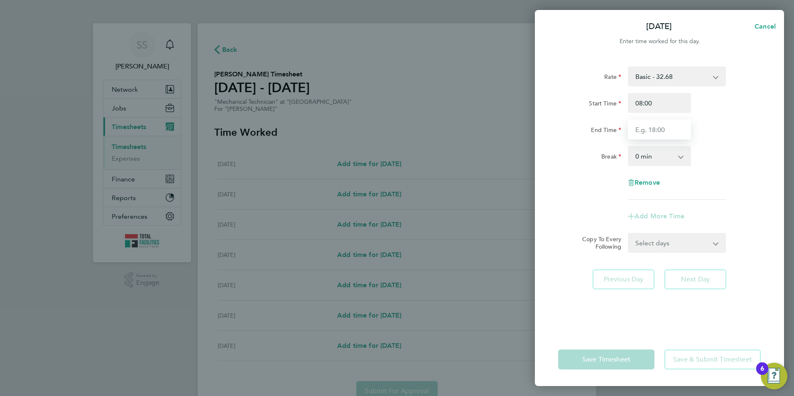
click at [643, 128] on input "End Time" at bounding box center [659, 130] width 63 height 20
type input "16:30"
click at [650, 162] on select "0 min 15 min 30 min 45 min 60 min 75 min 90 min" at bounding box center [654, 156] width 51 height 18
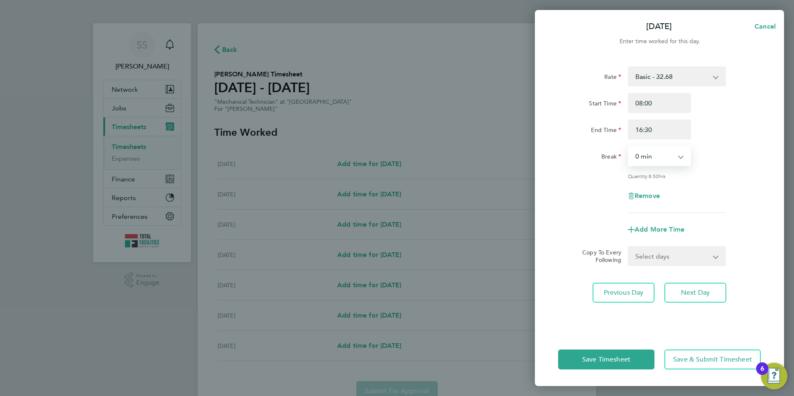
select select "30"
click at [629, 147] on select "0 min 15 min 30 min 45 min 60 min 75 min 90 min" at bounding box center [654, 156] width 51 height 18
click at [643, 254] on select "Select days Day Wednesday Thursday Friday" at bounding box center [672, 256] width 87 height 18
select select "DAY"
click at [629, 247] on select "Select days Day Wednesday Thursday Friday" at bounding box center [672, 256] width 87 height 18
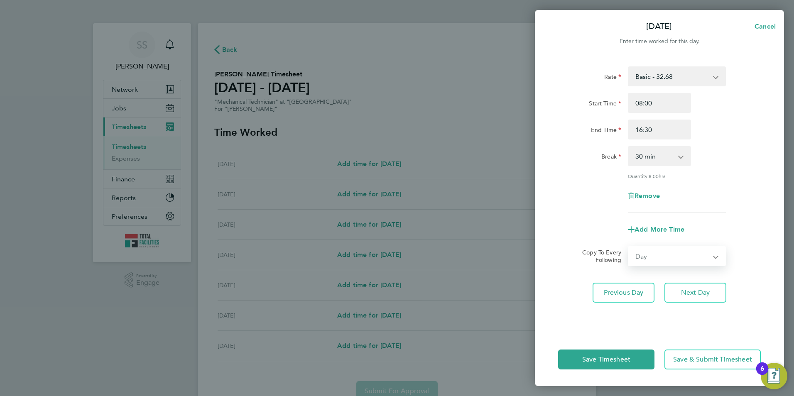
select select "2025-09-26"
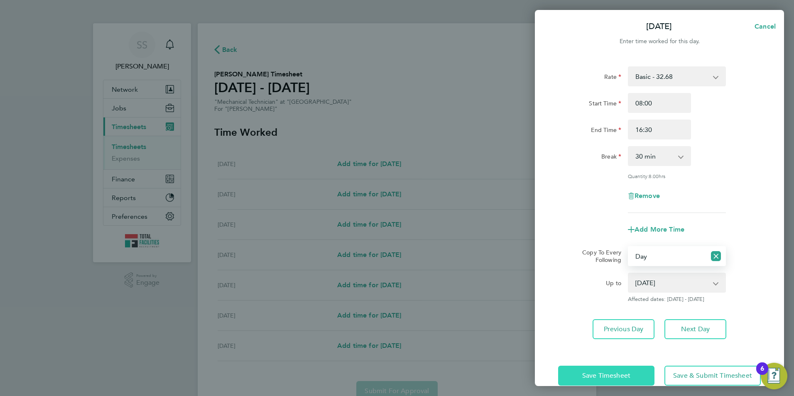
click at [604, 375] on span "Save Timesheet" at bounding box center [606, 376] width 48 height 8
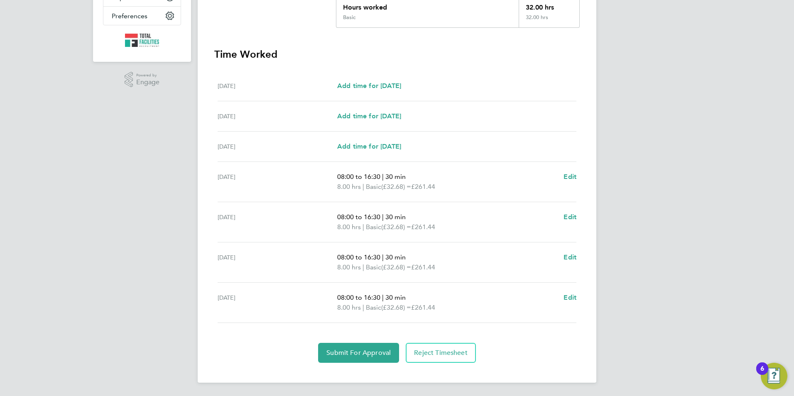
click at [561, 294] on div "08:00 to 16:30 | 30 min 8.00 hrs | Basic (£32.68) = £261.44 Edit" at bounding box center [456, 303] width 239 height 20
click at [565, 296] on span "Edit" at bounding box center [569, 298] width 13 height 8
select select "30"
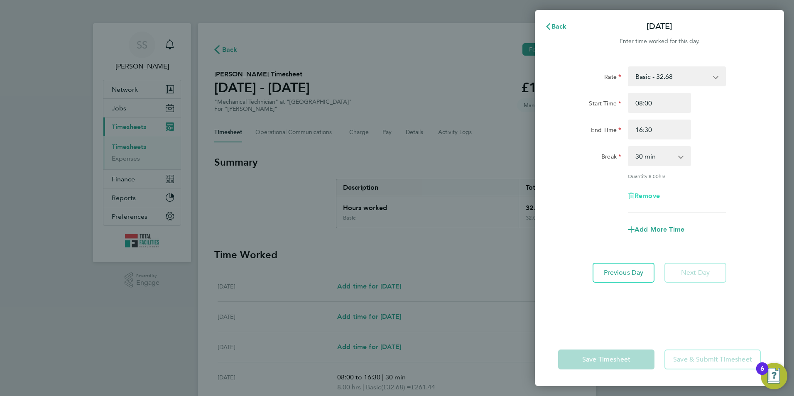
click at [635, 192] on span "Remove" at bounding box center [646, 196] width 25 height 8
select select "null"
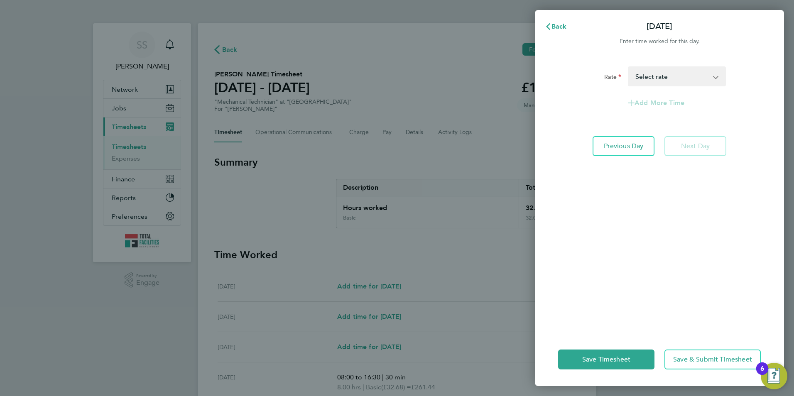
click at [648, 65] on div "Rate Basic - 32.68 Select rate Add More Time Previous Day Next Day" at bounding box center [659, 194] width 249 height 277
drag, startPoint x: 651, startPoint y: 74, endPoint x: 656, endPoint y: 84, distance: 11.3
click at [651, 74] on select "Basic - 32.68 Select rate" at bounding box center [672, 76] width 86 height 18
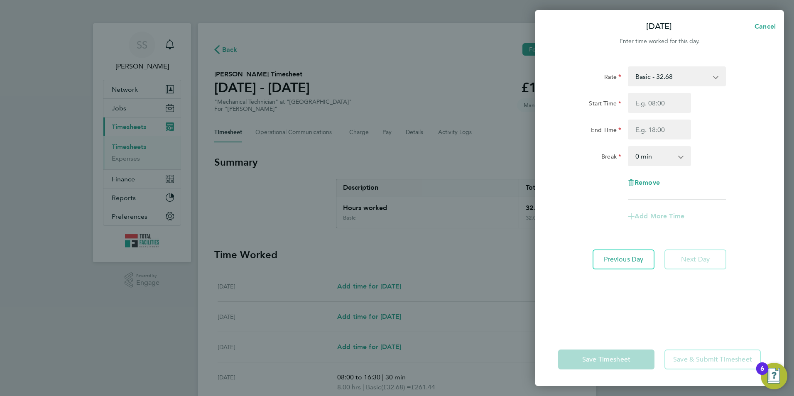
drag, startPoint x: 649, startPoint y: 81, endPoint x: 649, endPoint y: 86, distance: 5.4
click at [649, 81] on select "Basic - 32.68" at bounding box center [672, 76] width 86 height 18
click at [590, 113] on div "Start Time" at bounding box center [590, 103] width 70 height 20
click at [766, 26] on span "Cancel" at bounding box center [764, 26] width 24 height 8
select select "30"
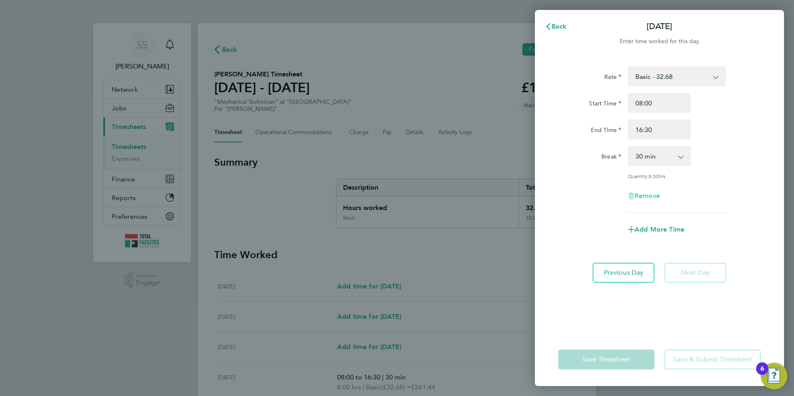
click at [657, 194] on span "Remove" at bounding box center [646, 196] width 25 height 8
select select "null"
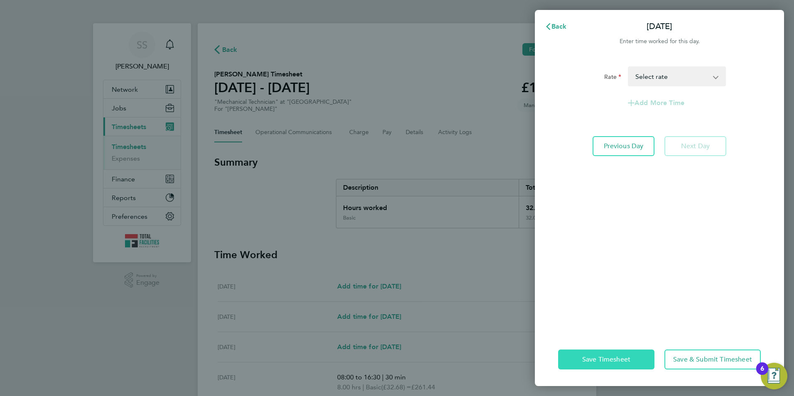
drag, startPoint x: 596, startPoint y: 353, endPoint x: 592, endPoint y: 352, distance: 4.7
click at [596, 353] on button "Save Timesheet" at bounding box center [606, 360] width 96 height 20
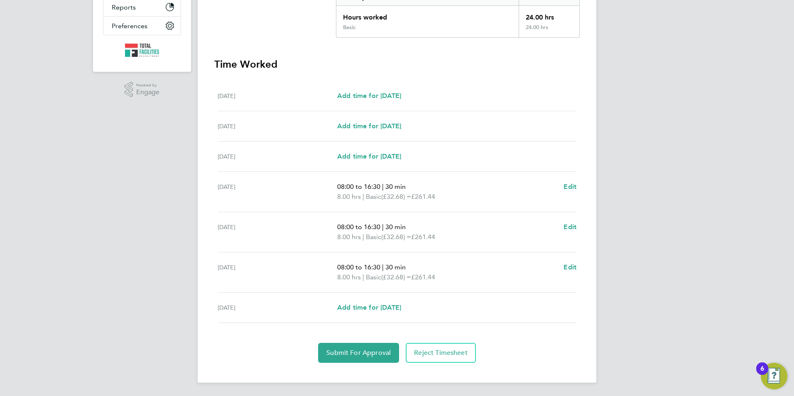
click at [343, 364] on div "Back Following Shane Nash's Timesheet 20 - 26 Sept 2025 £784. 32 "Mechanical Te…" at bounding box center [397, 108] width 399 height 550
click at [343, 359] on button "Submit For Approval" at bounding box center [358, 353] width 81 height 20
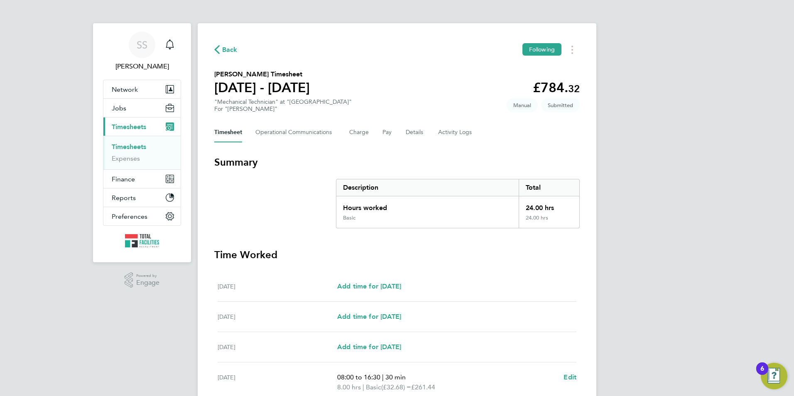
click at [122, 142] on ul "Timesheets Expenses" at bounding box center [141, 153] width 77 height 34
click at [122, 151] on li "Timesheets" at bounding box center [143, 149] width 62 height 12
click at [121, 147] on link "Timesheets" at bounding box center [129, 147] width 34 height 8
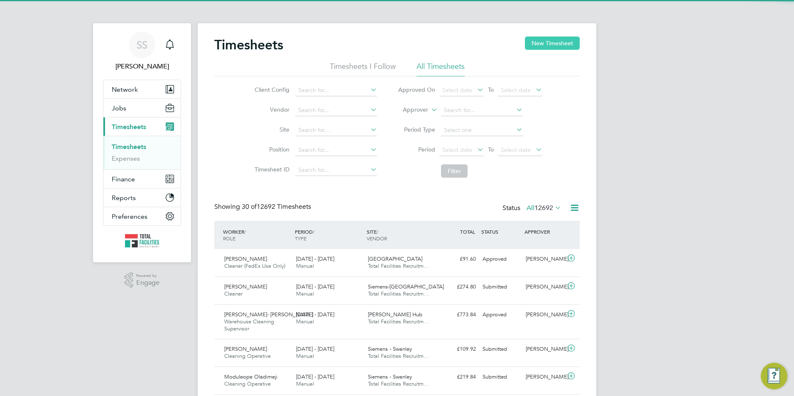
click at [549, 42] on button "New Timesheet" at bounding box center [552, 43] width 55 height 13
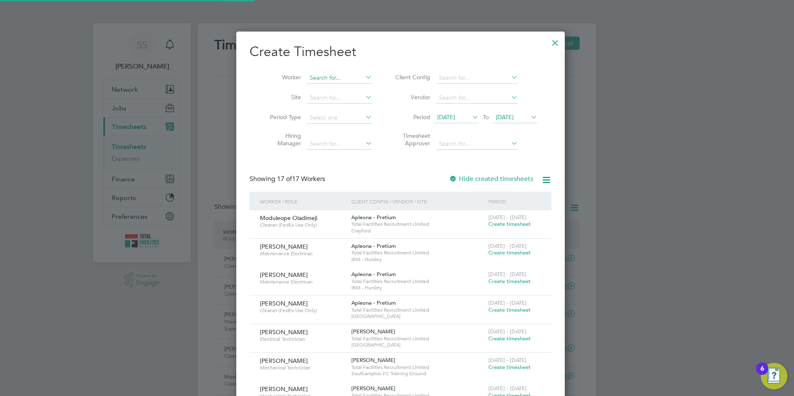
click at [307, 73] on input at bounding box center [339, 78] width 65 height 12
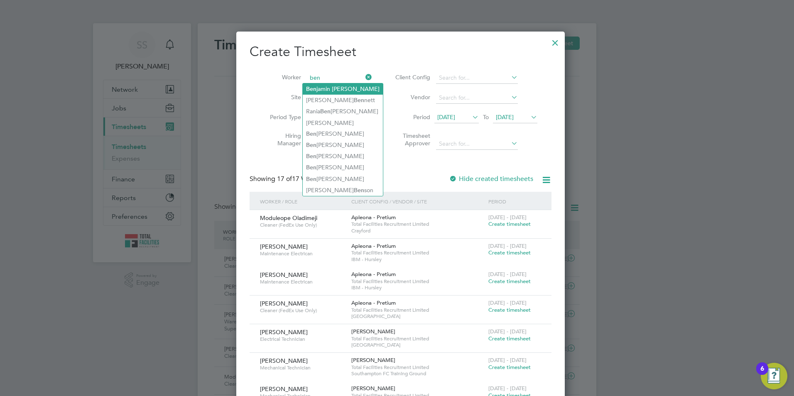
click at [312, 89] on b "Ben" at bounding box center [311, 89] width 10 height 7
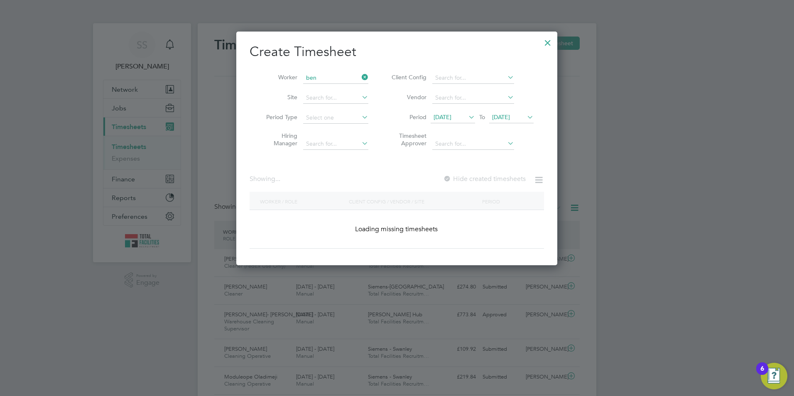
type input "Benjamin Michael Pidgley"
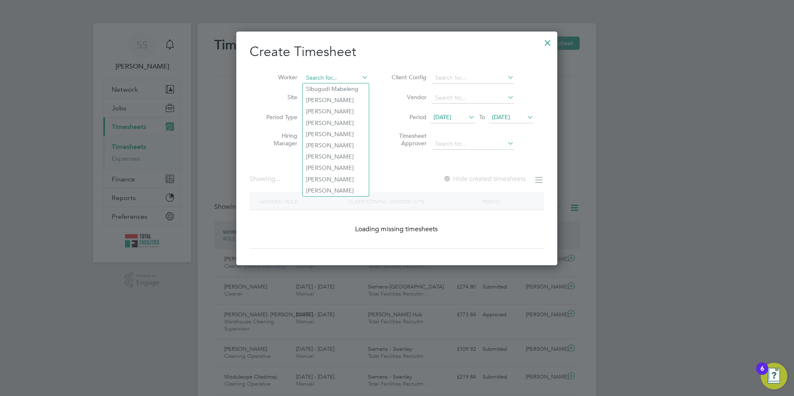
click at [334, 74] on input at bounding box center [335, 78] width 65 height 12
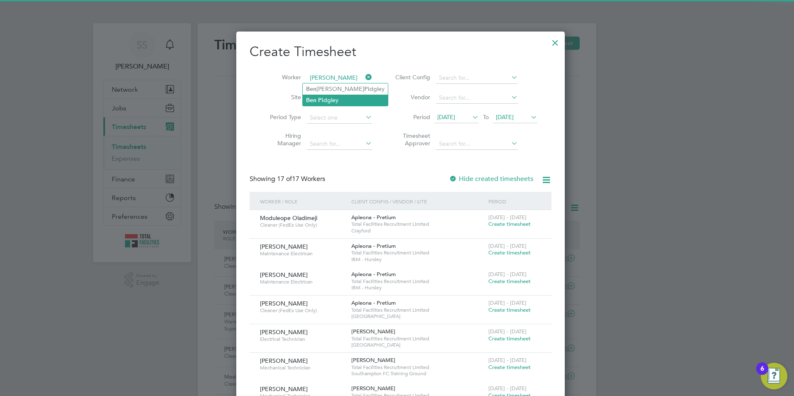
click at [337, 98] on li "Ben Pi dgley" at bounding box center [345, 100] width 85 height 11
type input "Ben Pidgley"
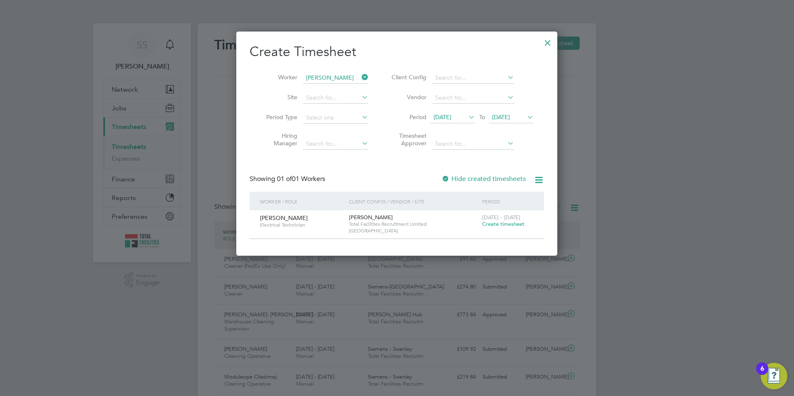
click at [506, 227] on span "Create timesheet" at bounding box center [503, 223] width 42 height 7
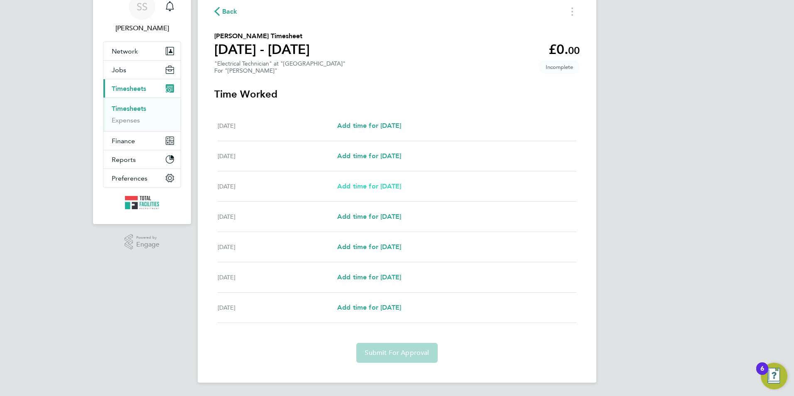
click at [351, 185] on span "Add time for Mon 22 Sep" at bounding box center [369, 186] width 64 height 8
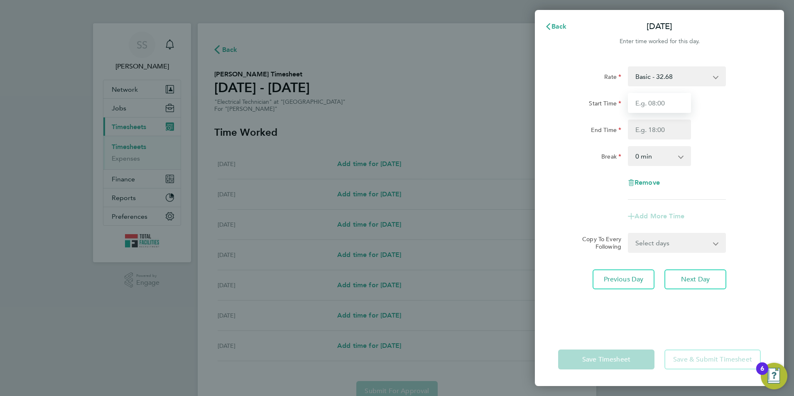
click at [647, 100] on input "Start Time" at bounding box center [659, 103] width 63 height 20
type input "08:00"
click at [637, 130] on input "End Time" at bounding box center [659, 130] width 63 height 20
type input "16:30"
click at [569, 149] on div "Break" at bounding box center [589, 154] width 63 height 17
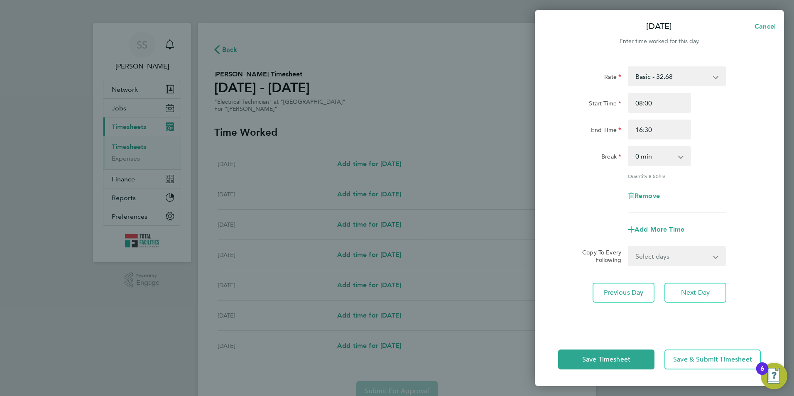
drag, startPoint x: 637, startPoint y: 158, endPoint x: 639, endPoint y: 166, distance: 8.0
click at [637, 158] on select "0 min 15 min 30 min 45 min 60 min 75 min 90 min" at bounding box center [654, 156] width 51 height 18
select select "30"
click at [629, 147] on select "0 min 15 min 30 min 45 min 60 min 75 min 90 min" at bounding box center [654, 156] width 51 height 18
drag, startPoint x: 659, startPoint y: 254, endPoint x: 653, endPoint y: 259, distance: 7.7
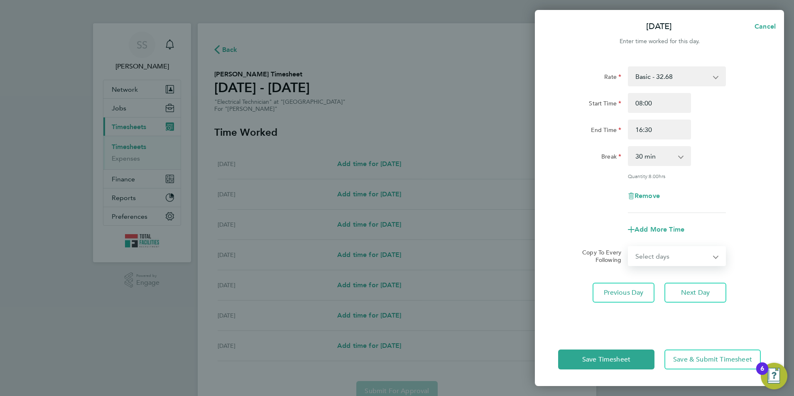
click at [659, 254] on select "Select days Day Tuesday Wednesday Thursday Friday" at bounding box center [672, 256] width 87 height 18
select select "TUE"
click at [629, 247] on select "Select days Day Tuesday Wednesday Thursday Friday" at bounding box center [672, 256] width 87 height 18
select select "2025-09-26"
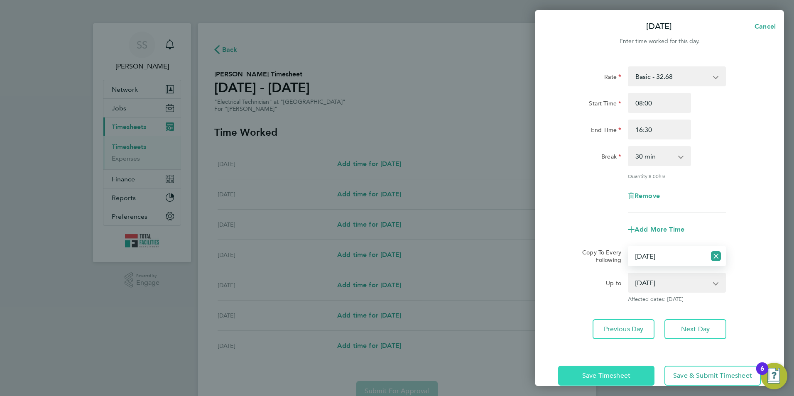
click at [599, 372] on span "Save Timesheet" at bounding box center [606, 376] width 48 height 8
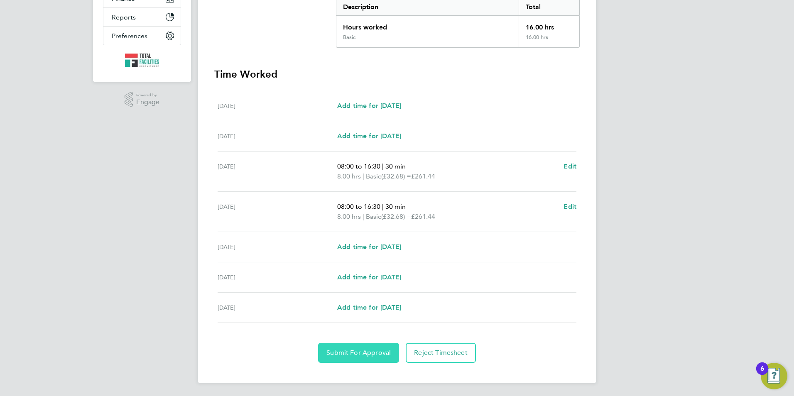
click at [356, 354] on span "Submit For Approval" at bounding box center [358, 353] width 64 height 8
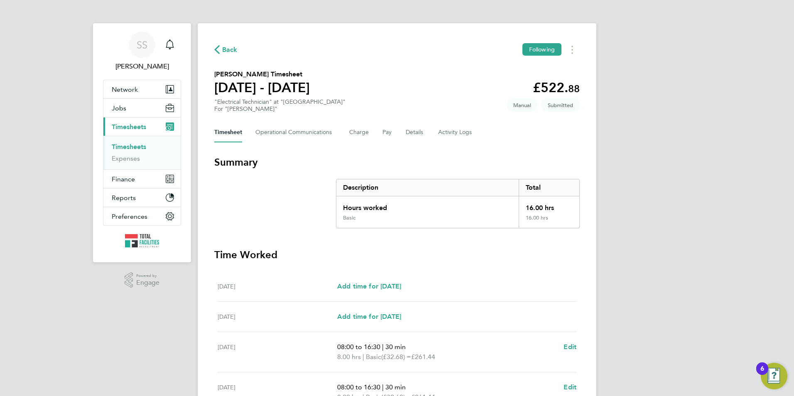
click at [112, 123] on span "Timesheets" at bounding box center [129, 127] width 34 height 8
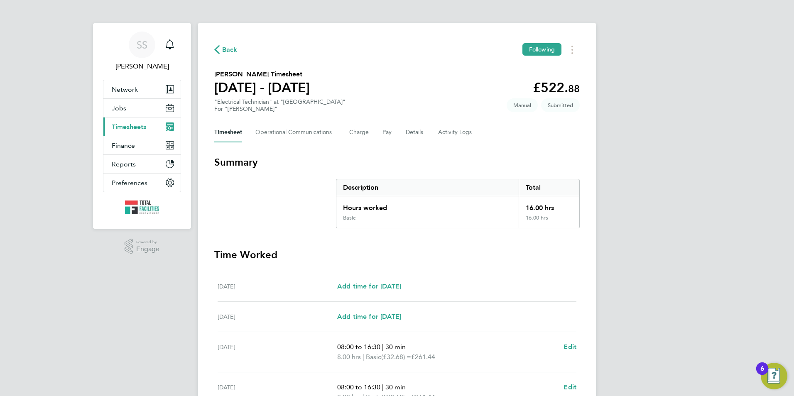
click at [123, 125] on span "Timesheets" at bounding box center [129, 127] width 34 height 8
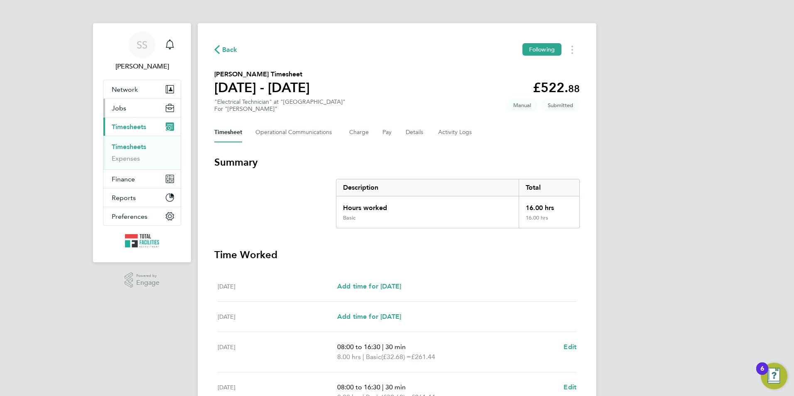
click at [118, 108] on span "Jobs" at bounding box center [119, 108] width 15 height 8
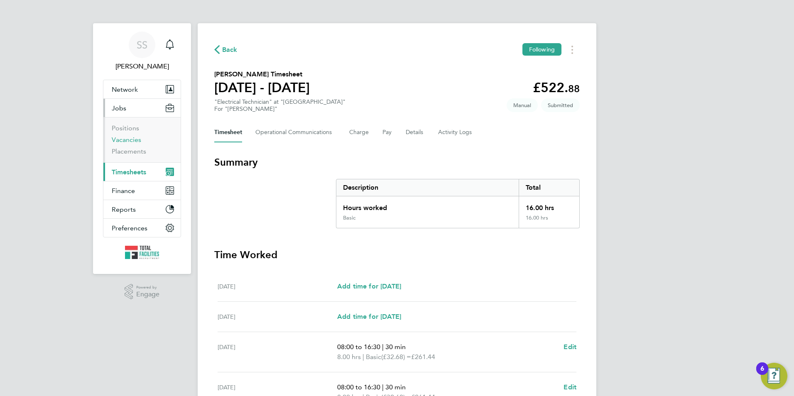
click at [123, 138] on link "Vacancies" at bounding box center [126, 140] width 29 height 8
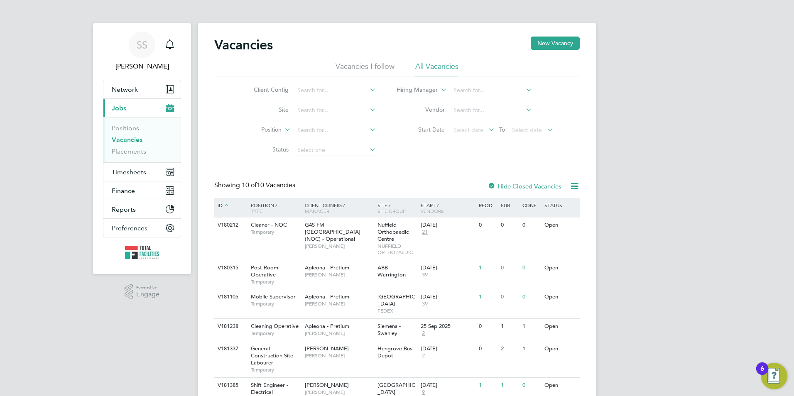
click at [124, 141] on link "Vacancies" at bounding box center [127, 140] width 31 height 8
click at [127, 140] on link "Vacancies" at bounding box center [127, 140] width 31 height 8
click at [133, 167] on button "Timesheets" at bounding box center [141, 172] width 77 height 18
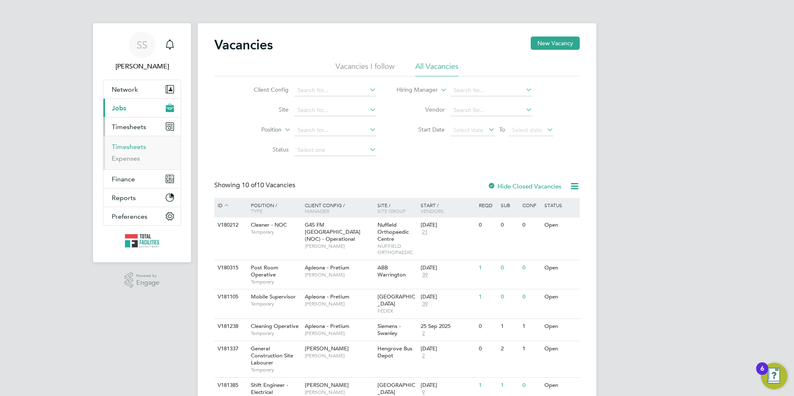
click at [128, 146] on link "Timesheets" at bounding box center [129, 147] width 34 height 8
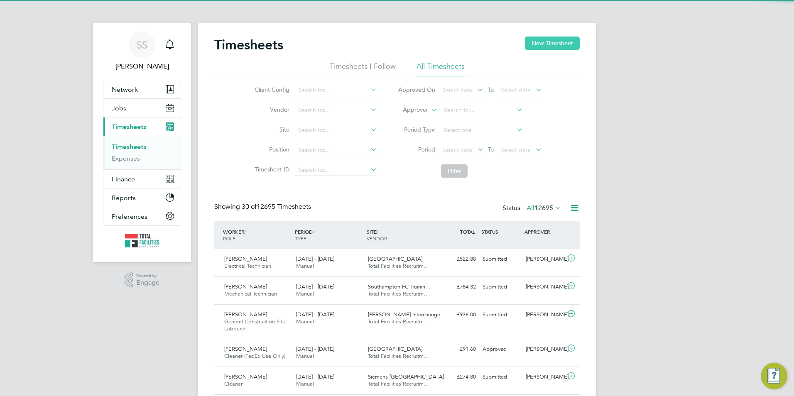
scroll to position [28, 72]
click at [565, 42] on button "New Timesheet" at bounding box center [552, 43] width 55 height 13
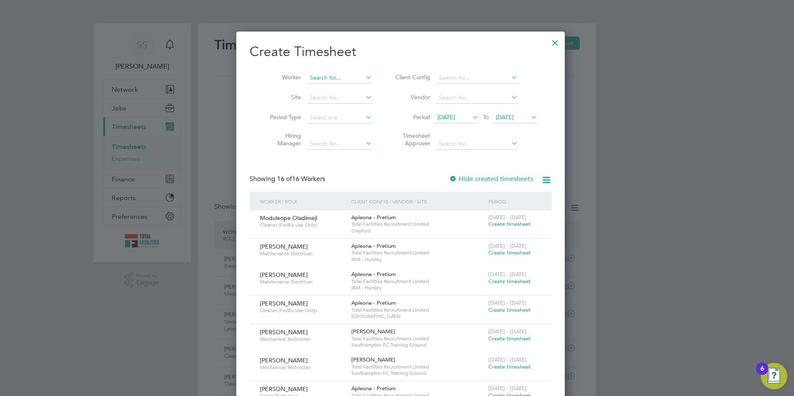
click at [329, 78] on input at bounding box center [339, 78] width 65 height 12
click at [314, 88] on b "Carlos" at bounding box center [330, 89] width 48 height 7
type input "Carlos Diamantino"
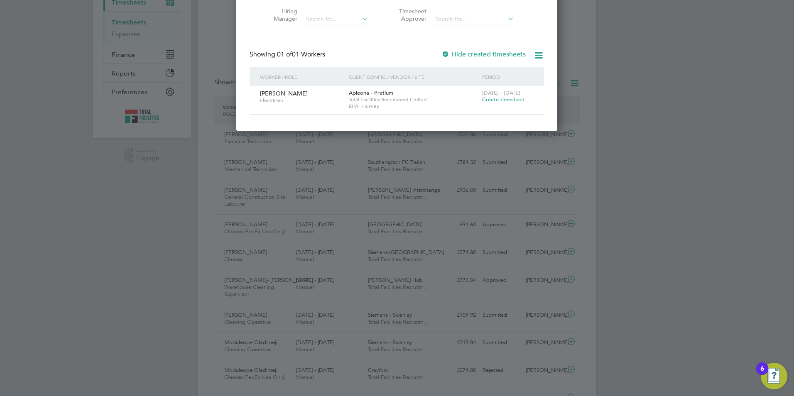
click at [502, 104] on div "20 - 26 Sep 2025 Create timesheet" at bounding box center [508, 97] width 56 height 22
click at [490, 99] on span "Create timesheet" at bounding box center [503, 99] width 42 height 7
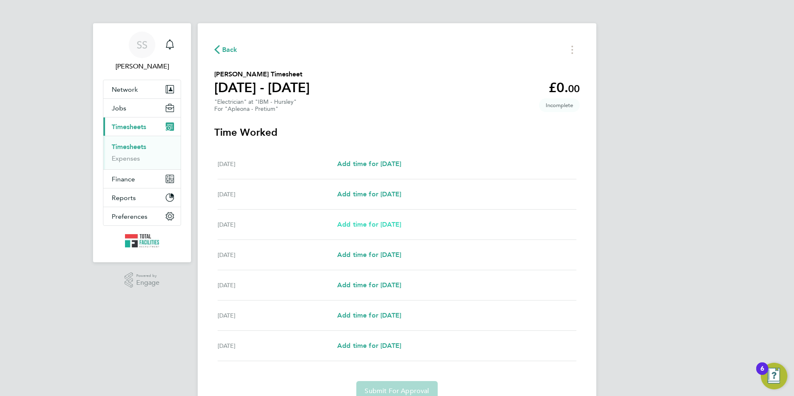
click at [372, 222] on span "Add time for Mon 22 Sep" at bounding box center [369, 224] width 64 height 8
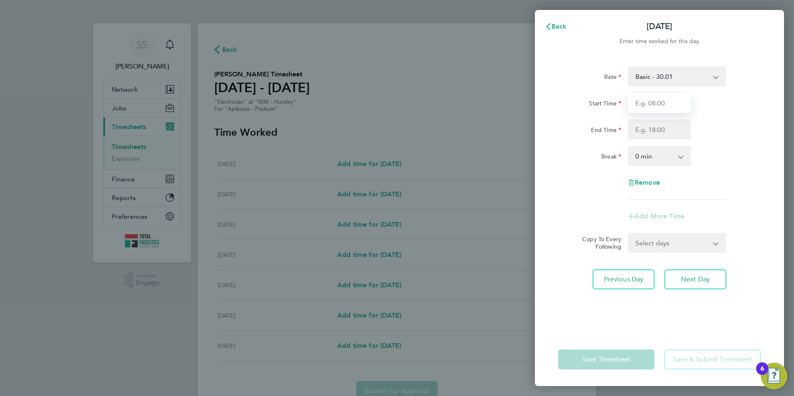
click at [655, 103] on input "Start Time" at bounding box center [659, 103] width 63 height 20
type input "08:00"
drag, startPoint x: 665, startPoint y: 126, endPoint x: 650, endPoint y: 126, distance: 14.5
click at [665, 126] on input "End Time" at bounding box center [659, 130] width 63 height 20
type input "17:00"
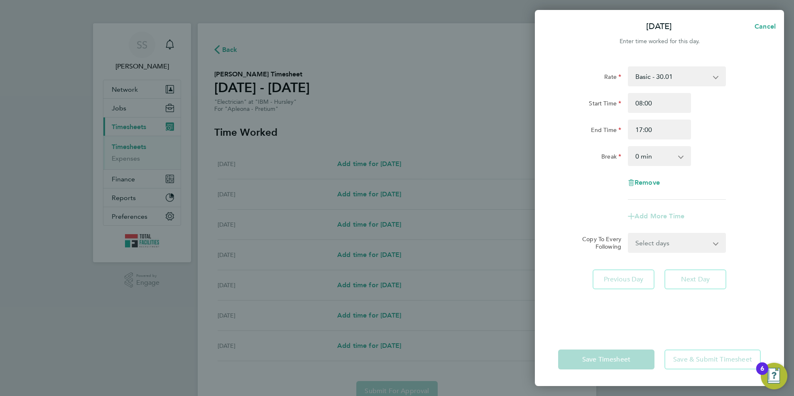
click at [562, 123] on div "End Time" at bounding box center [589, 128] width 63 height 17
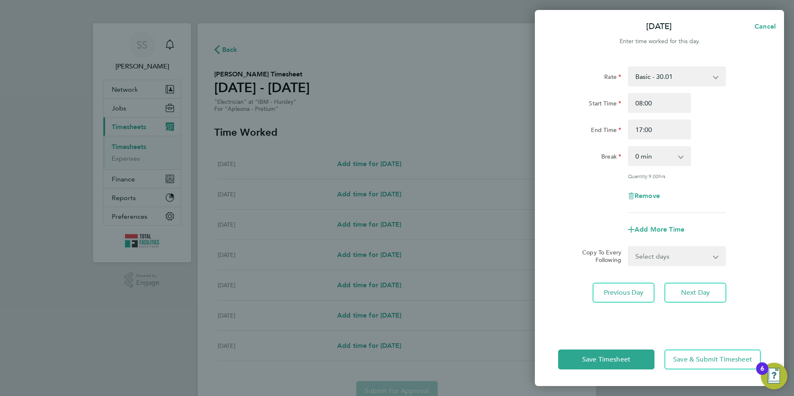
click at [644, 154] on select "0 min 15 min 30 min 45 min 60 min 75 min 90 min" at bounding box center [654, 156] width 51 height 18
drag, startPoint x: 569, startPoint y: 124, endPoint x: 580, endPoint y: 125, distance: 11.2
click at [569, 124] on div "End Time" at bounding box center [589, 128] width 63 height 17
click at [647, 158] on select "0 min 15 min 30 min 45 min 60 min 75 min 90 min" at bounding box center [654, 156] width 51 height 18
select select "60"
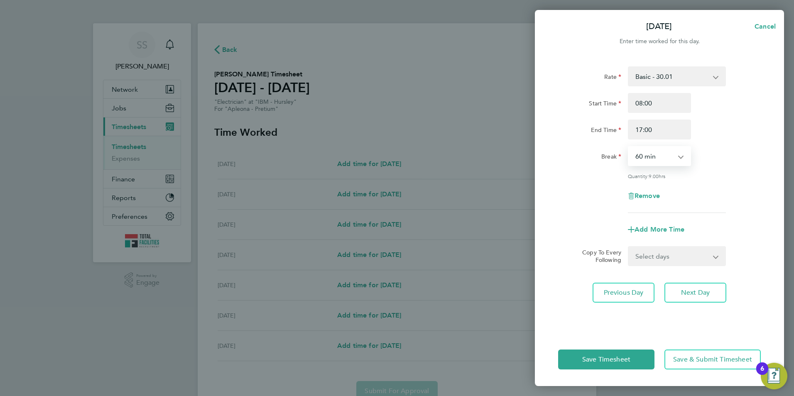
click at [629, 147] on select "0 min 15 min 30 min 45 min 60 min 75 min 90 min" at bounding box center [654, 156] width 51 height 18
click at [642, 249] on select "Select days Day Tuesday Wednesday Thursday Friday" at bounding box center [672, 256] width 87 height 18
select select "DAY"
click at [629, 247] on select "Select days Day Tuesday Wednesday Thursday Friday" at bounding box center [672, 256] width 87 height 18
select select "2025-09-26"
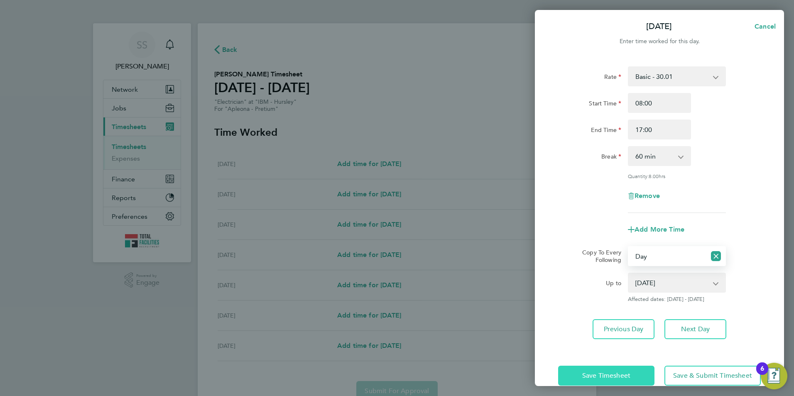
click at [600, 370] on button "Save Timesheet" at bounding box center [606, 376] width 96 height 20
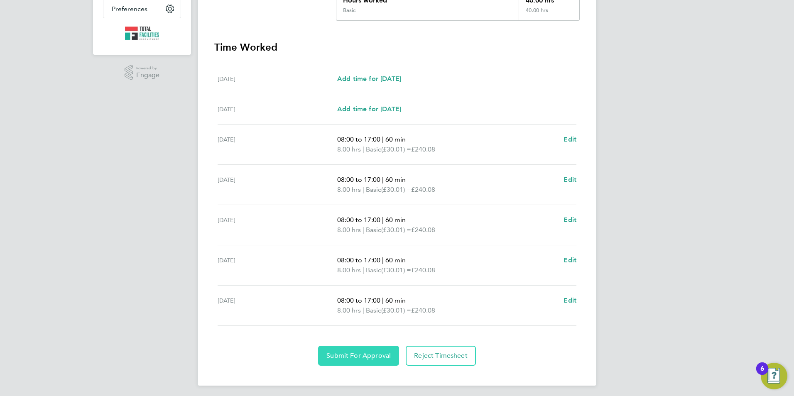
click at [355, 356] on span "Submit For Approval" at bounding box center [358, 356] width 64 height 8
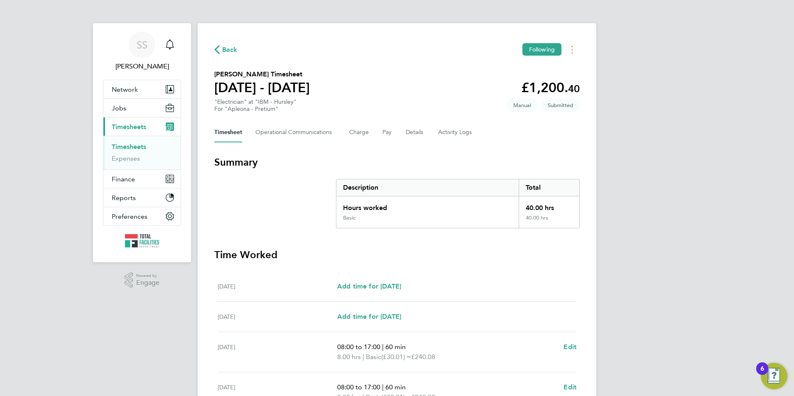
click at [122, 126] on span "Timesheets" at bounding box center [129, 127] width 34 height 8
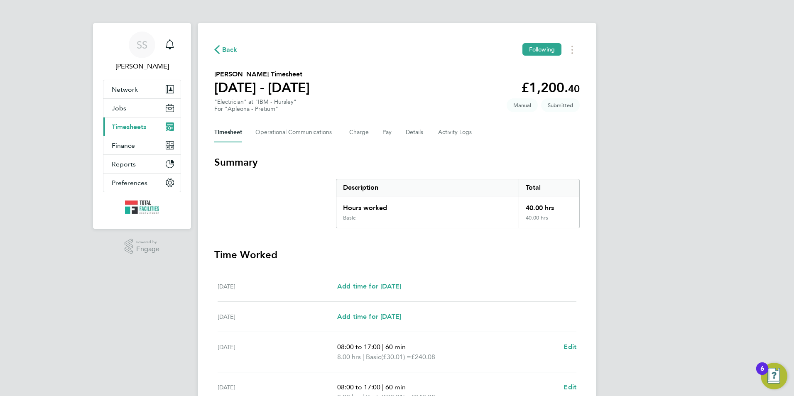
click at [131, 127] on span "Timesheets" at bounding box center [129, 127] width 34 height 8
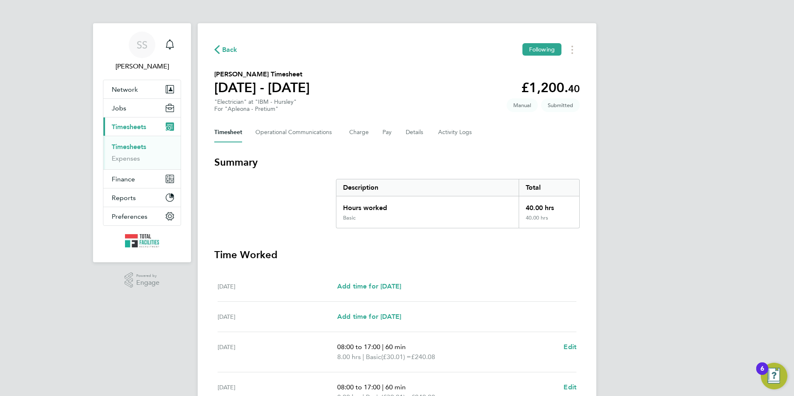
click at [131, 121] on button "Current page: Timesheets" at bounding box center [141, 127] width 77 height 18
click at [238, 41] on div "Back Following Carlos Diamantino's Timesheet 20 - 26 Sept 2025 £1,200. 40 "Elec…" at bounding box center [397, 308] width 399 height 570
click at [233, 48] on span "Back" at bounding box center [229, 50] width 15 height 10
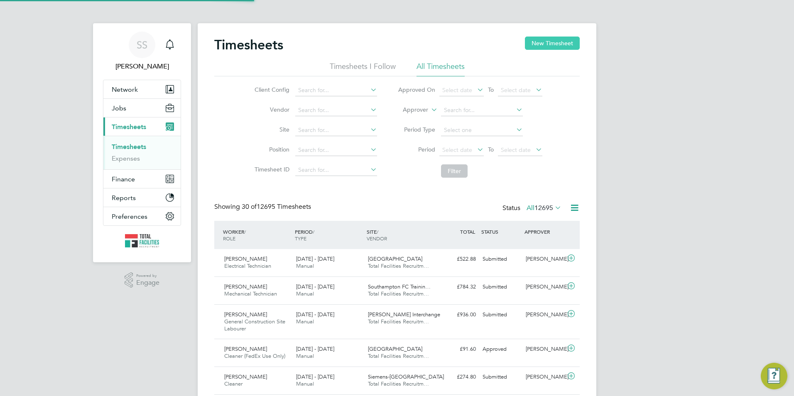
click at [525, 39] on button "New Timesheet" at bounding box center [552, 43] width 55 height 13
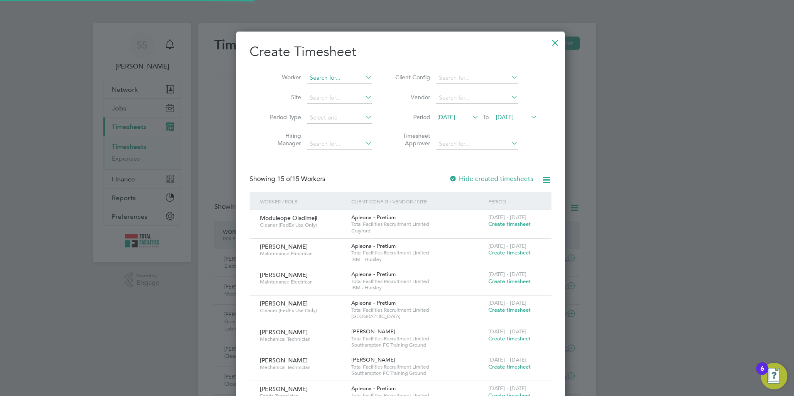
click at [321, 75] on input at bounding box center [339, 78] width 65 height 12
click at [347, 85] on li "Mitchell Be nnett" at bounding box center [342, 88] width 78 height 11
type input "Mitchell Bennett"
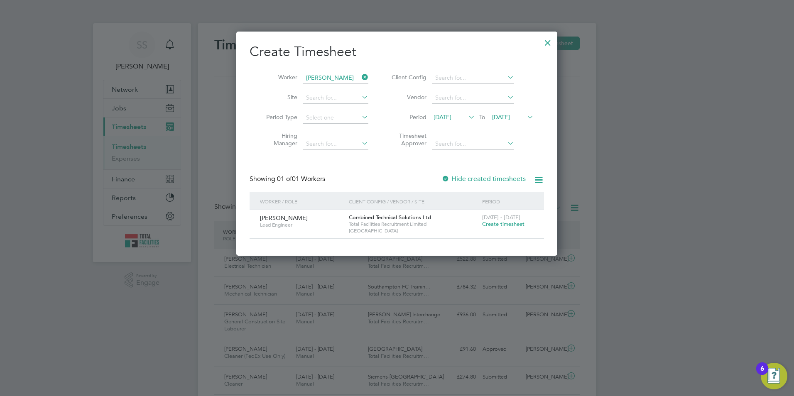
click at [505, 222] on span "Create timesheet" at bounding box center [503, 223] width 42 height 7
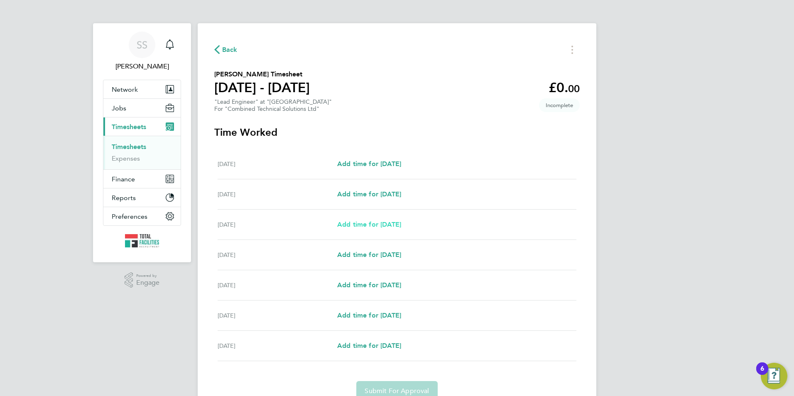
click at [362, 224] on span "Add time for Mon 22 Sep" at bounding box center [369, 224] width 64 height 8
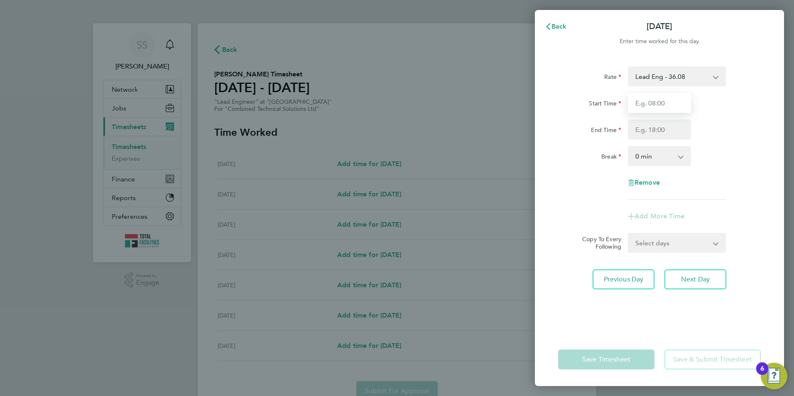
click at [669, 95] on input "Start Time" at bounding box center [659, 103] width 63 height 20
type input "08:00"
click at [634, 129] on input "End Time" at bounding box center [659, 130] width 63 height 20
type input "17:00"
drag, startPoint x: 572, startPoint y: 130, endPoint x: 597, endPoint y: 160, distance: 38.9
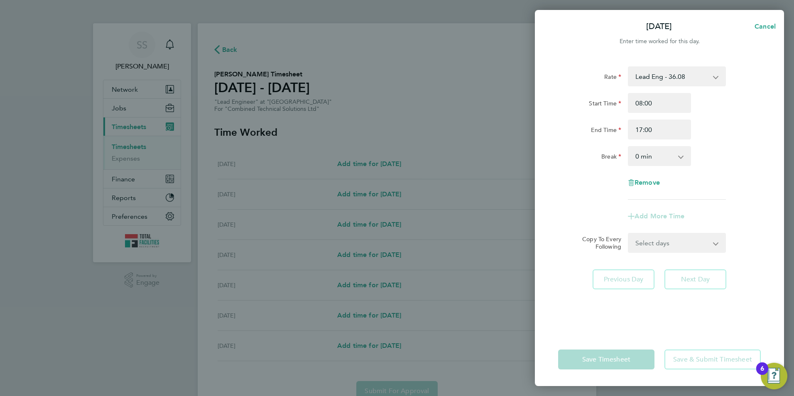
click at [572, 130] on div "End Time" at bounding box center [589, 128] width 63 height 17
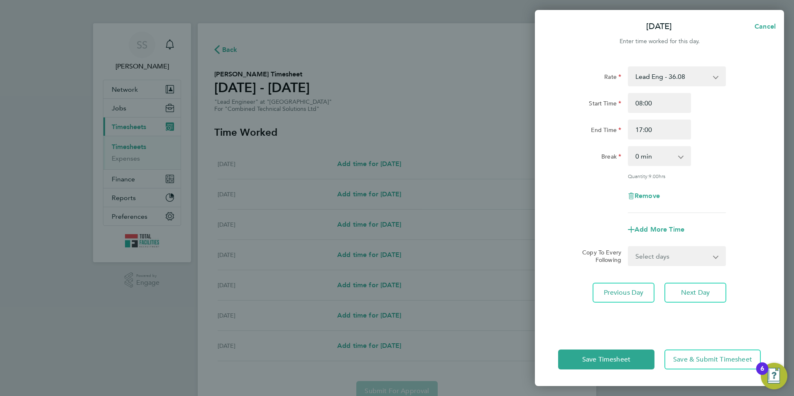
click at [643, 164] on div "Rate Lead Eng - 36.08 1.5 OT - 54.11 Start Time 08:00 End Time 17:00 Break 0 mi…" at bounding box center [659, 139] width 203 height 147
drag, startPoint x: 643, startPoint y: 164, endPoint x: 642, endPoint y: 157, distance: 7.1
click at [642, 152] on select "0 min 15 min 30 min 45 min 60 min 75 min 90 min" at bounding box center [654, 156] width 51 height 18
select select "60"
click at [629, 147] on select "0 min 15 min 30 min 45 min 60 min 75 min 90 min" at bounding box center [654, 156] width 51 height 18
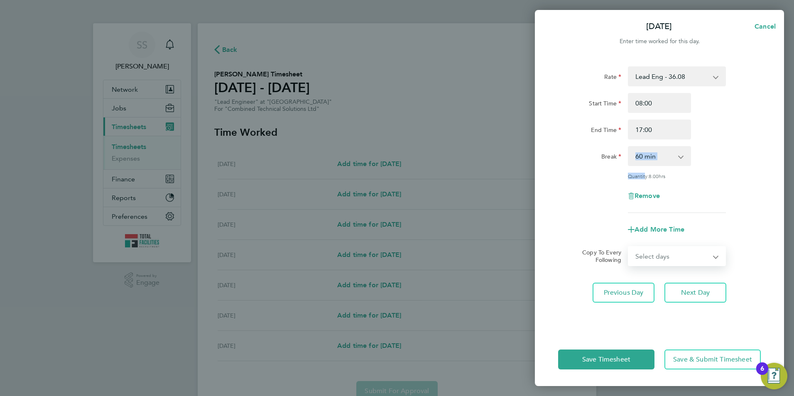
drag, startPoint x: 645, startPoint y: 255, endPoint x: 646, endPoint y: 265, distance: 10.5
click at [645, 255] on select "Select days Day Tuesday Wednesday Thursday Friday" at bounding box center [672, 256] width 87 height 18
select select "DAY"
click at [629, 247] on select "Select days Day Tuesday Wednesday Thursday Friday" at bounding box center [672, 256] width 87 height 18
select select "2025-09-26"
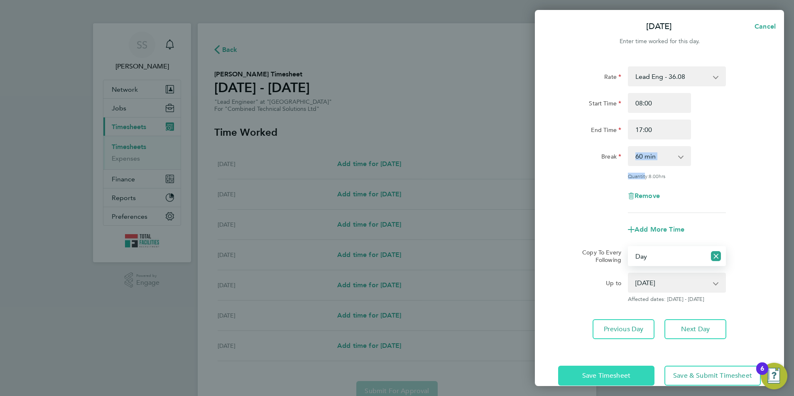
click at [599, 372] on span "Save Timesheet" at bounding box center [606, 376] width 48 height 8
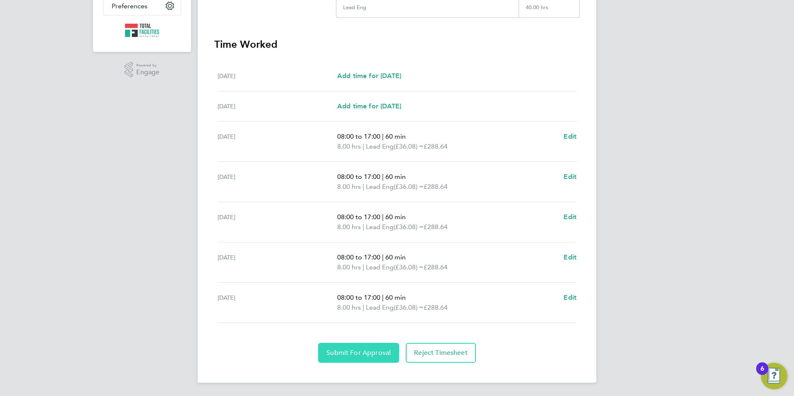
click at [353, 349] on span "Submit For Approval" at bounding box center [358, 353] width 64 height 8
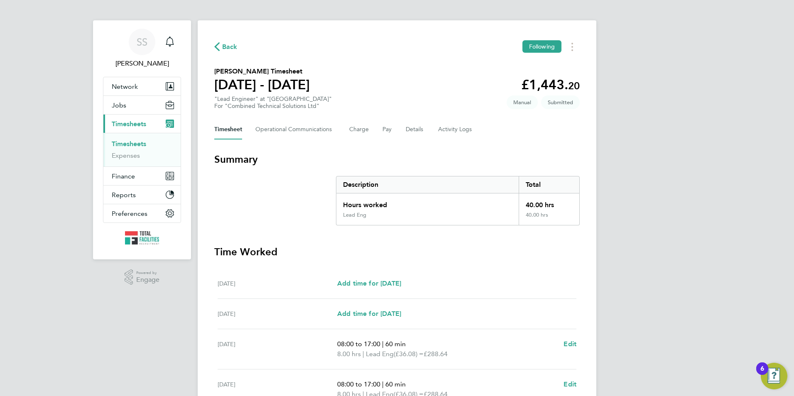
click at [226, 45] on span "Back" at bounding box center [229, 47] width 15 height 10
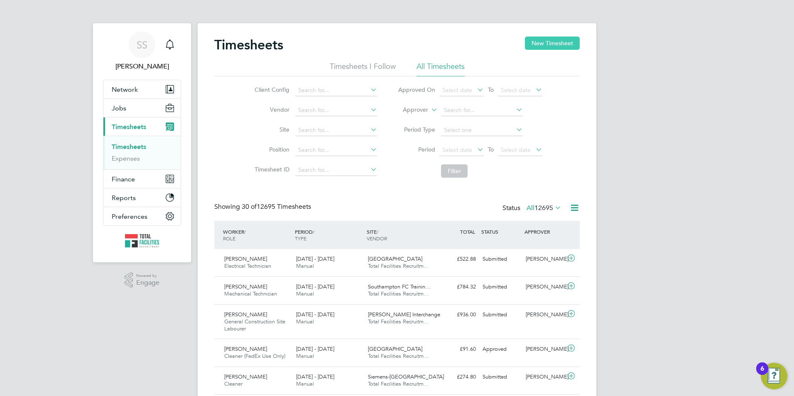
click at [552, 37] on button "New Timesheet" at bounding box center [552, 43] width 55 height 13
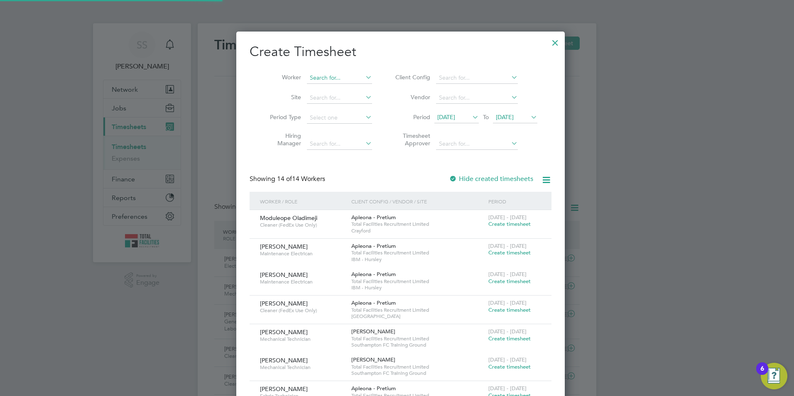
click at [318, 76] on input at bounding box center [339, 78] width 65 height 12
click at [316, 93] on li "Augustine Enegide Egwu" at bounding box center [338, 88] width 71 height 11
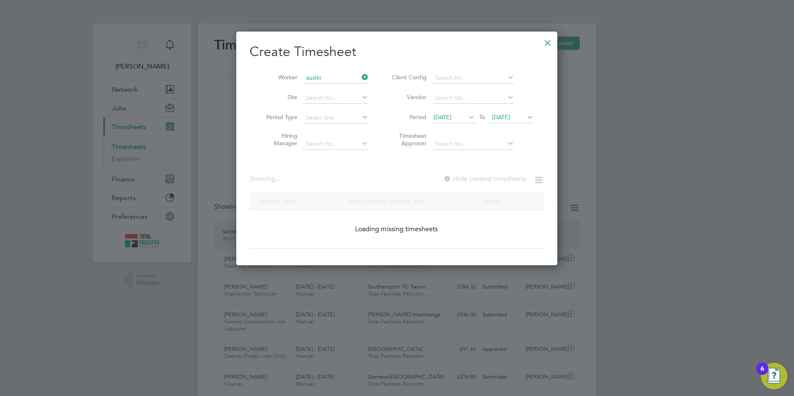
type input "Augustine Enegide Egwu"
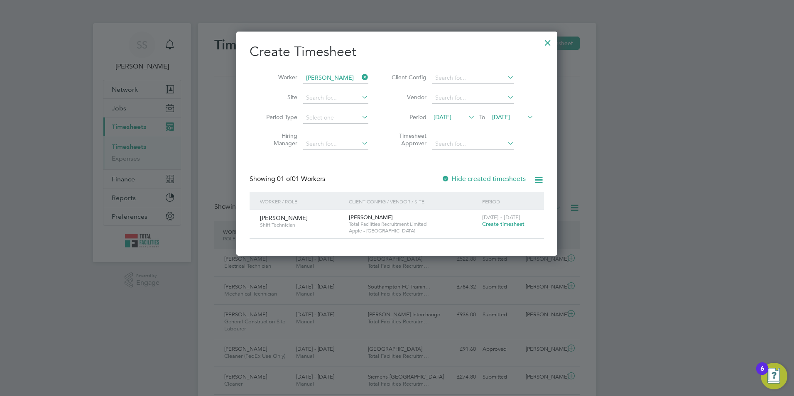
click at [500, 225] on span "Create timesheet" at bounding box center [503, 223] width 42 height 7
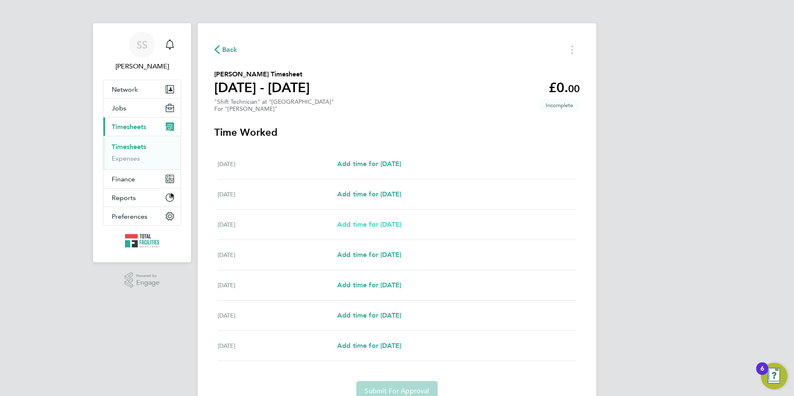
click at [367, 224] on span "Add time for Mon 22 Sep" at bounding box center [369, 224] width 64 height 8
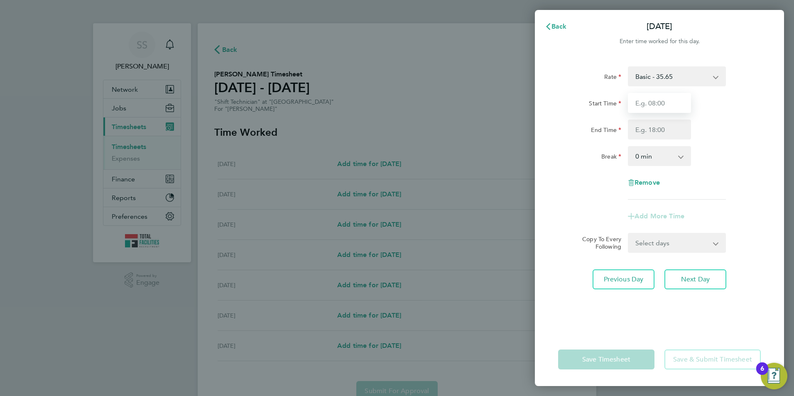
drag, startPoint x: 644, startPoint y: 96, endPoint x: 646, endPoint y: 109, distance: 12.9
click at [644, 96] on input "Start Time" at bounding box center [659, 103] width 63 height 20
type input "07:00"
click at [639, 131] on input "End Time" at bounding box center [659, 130] width 63 height 20
type input "19:00"
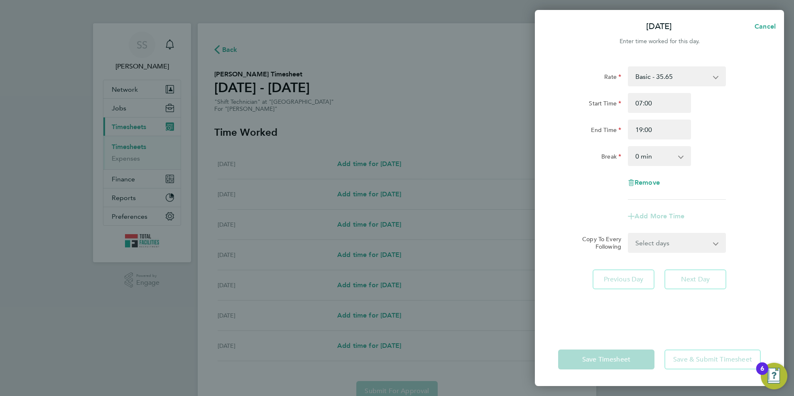
click at [553, 174] on div "Rate Basic - 35.65 1.5 OT - 53.48 Start Time 07:00 End Time 19:00 Break 0 min 1…" at bounding box center [659, 194] width 249 height 277
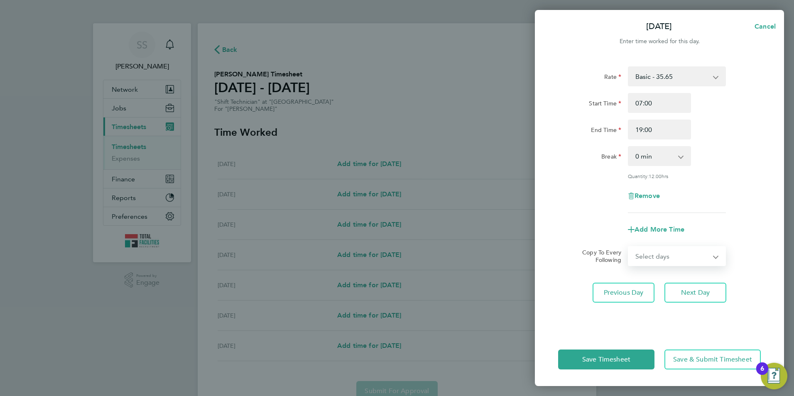
click at [661, 251] on select "Select days Day Tuesday Wednesday Thursday Friday" at bounding box center [672, 256] width 87 height 18
select select "TUE"
click at [629, 247] on select "Select days Day Tuesday Wednesday Thursday Friday" at bounding box center [672, 256] width 87 height 18
select select "2025-09-26"
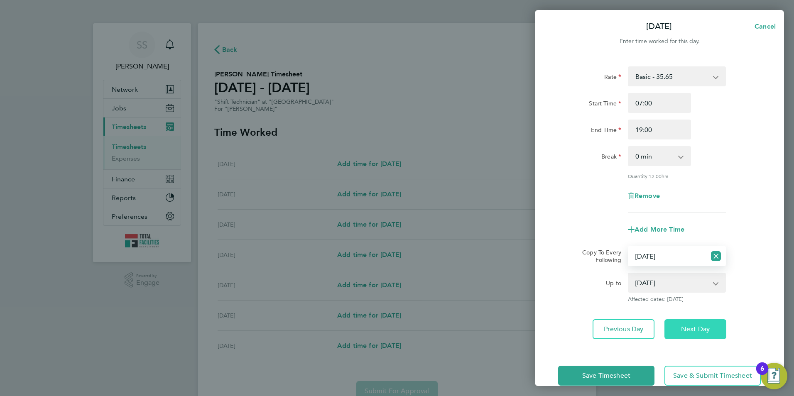
click at [678, 326] on button "Next Day" at bounding box center [695, 329] width 62 height 20
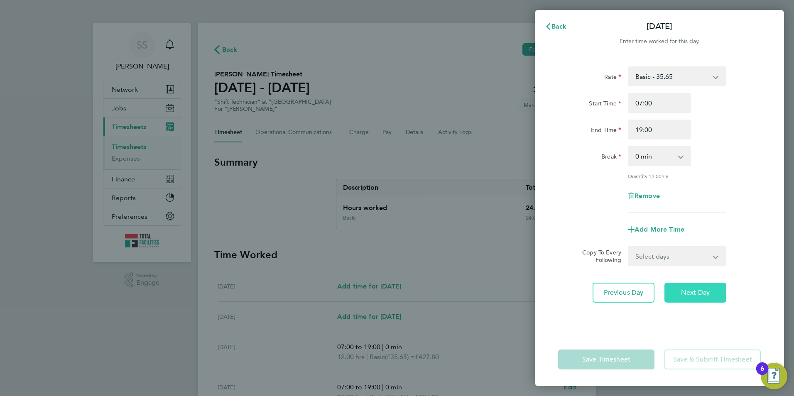
click at [693, 296] on span "Next Day" at bounding box center [695, 293] width 29 height 8
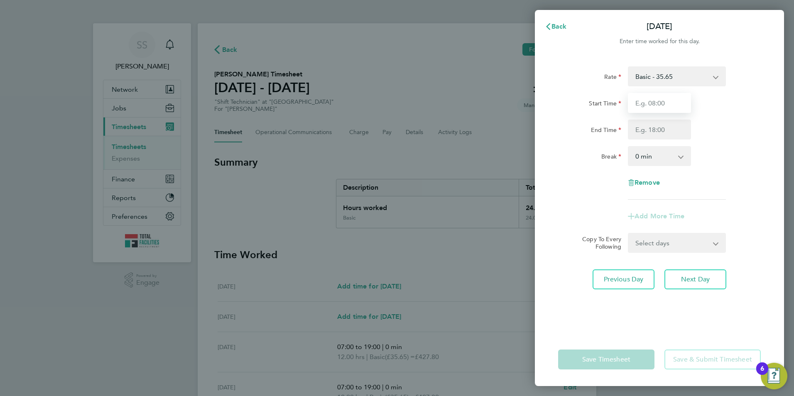
drag, startPoint x: 656, startPoint y: 98, endPoint x: 652, endPoint y: 110, distance: 12.6
click at [656, 98] on input "Start Time" at bounding box center [659, 103] width 63 height 20
type input "07:00"
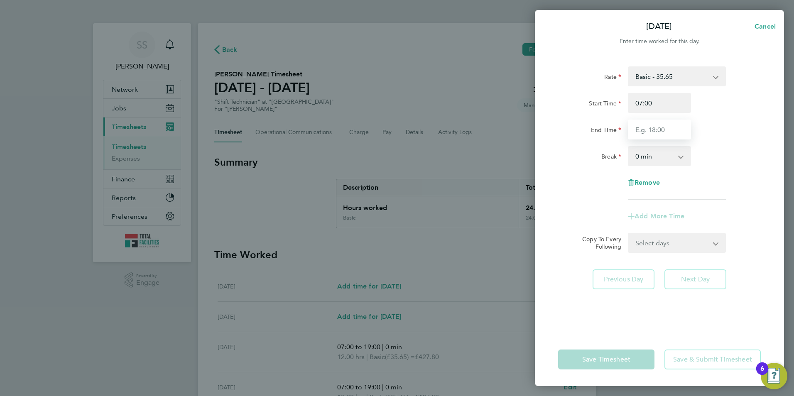
click at [639, 130] on input "End Time" at bounding box center [659, 130] width 63 height 20
type input "19:00"
click at [594, 142] on div "Rate Basic - 35.65 1.5 OT - 53.48 Start Time 07:00 End Time 19:00 Break 0 min 1…" at bounding box center [659, 132] width 203 height 133
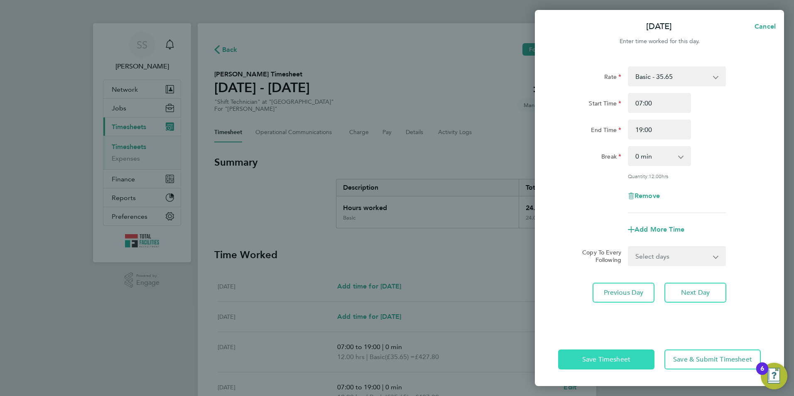
click at [595, 363] on span "Save Timesheet" at bounding box center [606, 359] width 48 height 8
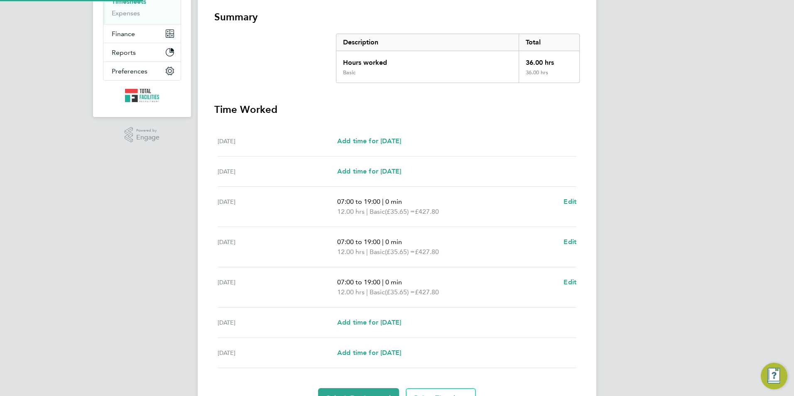
scroll to position [191, 0]
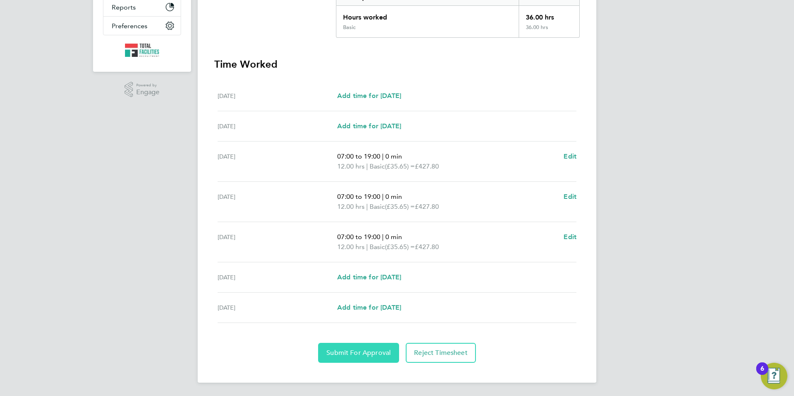
click at [361, 347] on button "Submit For Approval" at bounding box center [358, 353] width 81 height 20
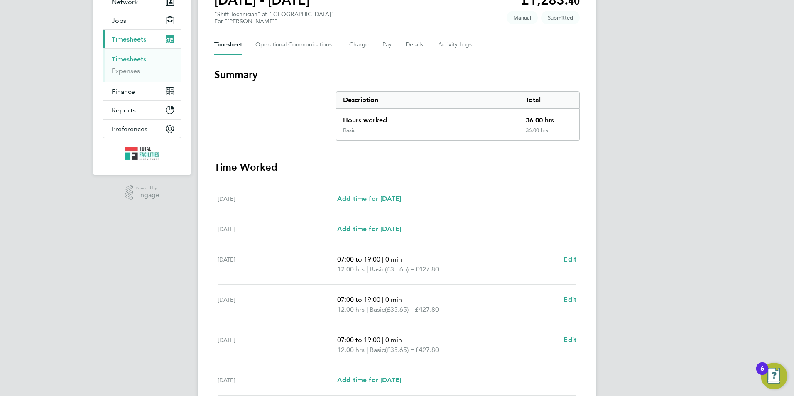
scroll to position [0, 0]
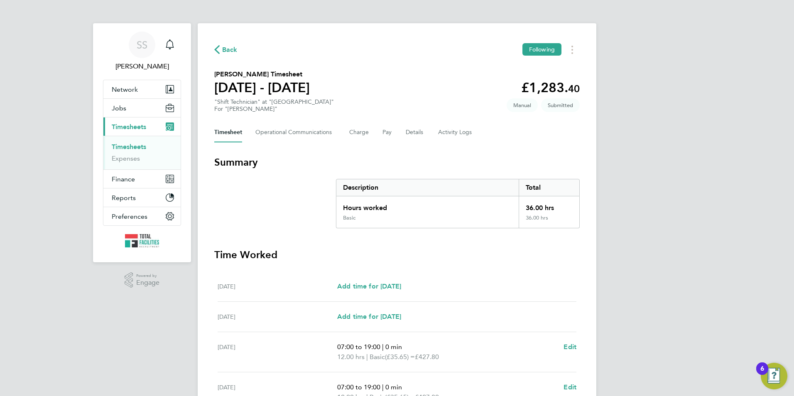
click at [120, 123] on span "Timesheets" at bounding box center [129, 127] width 34 height 8
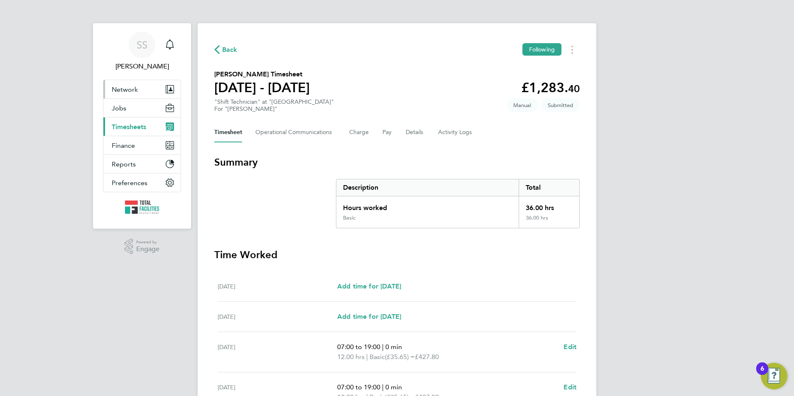
click at [125, 95] on button "Network" at bounding box center [141, 89] width 77 height 18
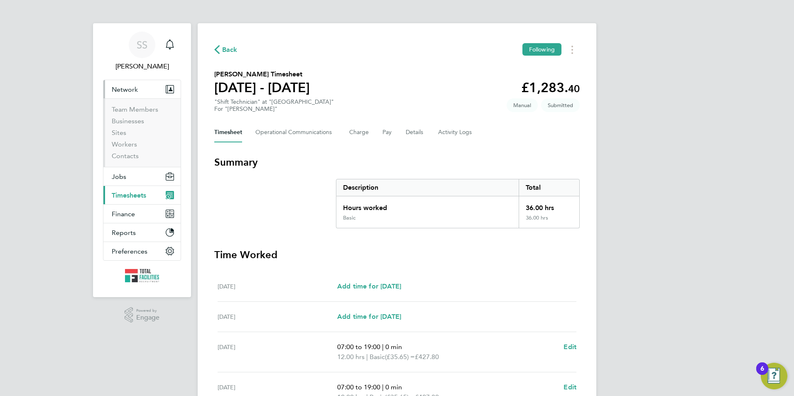
click at [128, 104] on ul "Team Members Businesses Sites Workers Contacts" at bounding box center [141, 132] width 77 height 69
click at [121, 87] on span "Network" at bounding box center [125, 90] width 26 height 8
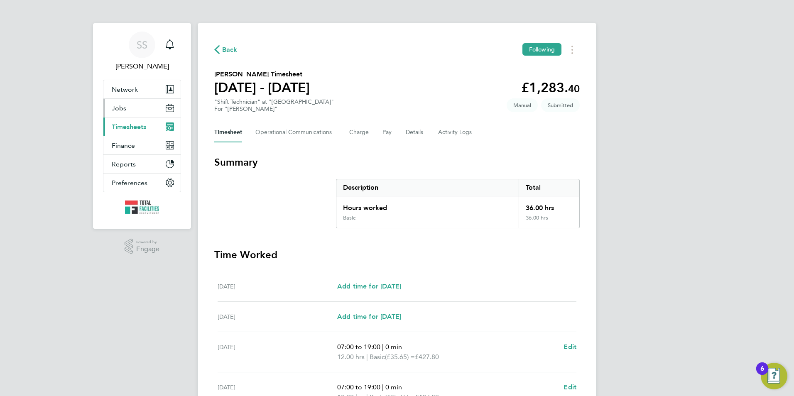
click at [127, 112] on button "Jobs" at bounding box center [141, 108] width 77 height 18
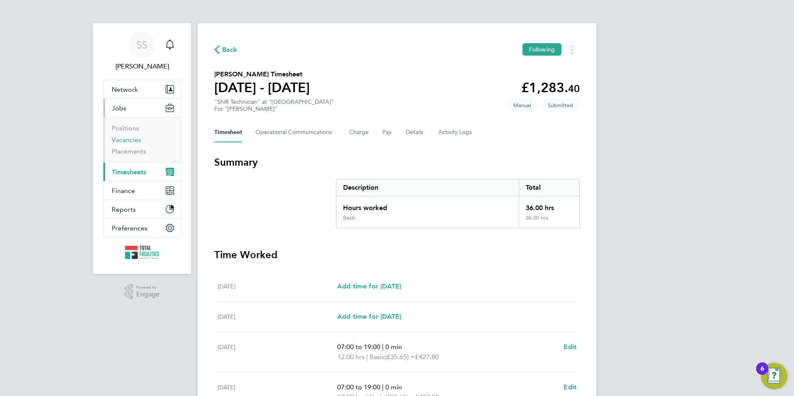
click at [120, 140] on link "Vacancies" at bounding box center [126, 140] width 29 height 8
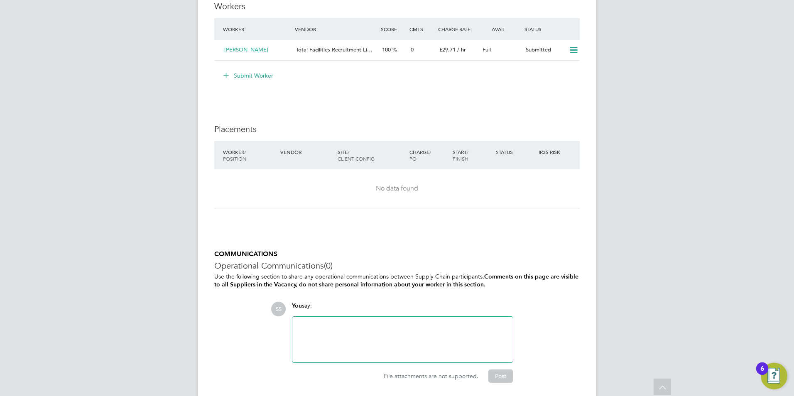
scroll to position [1298, 0]
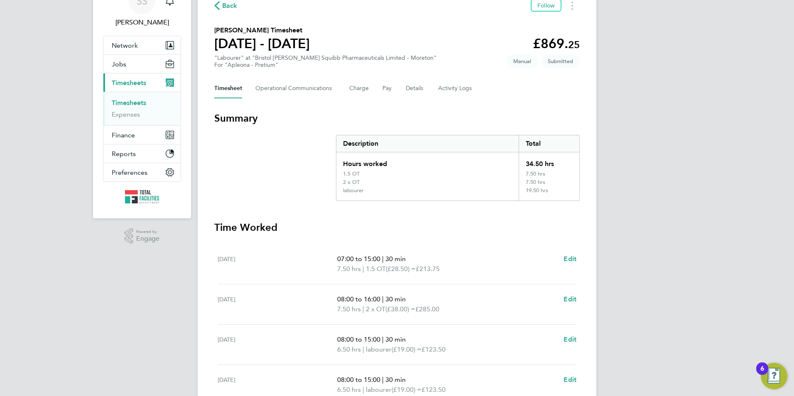
scroll to position [42, 0]
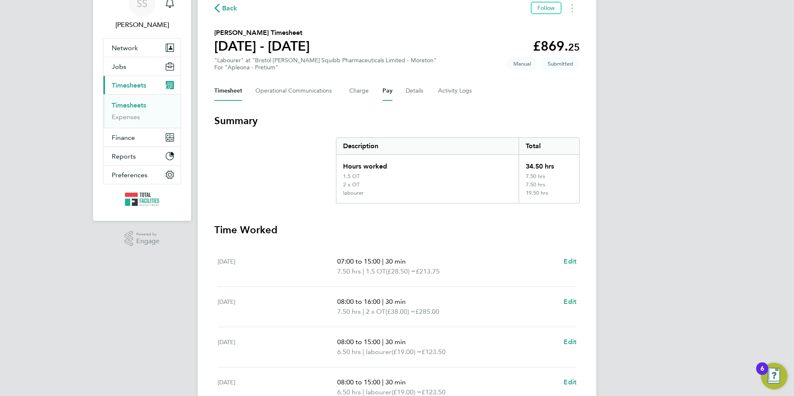
click at [389, 94] on button "Pay" at bounding box center [387, 91] width 10 height 20
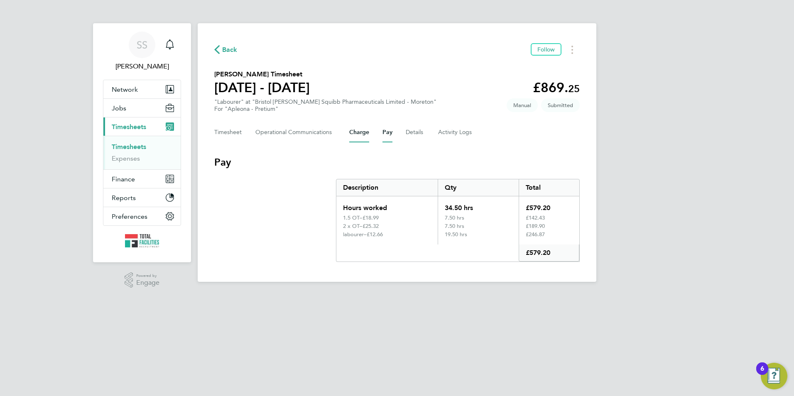
click at [362, 132] on button "Charge" at bounding box center [359, 132] width 20 height 20
click at [388, 133] on button "Pay" at bounding box center [387, 132] width 10 height 20
click at [355, 134] on button "Charge" at bounding box center [359, 132] width 20 height 20
click at [387, 135] on button "Pay" at bounding box center [387, 132] width 10 height 20
click at [364, 133] on button "Charge" at bounding box center [359, 132] width 20 height 20
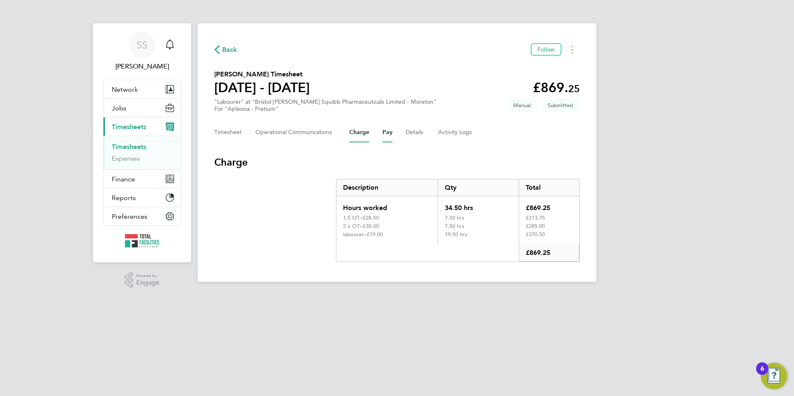
click at [385, 132] on button "Pay" at bounding box center [387, 132] width 10 height 20
click at [370, 134] on div "Timesheet Operational Communications Charge Pay Details Activity Logs" at bounding box center [396, 132] width 365 height 20
click at [366, 132] on button "Charge" at bounding box center [359, 132] width 20 height 20
drag, startPoint x: 113, startPoint y: 102, endPoint x: 110, endPoint y: 108, distance: 7.1
click at [113, 100] on button "Jobs" at bounding box center [141, 108] width 77 height 18
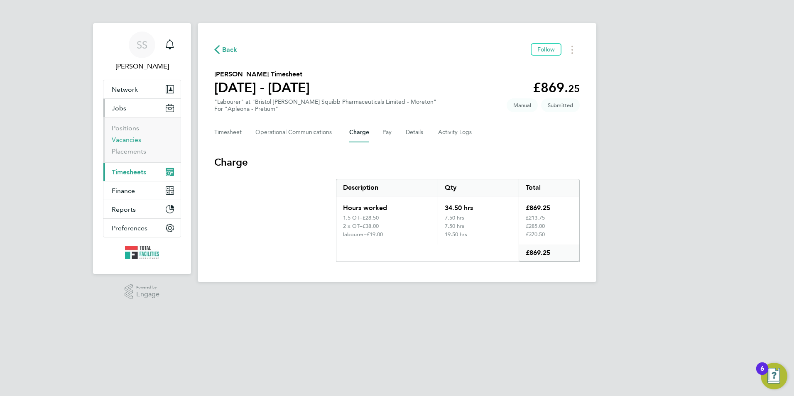
click at [127, 138] on link "Vacancies" at bounding box center [126, 140] width 29 height 8
